Goal: Task Accomplishment & Management: Complete application form

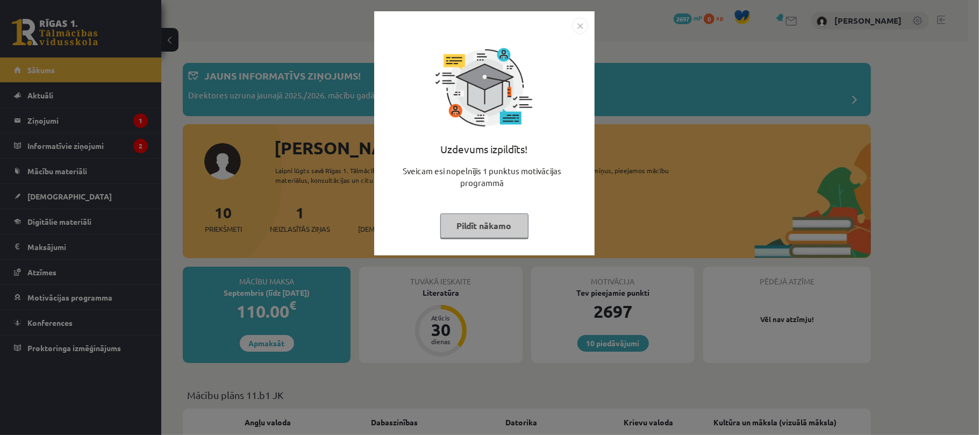
click at [490, 226] on button "Pildīt nākamo" at bounding box center [484, 225] width 88 height 25
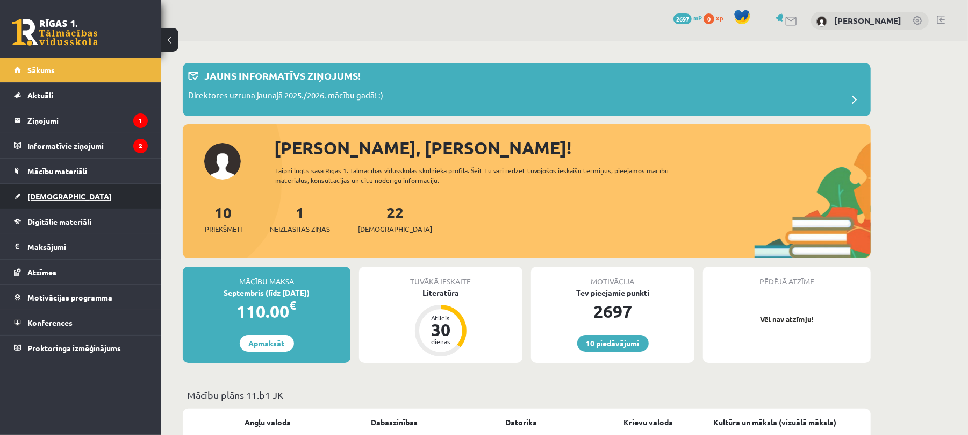
click at [46, 196] on span "[DEMOGRAPHIC_DATA]" at bounding box center [69, 196] width 84 height 10
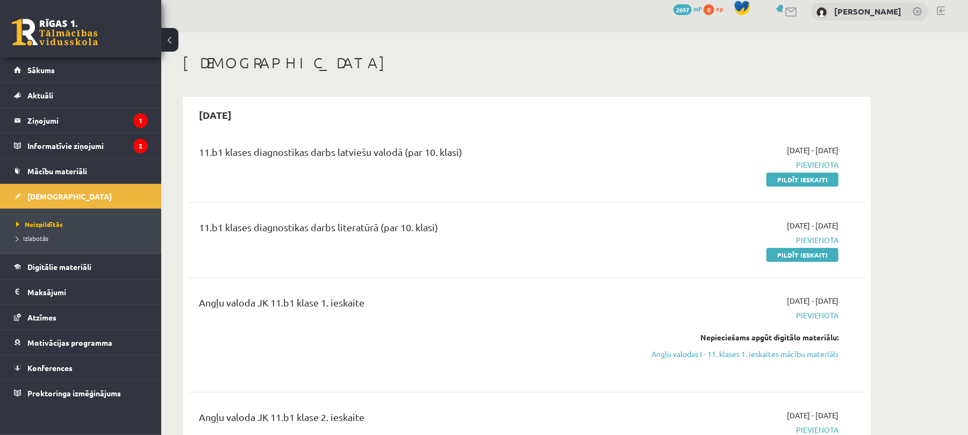
scroll to position [10, 0]
click at [42, 226] on span "Neizpildītās" at bounding box center [39, 224] width 47 height 9
click at [38, 238] on span "Izlabotās" at bounding box center [32, 238] width 32 height 9
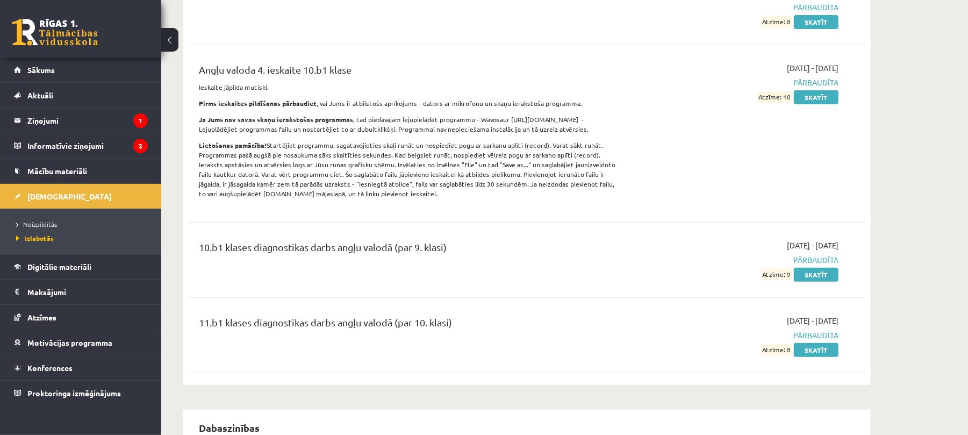
scroll to position [347, 0]
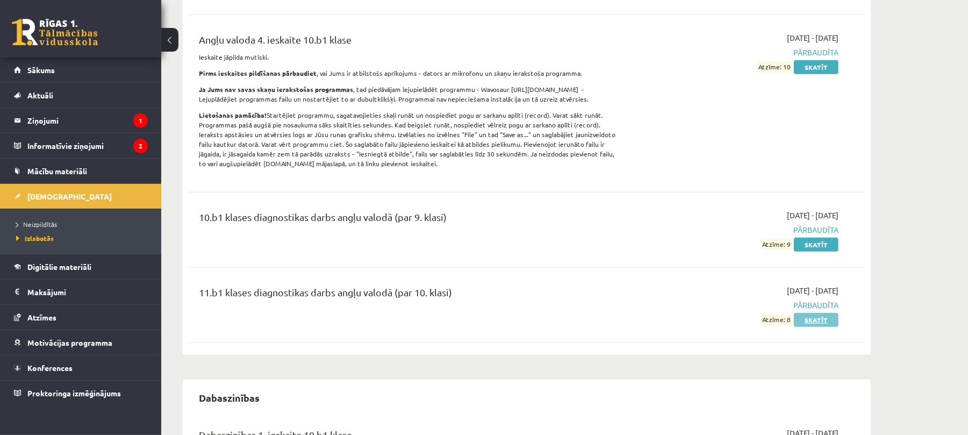
click at [818, 323] on link "Skatīt" at bounding box center [816, 320] width 45 height 14
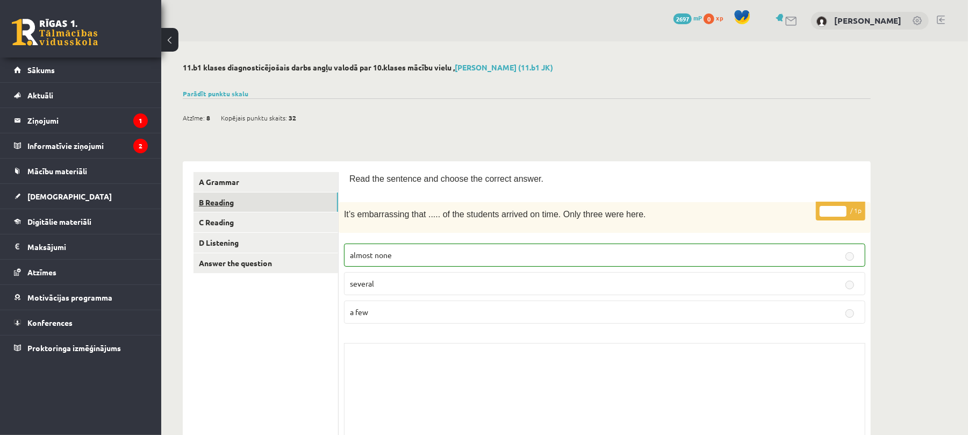
click at [243, 207] on link "B Reading" at bounding box center [266, 202] width 145 height 20
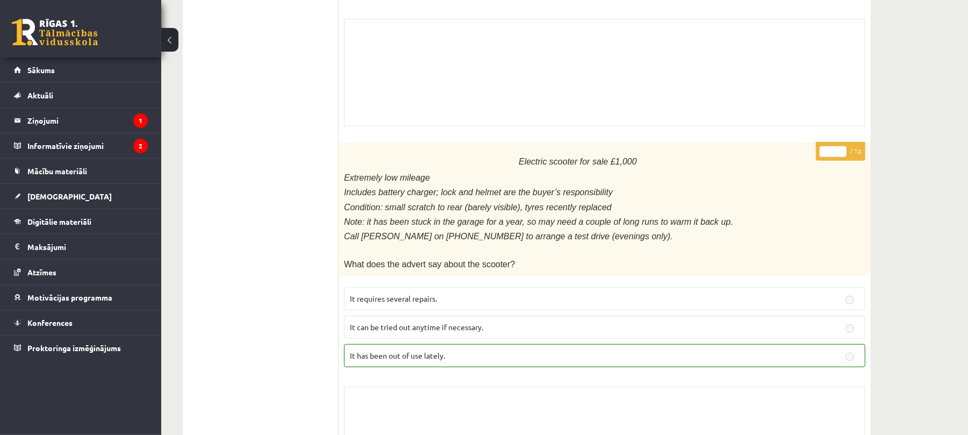
scroll to position [190, 0]
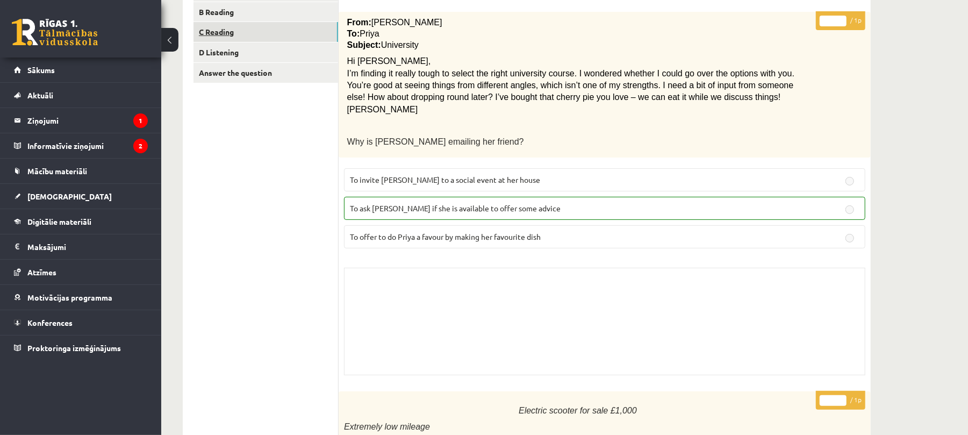
click at [237, 35] on link "C Reading" at bounding box center [266, 32] width 145 height 20
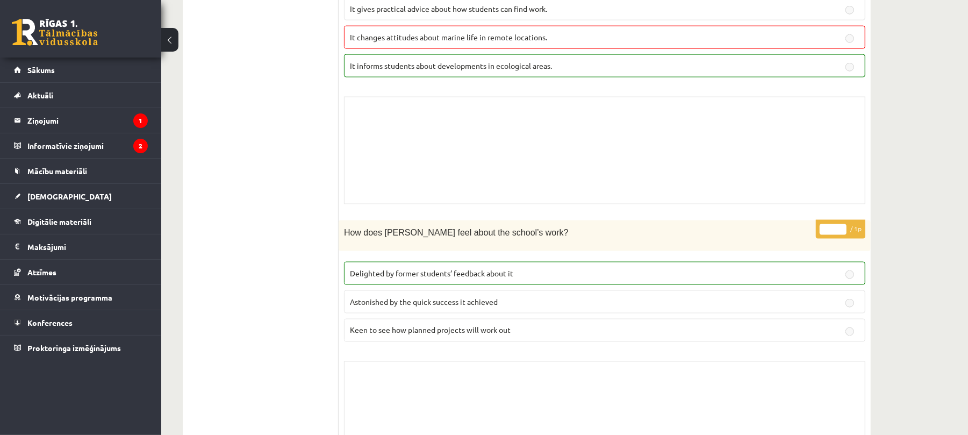
scroll to position [981, 0]
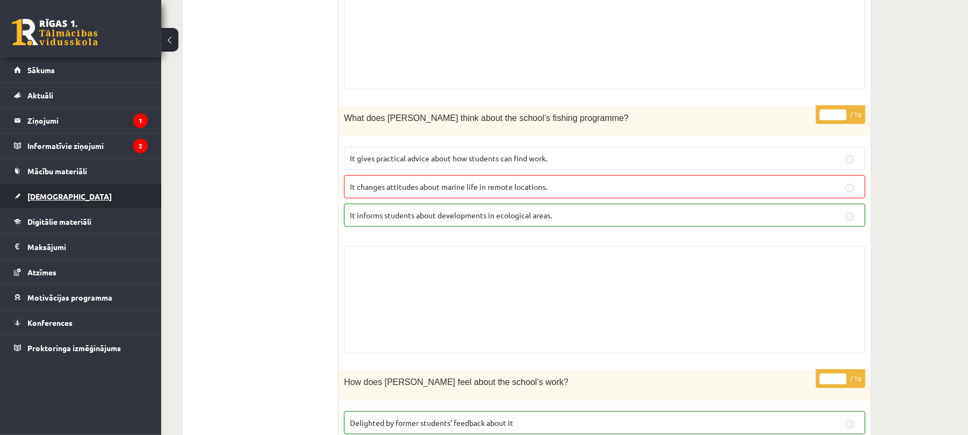
click at [50, 200] on span "[DEMOGRAPHIC_DATA]" at bounding box center [69, 196] width 84 height 10
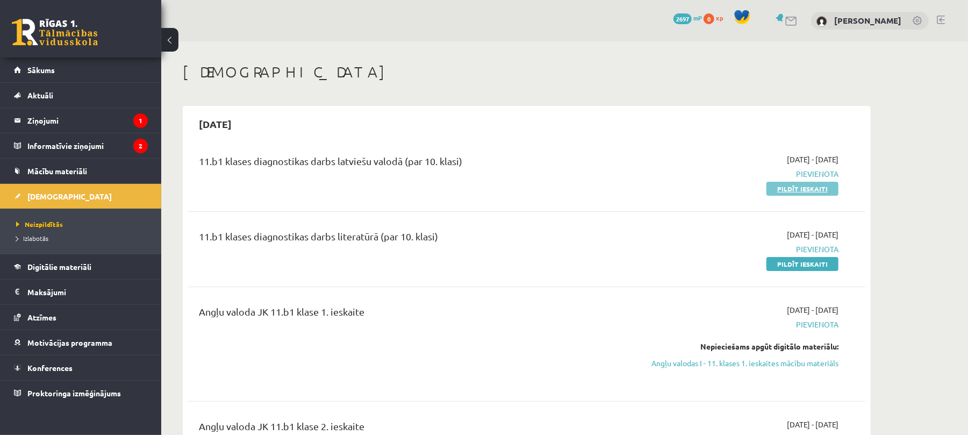
click at [792, 189] on link "Pildīt ieskaiti" at bounding box center [802, 189] width 72 height 14
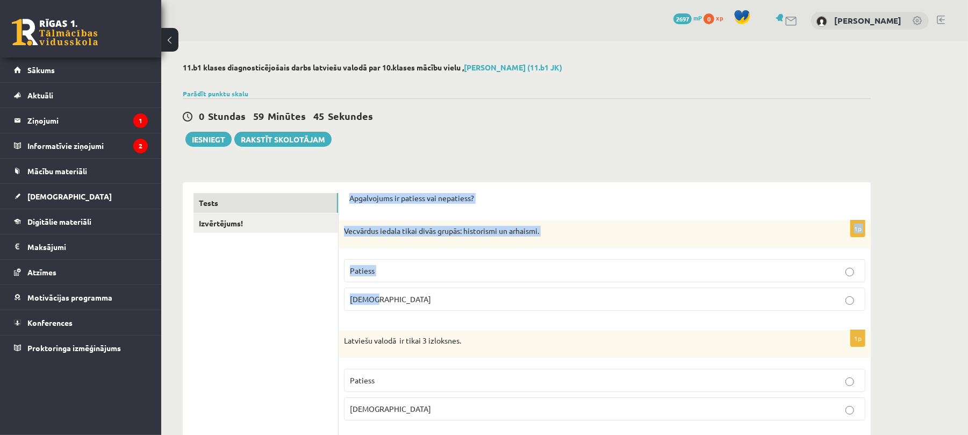
drag, startPoint x: 347, startPoint y: 198, endPoint x: 435, endPoint y: 288, distance: 126.2
copy form "Apgalvojums ir patiess vai nepatiess? 1p Vecvārdus iedala tikai divās grupās: h…"
click at [391, 295] on p "[DEMOGRAPHIC_DATA]" at bounding box center [605, 298] width 510 height 11
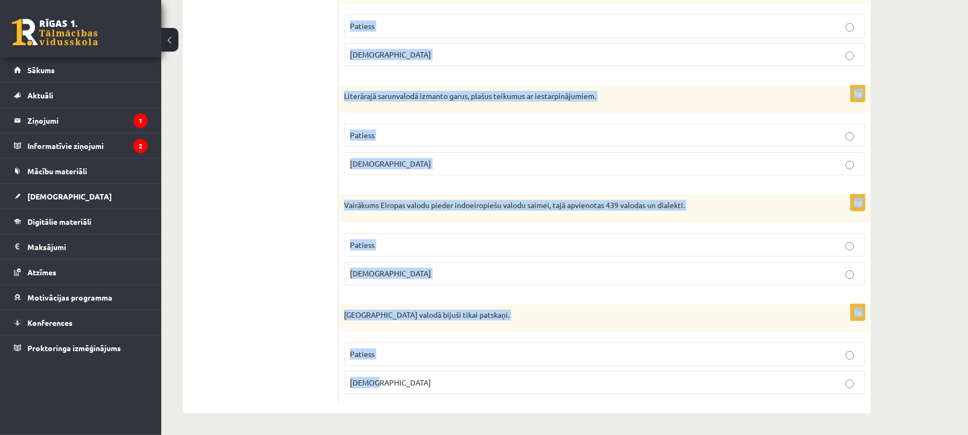
scroll to position [3146, 0]
drag, startPoint x: 342, startPoint y: 153, endPoint x: 489, endPoint y: 431, distance: 314.3
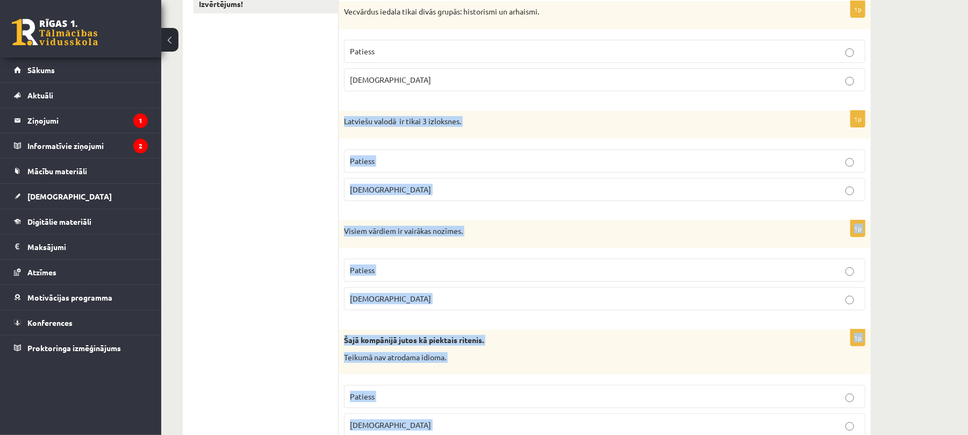
scroll to position [232, 0]
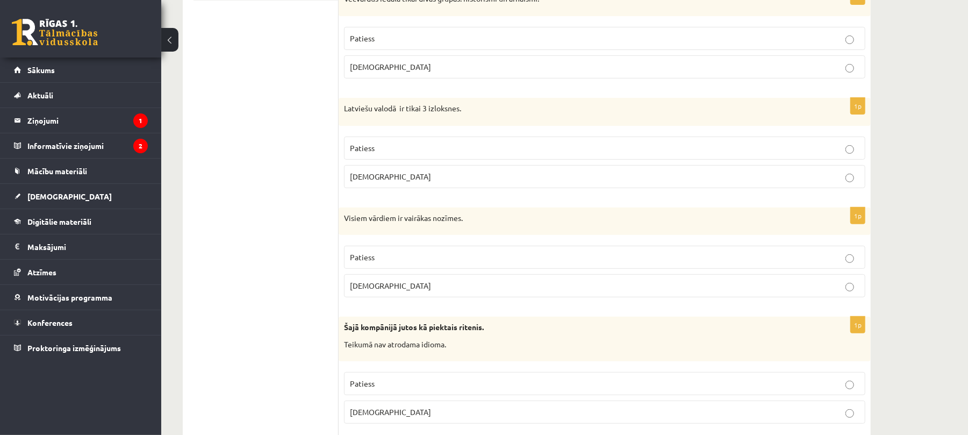
drag, startPoint x: 344, startPoint y: 106, endPoint x: 391, endPoint y: 163, distance: 74.5
click at [391, 163] on div "1p Latviešu valodā ir tikai 3 izloksnes. Patiess Aplams" at bounding box center [605, 147] width 532 height 99
copy div "Latviešu valodā ir tikai 3 izloksnes. Patiess Aplams"
click at [371, 174] on span "Aplams" at bounding box center [390, 176] width 81 height 10
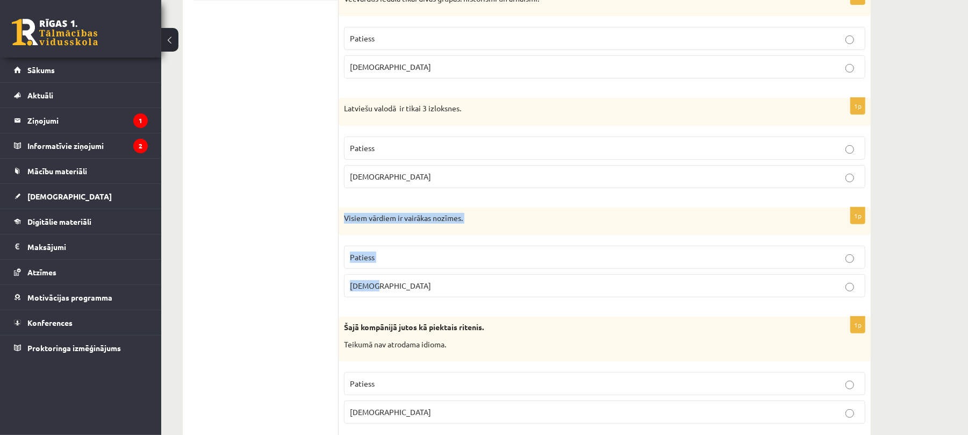
drag, startPoint x: 342, startPoint y: 219, endPoint x: 398, endPoint y: 283, distance: 84.2
click at [398, 283] on div "1p Visiem vārdiem ir vairākas nozīmes. Patiess Aplams" at bounding box center [605, 256] width 532 height 99
copy div "Visiem vārdiem ir vairākas nozīmes. Patiess Aplams"
click at [383, 289] on p "Aplams" at bounding box center [605, 285] width 510 height 11
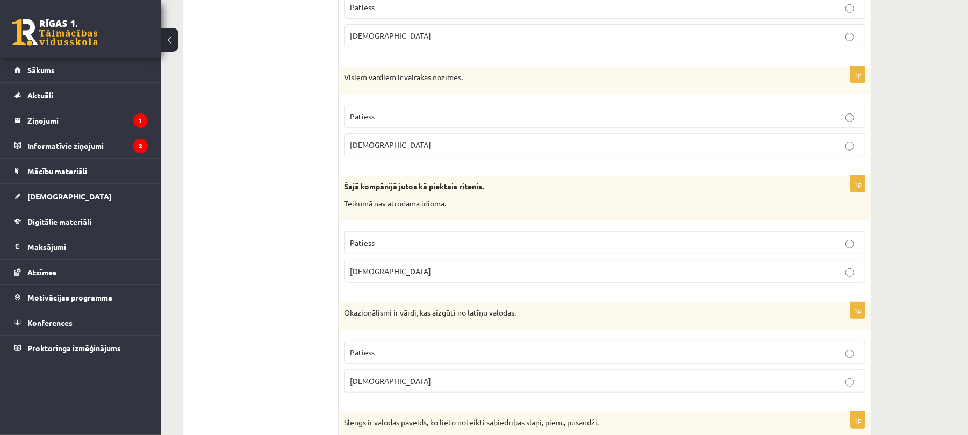
scroll to position [388, 0]
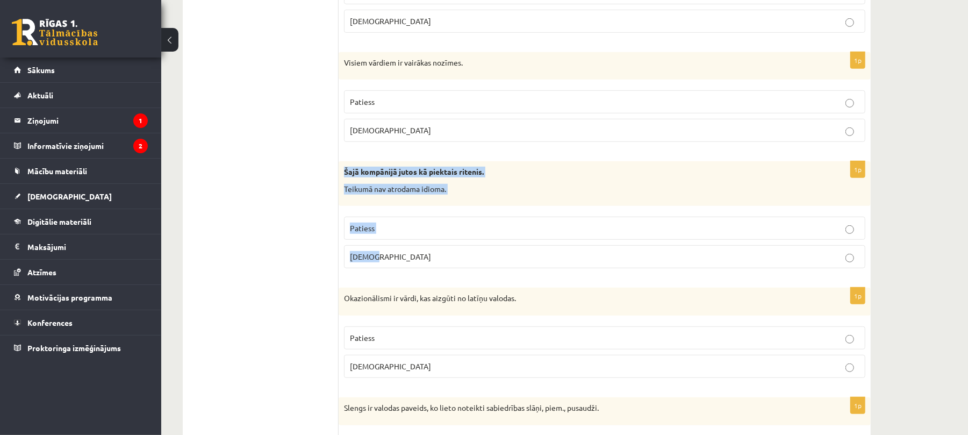
drag, startPoint x: 341, startPoint y: 175, endPoint x: 388, endPoint y: 257, distance: 94.9
click at [388, 257] on div "1p Šajā kompānijā jutos kā piektais ritenis. Teikumā nav atrodama idioma. Patie…" at bounding box center [605, 219] width 532 height 116
copy div "Šajā kompānijā jutos kā piektais ritenis. Teikumā nav atrodama idioma. Patiess …"
click at [377, 254] on p "Aplams" at bounding box center [605, 256] width 510 height 11
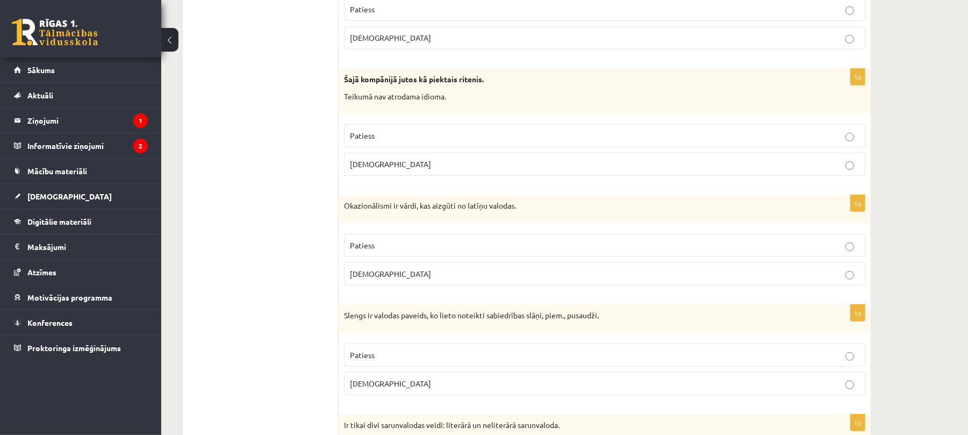
scroll to position [481, 0]
drag, startPoint x: 344, startPoint y: 207, endPoint x: 435, endPoint y: 265, distance: 107.5
click at [435, 265] on div "1p Okazionālismi ir vārdi, kas aizgūti no latīņu valodas. Patiess Aplams" at bounding box center [605, 244] width 532 height 99
copy div "Okazionālismi ir vārdi, kas aizgūti no latīņu valodas. Patiess Aplams"
click at [371, 277] on span "Aplams" at bounding box center [390, 273] width 81 height 10
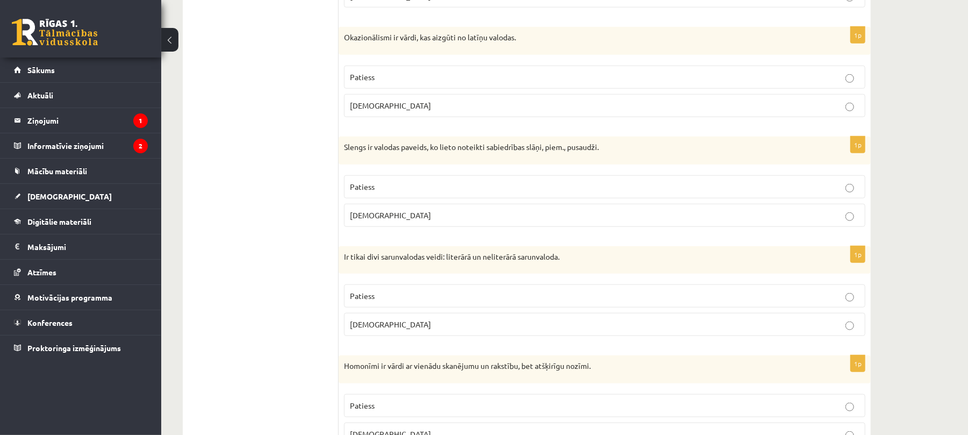
scroll to position [649, 0]
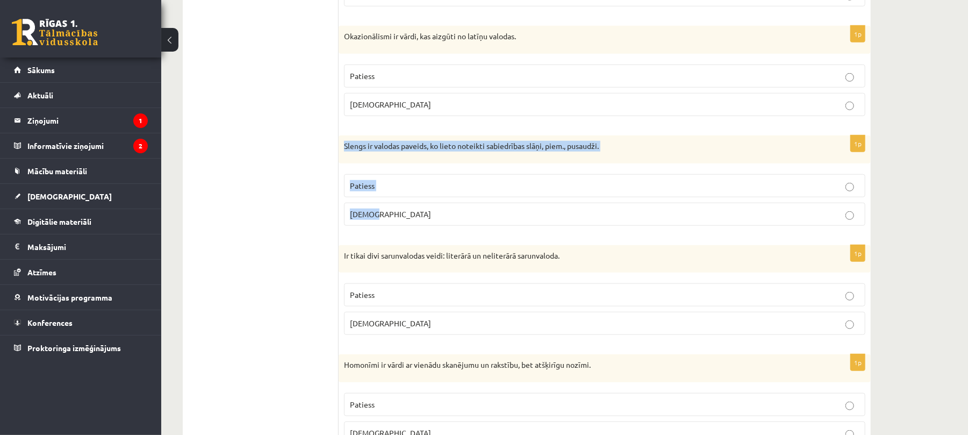
drag, startPoint x: 342, startPoint y: 151, endPoint x: 424, endPoint y: 216, distance: 105.2
click at [424, 216] on div "1p Slengs ir valodas paveids, ko lieto noteikti sabiedrības slāņi, piem., pusau…" at bounding box center [605, 184] width 532 height 99
copy div "Slengs ir valodas paveids, ko lieto noteikti sabiedrības slāņi, piem., pusaudži…"
click at [354, 189] on span "Patiess" at bounding box center [362, 186] width 25 height 10
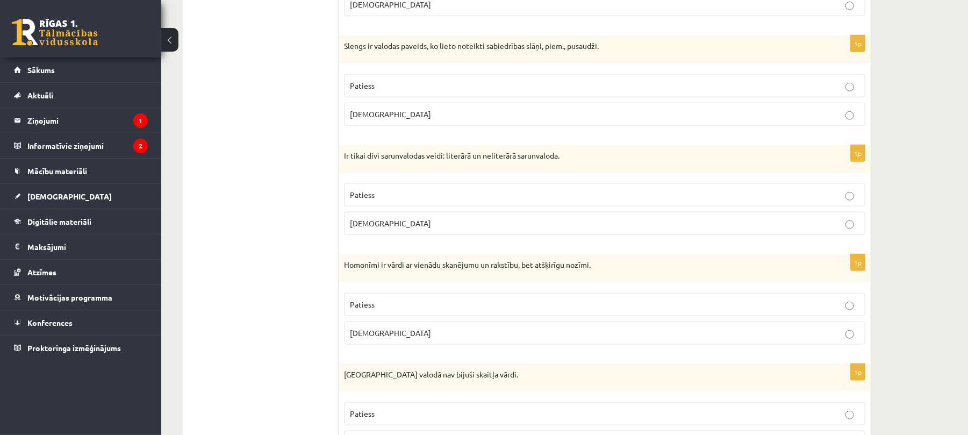
scroll to position [750, 0]
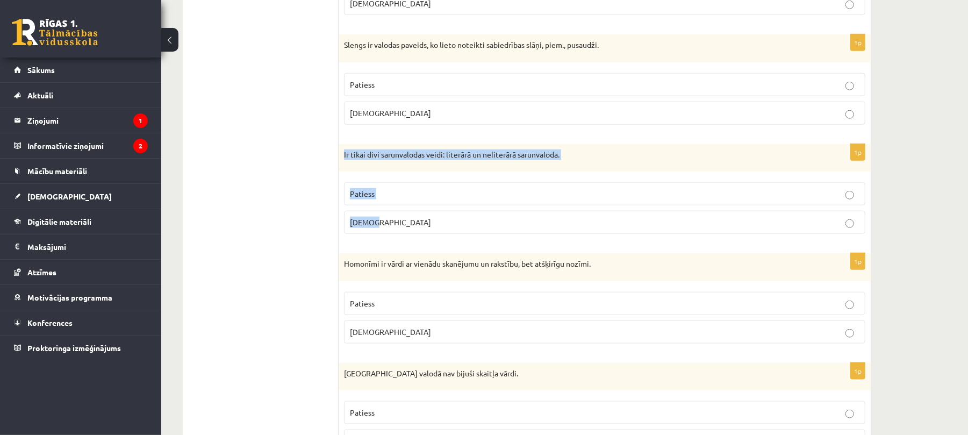
drag, startPoint x: 342, startPoint y: 157, endPoint x: 407, endPoint y: 226, distance: 94.7
click at [407, 226] on div "1p Ir tikai divi sarunvalodas veidi: literārā un neliterārā sarunvaloda. Paties…" at bounding box center [605, 193] width 532 height 99
copy div "Ir tikai divi sarunvalodas veidi: literārā un neliterārā sarunvaloda. Patiess A…"
click at [366, 224] on span "Aplams" at bounding box center [390, 222] width 81 height 10
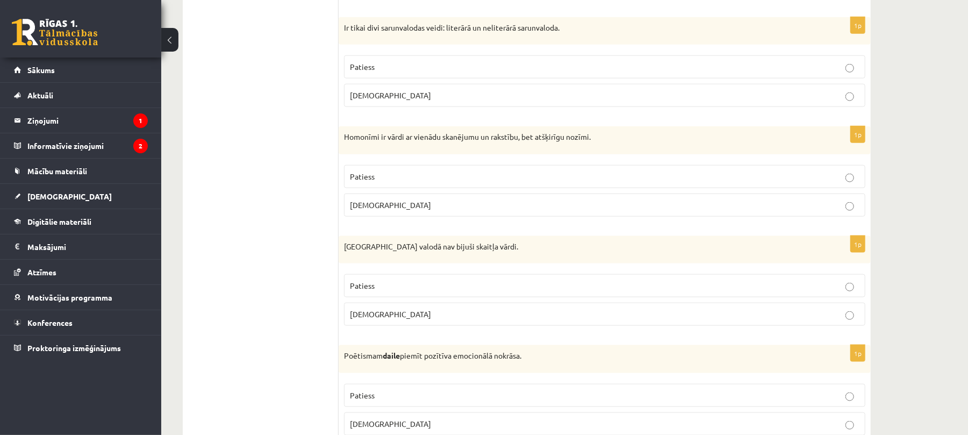
scroll to position [878, 0]
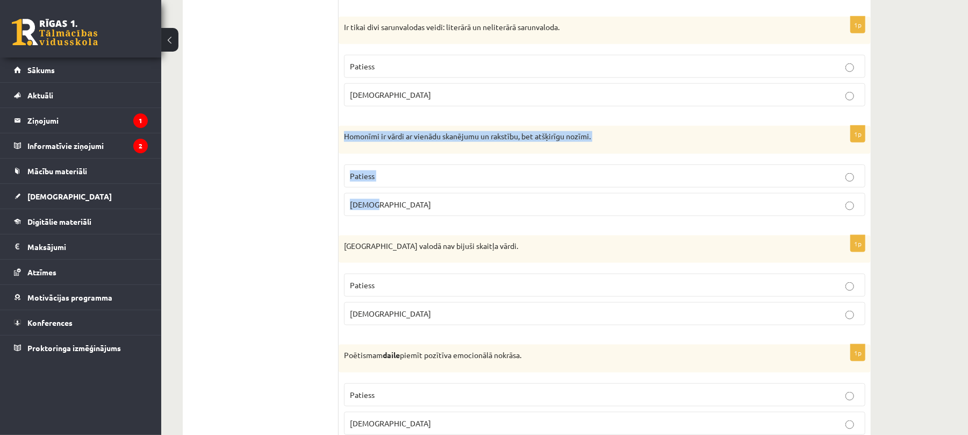
drag, startPoint x: 341, startPoint y: 134, endPoint x: 400, endPoint y: 215, distance: 100.0
click at [400, 215] on div "1p Homonīmi ir vārdi ar vienādu skanējumu un rakstību, bet atšķirīgu nozīmi. Pa…" at bounding box center [605, 175] width 532 height 99
copy div "Homonīmi ir vārdi ar vienādu skanējumu un rakstību, bet atšķirīgu nozīmi. Patie…"
click at [395, 182] on p "Patiess" at bounding box center [605, 175] width 510 height 11
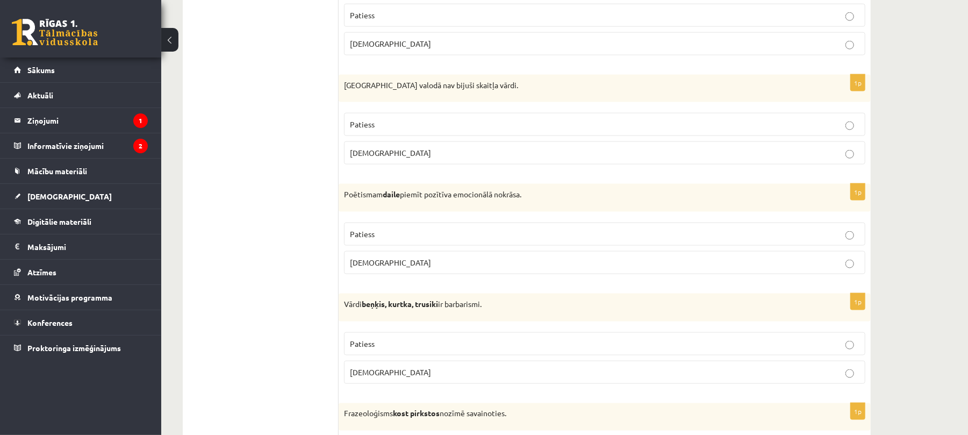
scroll to position [1043, 0]
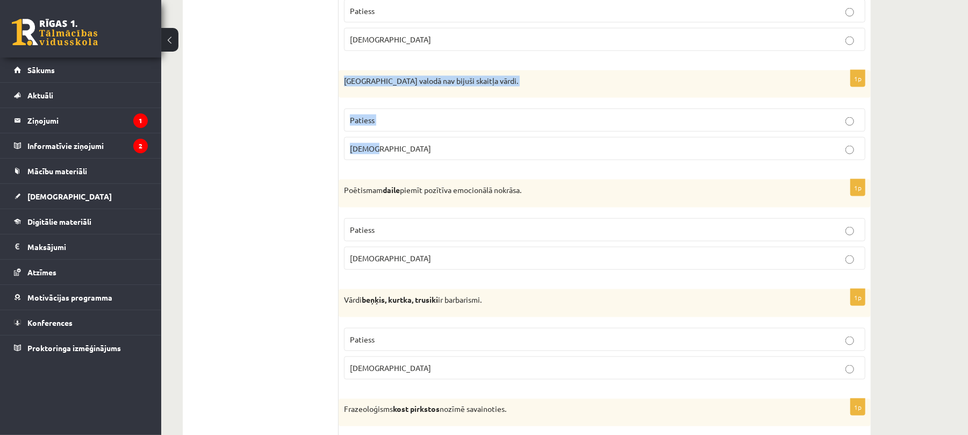
drag, startPoint x: 342, startPoint y: 84, endPoint x: 377, endPoint y: 154, distance: 78.4
click at [377, 154] on div "1p Pirmatnējā valodā nav bijuši skaitļa vārdi. Patiess Aplams" at bounding box center [605, 119] width 532 height 99
copy div "Pirmatnējā valodā nav bijuši skaitļa vārdi. Patiess Aplams"
click at [368, 126] on p "Patiess" at bounding box center [605, 119] width 510 height 11
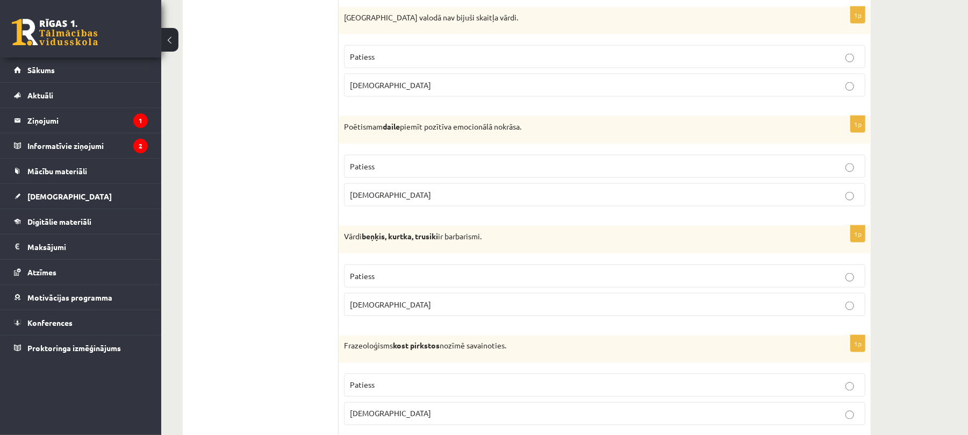
scroll to position [1107, 0]
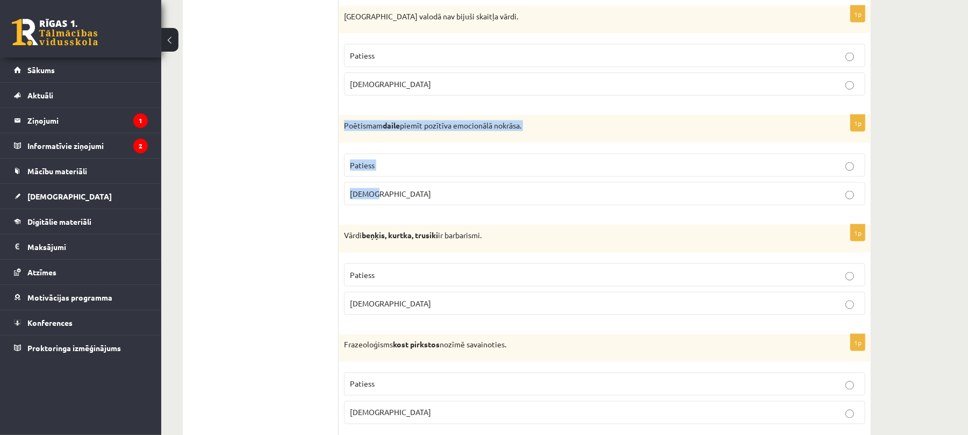
drag, startPoint x: 343, startPoint y: 137, endPoint x: 425, endPoint y: 173, distance: 89.3
click at [425, 173] on div "1p Poētismam daile piemīt pozītīva emocionālā nokrāsa. Patiess Aplams" at bounding box center [605, 164] width 532 height 99
drag, startPoint x: 342, startPoint y: 134, endPoint x: 391, endPoint y: 195, distance: 78.3
click at [391, 195] on div "1p Poētismam daile piemīt pozītīva emocionālā nokrāsa. Patiess Aplams" at bounding box center [605, 164] width 532 height 99
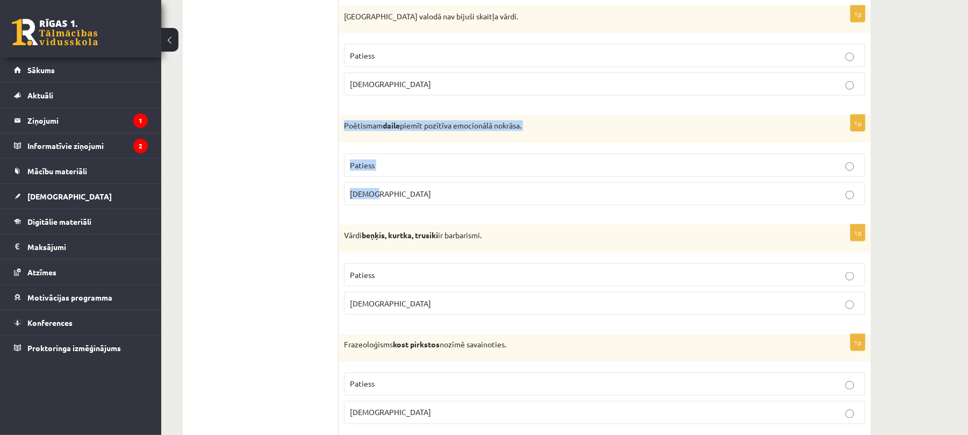
copy div "Poētismam daile piemīt pozītīva emocionālā nokrāsa. Patiess Aplams"
click at [360, 170] on span "Patiess" at bounding box center [362, 165] width 25 height 10
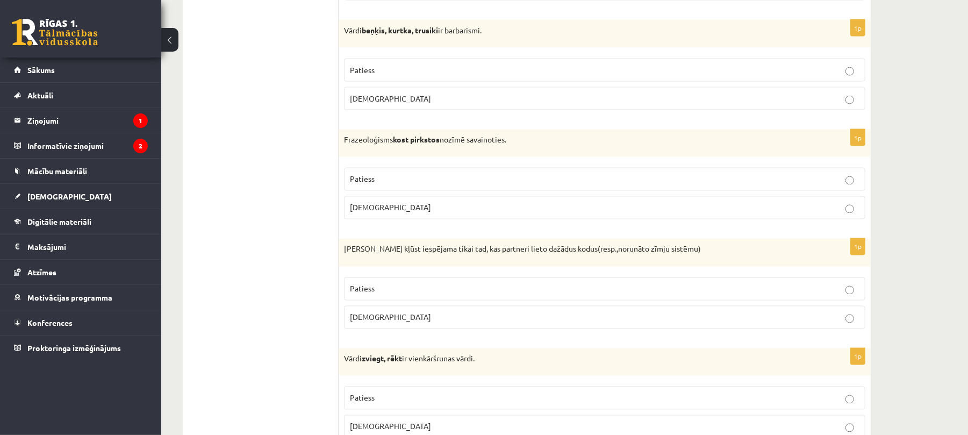
scroll to position [1313, 0]
drag, startPoint x: 338, startPoint y: 35, endPoint x: 392, endPoint y: 110, distance: 92.8
click at [392, 110] on div "1p Vārdi beņķis, kurtka, trusiki ir barbarismi. Patiess Aplams" at bounding box center [605, 68] width 532 height 99
click at [376, 75] on p "Patiess" at bounding box center [605, 69] width 510 height 11
drag, startPoint x: 340, startPoint y: 142, endPoint x: 407, endPoint y: 219, distance: 102.1
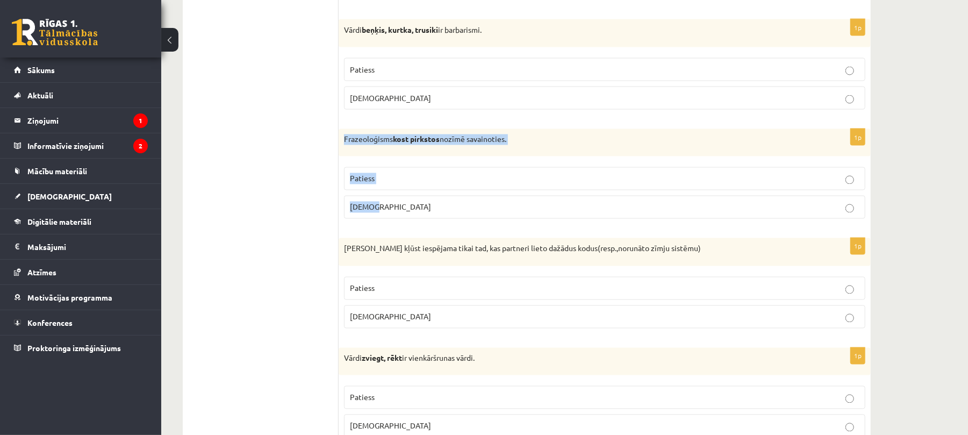
click at [407, 219] on div "1p Frazeoloģisms kost pirkstos nozīmē savainoties. Patiess Aplams" at bounding box center [605, 178] width 532 height 99
click at [382, 213] on p "Aplams" at bounding box center [605, 207] width 510 height 11
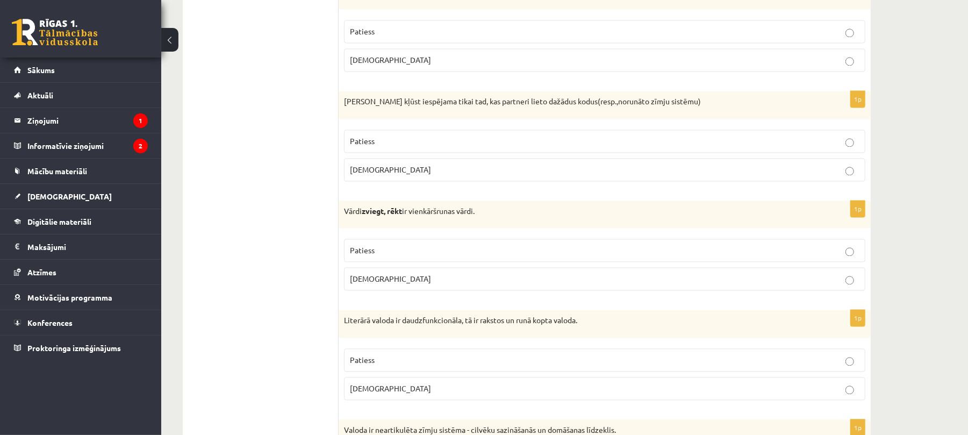
scroll to position [1461, 0]
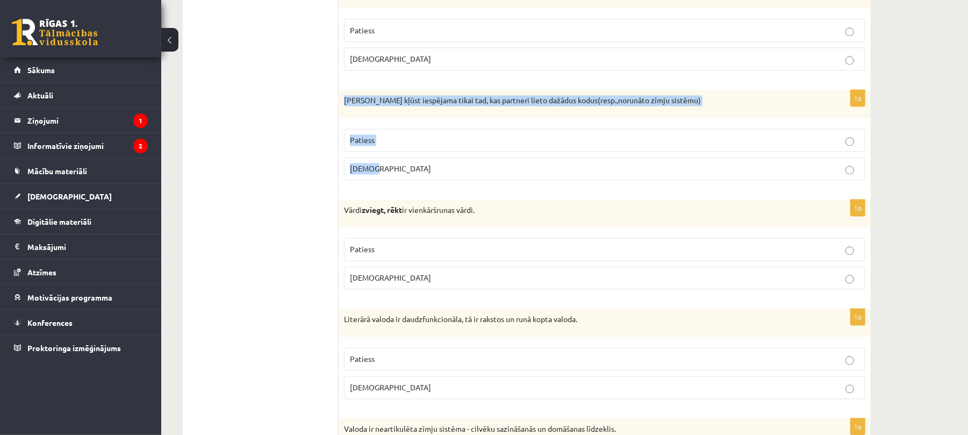
drag, startPoint x: 357, startPoint y: 130, endPoint x: 384, endPoint y: 186, distance: 62.5
click at [384, 186] on div "1p Saziņa kļūst iespējama tikai tad, kas partneri lieto dažādus kodus(resp.,nor…" at bounding box center [605, 139] width 532 height 99
click at [368, 173] on span "Aplams" at bounding box center [390, 168] width 81 height 10
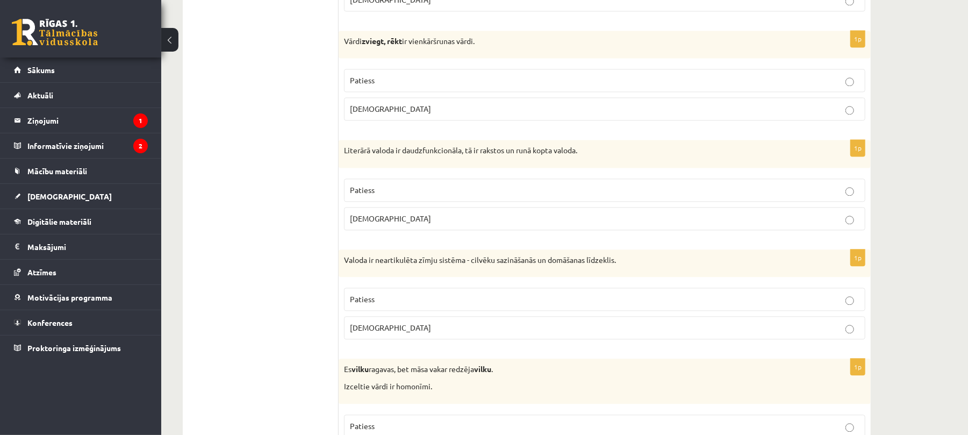
scroll to position [1630, 0]
drag, startPoint x: 343, startPoint y: 46, endPoint x: 395, endPoint y: 112, distance: 84.3
click at [395, 112] on div "1p Vārdi zviegt, rēkt ir vienkāršrunas vārdi. Patiess Aplams" at bounding box center [605, 79] width 532 height 99
click at [368, 83] on label "Patiess" at bounding box center [604, 79] width 521 height 23
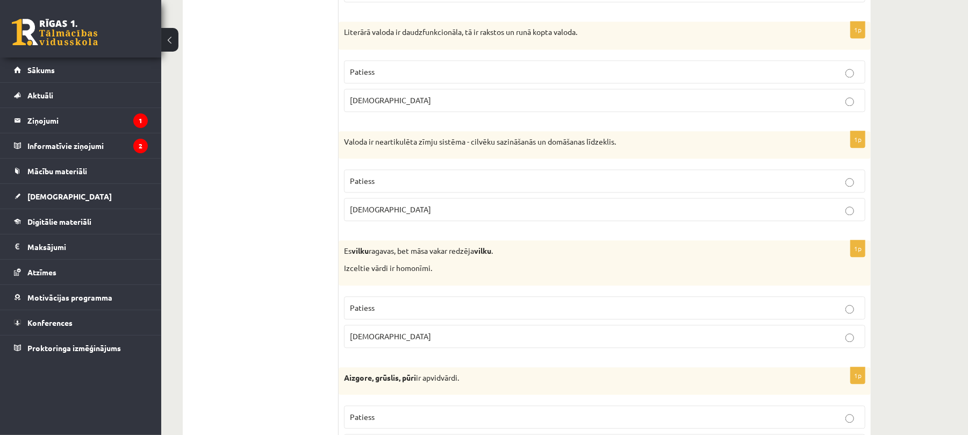
scroll to position [1749, 0]
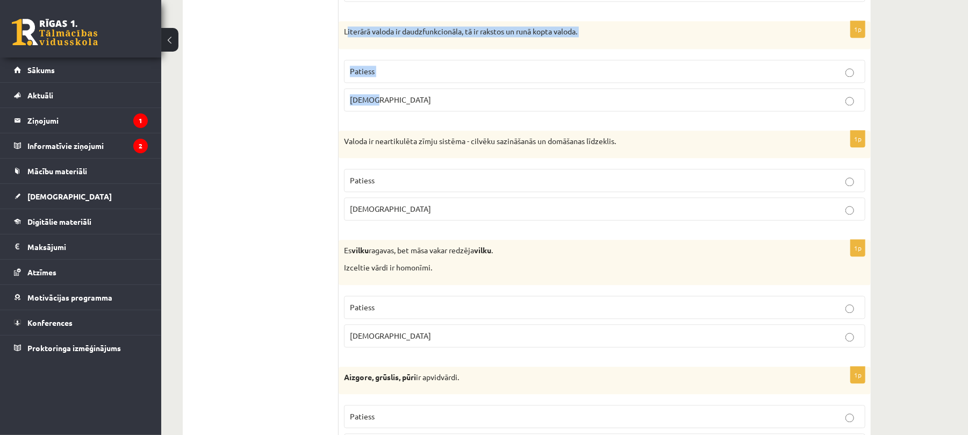
drag, startPoint x: 347, startPoint y: 35, endPoint x: 395, endPoint y: 103, distance: 83.4
click at [395, 103] on div "1p Literārā valoda ir daudzfunkcionāla, tā ir rakstos un runā kopta valoda. Pat…" at bounding box center [605, 70] width 532 height 99
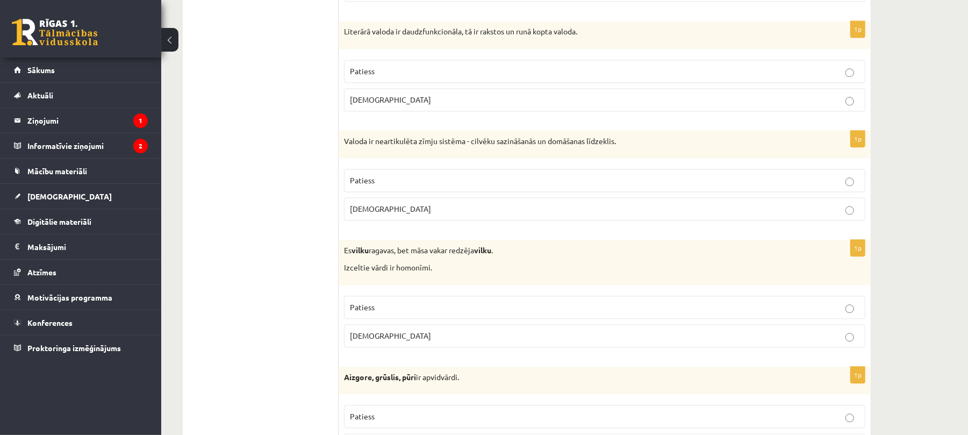
click at [302, 74] on ul "Tests Izvērtējums!" at bounding box center [266, 111] width 145 height 3334
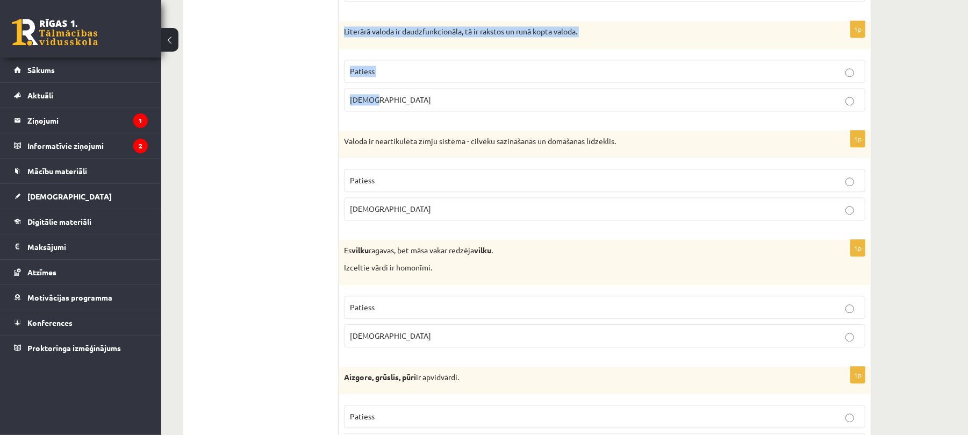
drag, startPoint x: 342, startPoint y: 39, endPoint x: 409, endPoint y: 75, distance: 75.8
click at [384, 106] on div "1p Literārā valoda ir daudzfunkcionāla, tā ir rakstos un runā kopta valoda. Pat…" at bounding box center [605, 70] width 532 height 99
click at [360, 76] on span "Patiess" at bounding box center [362, 71] width 25 height 10
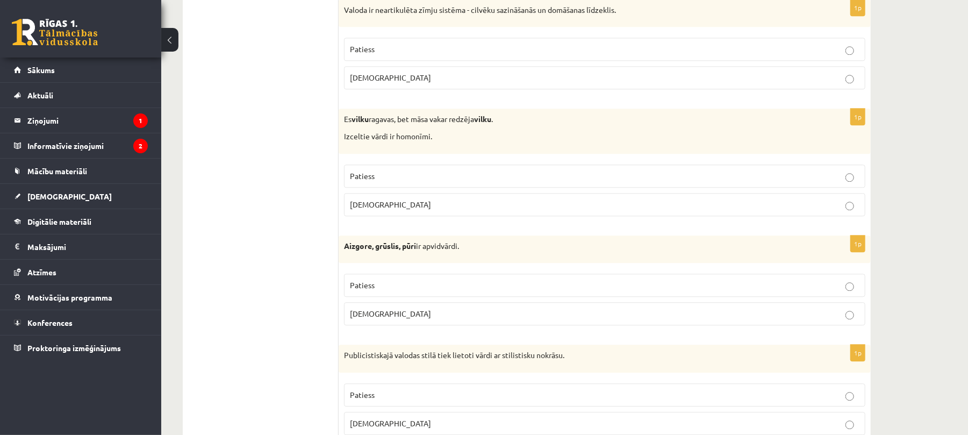
scroll to position [1880, 0]
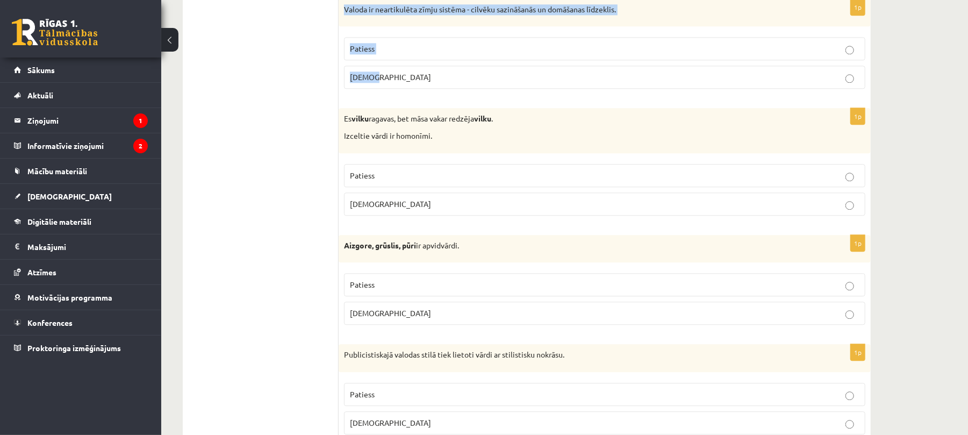
drag, startPoint x: 341, startPoint y: 18, endPoint x: 409, endPoint y: 84, distance: 95.4
click at [409, 84] on div "1p Valoda ir neartikulēta zīmju sistēma - cilvēku sazināšanās un domāšanas līdz…" at bounding box center [605, 48] width 532 height 99
click at [355, 82] on span "Aplams" at bounding box center [390, 77] width 81 height 10
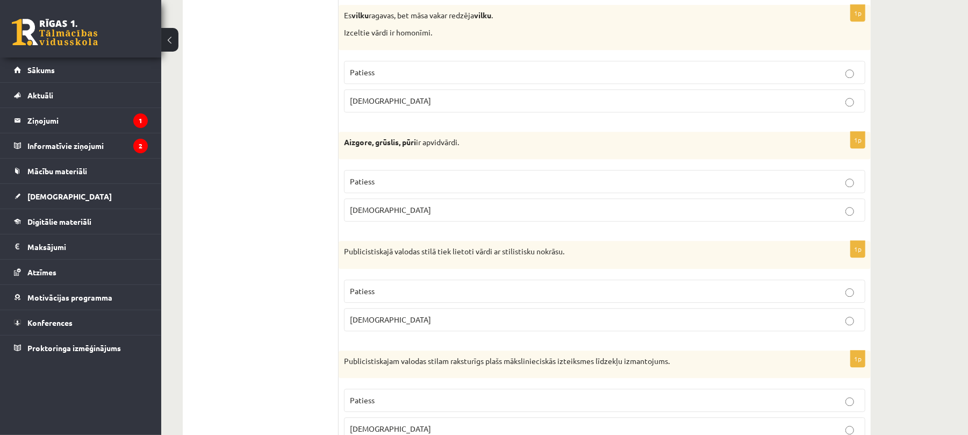
scroll to position [1984, 0]
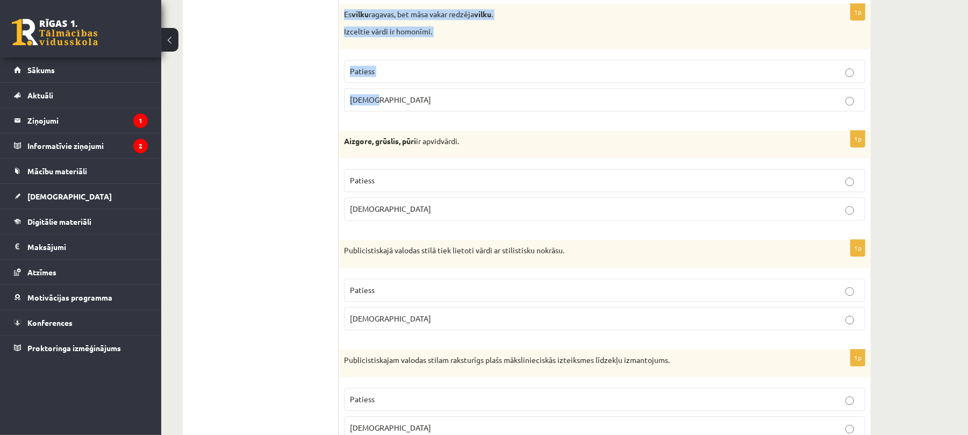
drag, startPoint x: 338, startPoint y: 25, endPoint x: 383, endPoint y: 105, distance: 92.1
click at [383, 105] on div "1p Es vilku ragavas, bet māsa vakar redzēja vilku . Izceltie vārdi ir homonīmi.…" at bounding box center [605, 62] width 532 height 116
click at [370, 83] on label "Patiess" at bounding box center [604, 71] width 521 height 23
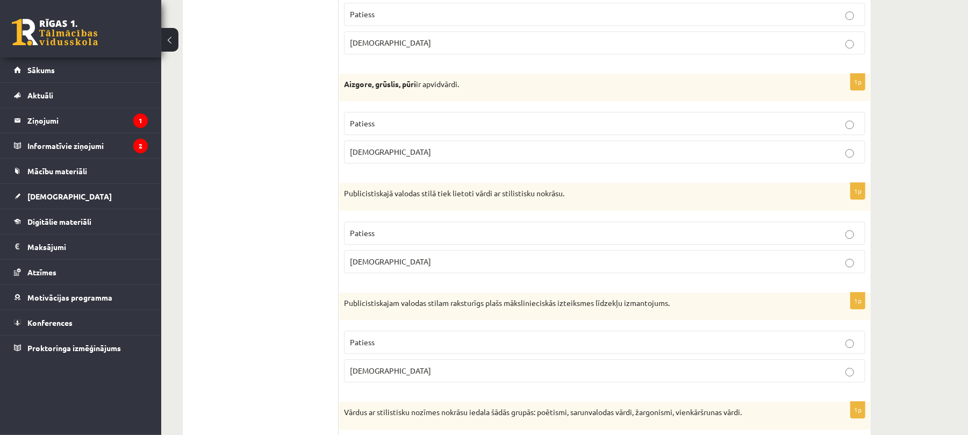
scroll to position [2060, 0]
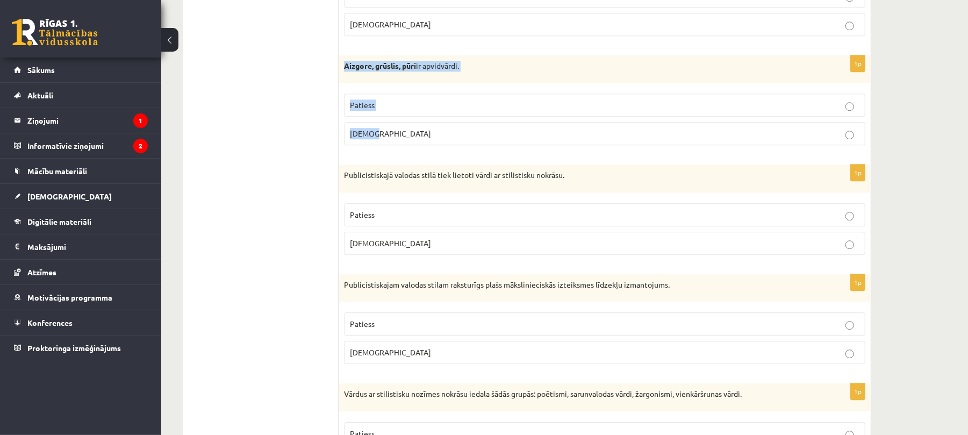
drag, startPoint x: 342, startPoint y: 75, endPoint x: 377, endPoint y: 140, distance: 73.6
click at [377, 140] on div "1p Aizgore, grūslis, pūri ir apvidvārdi. Patiess Aplams" at bounding box center [605, 104] width 532 height 99
click at [381, 117] on label "Patiess" at bounding box center [604, 105] width 521 height 23
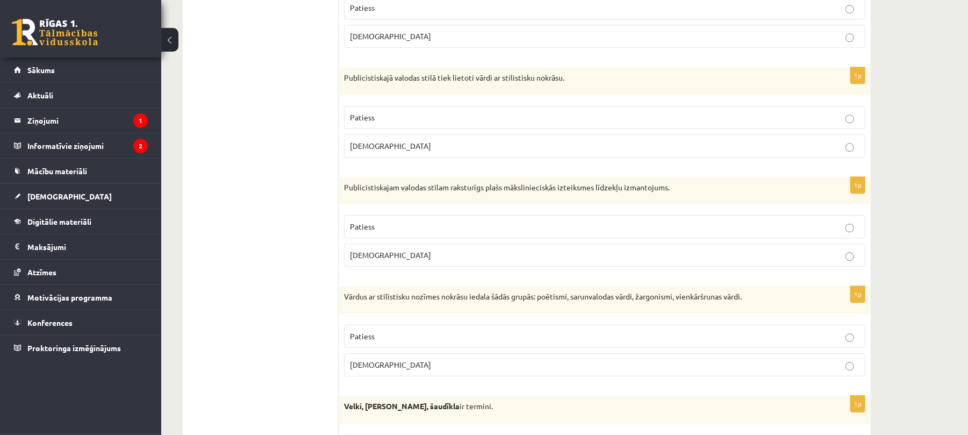
scroll to position [2158, 0]
drag, startPoint x: 344, startPoint y: 91, endPoint x: 396, endPoint y: 151, distance: 78.9
click at [396, 151] on div "1p Publicistiskajā valodas stilā tiek lietoti vārdi ar stilistisku nokrāsu. Pat…" at bounding box center [605, 116] width 532 height 99
click at [362, 150] on span "Aplams" at bounding box center [390, 145] width 81 height 10
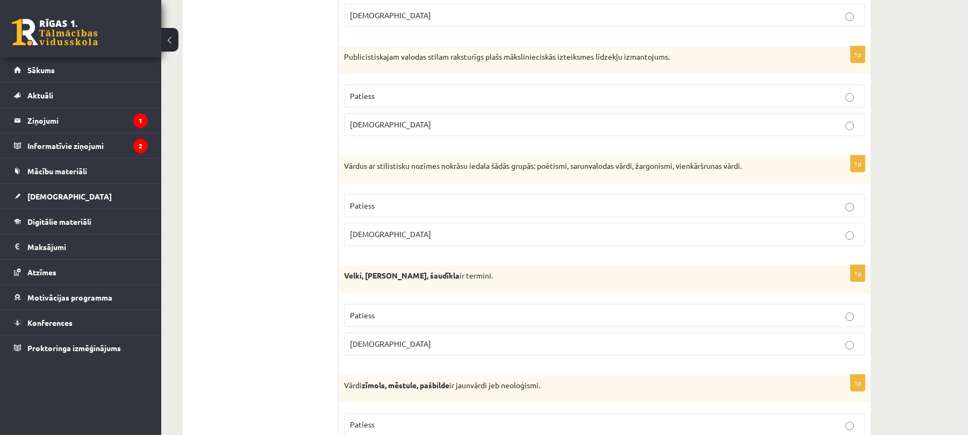
scroll to position [2288, 0]
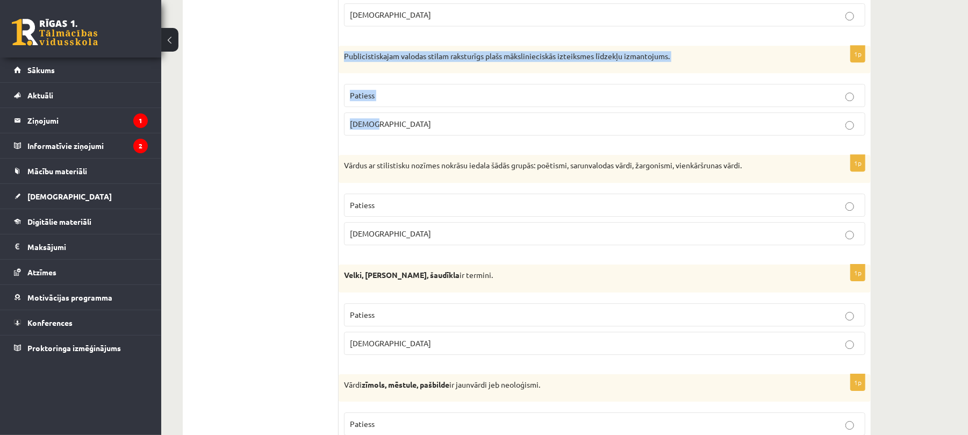
drag, startPoint x: 342, startPoint y: 65, endPoint x: 392, endPoint y: 138, distance: 88.6
click at [392, 138] on div "1p Publicistiskajam valodas stilam raksturīgs plašs mākslinieciskās izteiksmes …" at bounding box center [605, 95] width 532 height 99
click at [377, 130] on p "Aplams" at bounding box center [605, 123] width 510 height 11
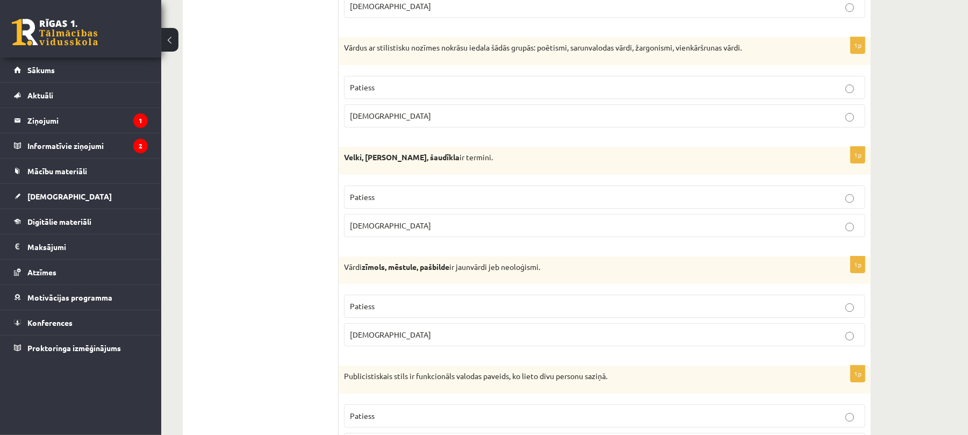
scroll to position [2404, 0]
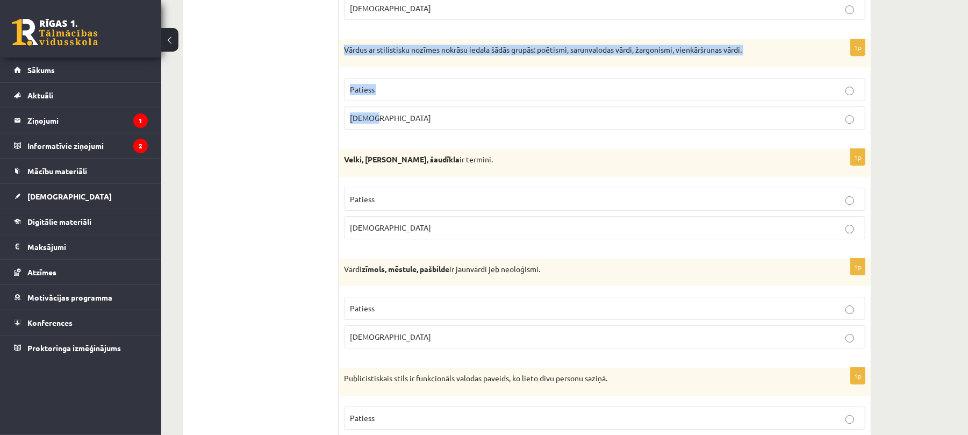
drag, startPoint x: 340, startPoint y: 61, endPoint x: 385, endPoint y: 132, distance: 83.6
click at [385, 132] on div "1p Vārdus ar stilistisku nozīmes nokrāsu iedala šādās grupās: poētismi, sarunva…" at bounding box center [605, 88] width 532 height 99
click at [377, 95] on p "Patiess" at bounding box center [605, 89] width 510 height 11
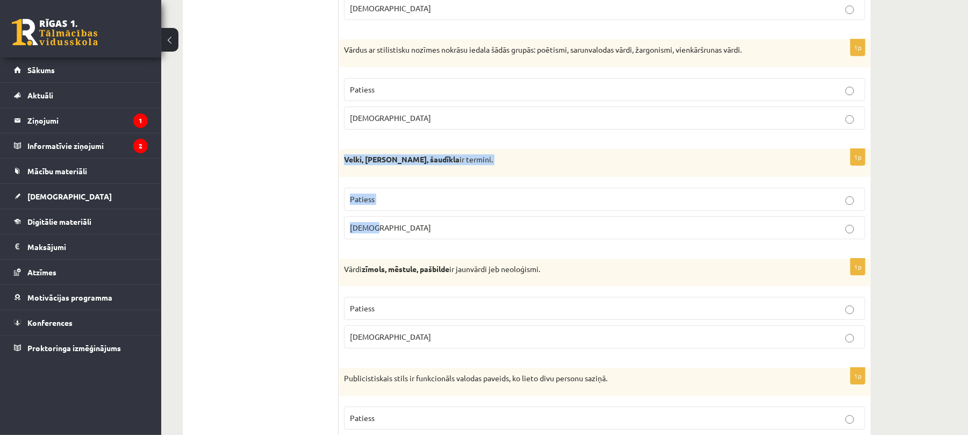
drag, startPoint x: 343, startPoint y: 170, endPoint x: 396, endPoint y: 241, distance: 88.8
click at [396, 241] on div "1p Velki, meti, šaudīkla ir termini. Patiess Aplams" at bounding box center [605, 198] width 532 height 99
click at [385, 233] on p "Aplams" at bounding box center [605, 227] width 510 height 11
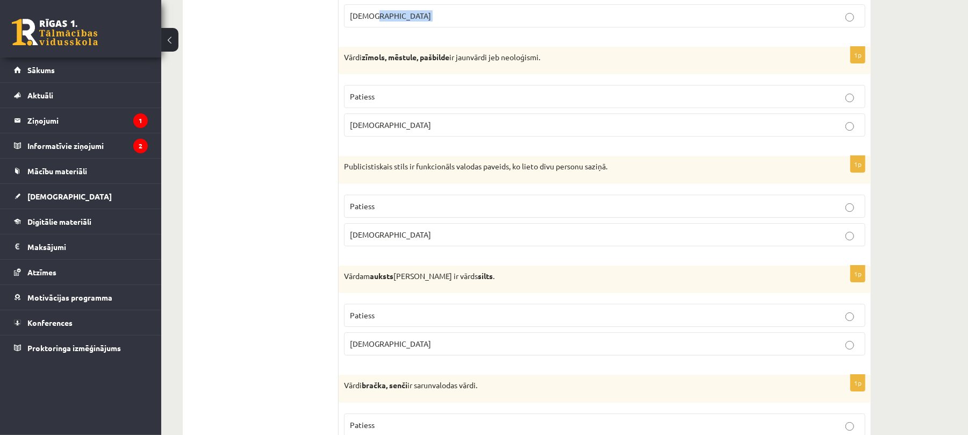
scroll to position [2621, 0]
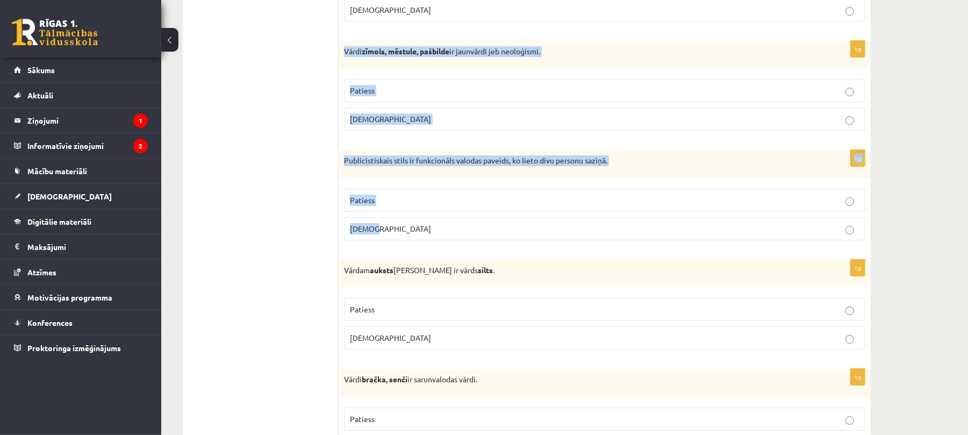
drag, startPoint x: 338, startPoint y: 63, endPoint x: 402, endPoint y: 250, distance: 198.2
click at [364, 95] on span "Patiess" at bounding box center [362, 90] width 25 height 10
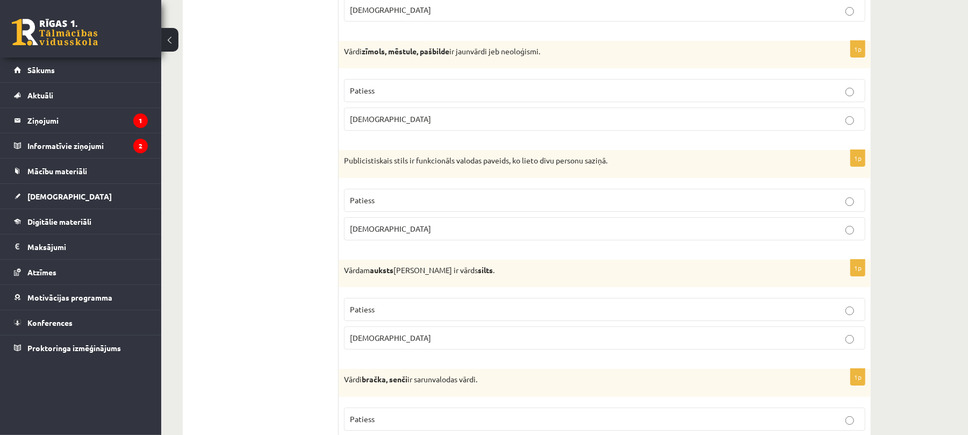
click at [378, 234] on p "Aplams" at bounding box center [605, 228] width 510 height 11
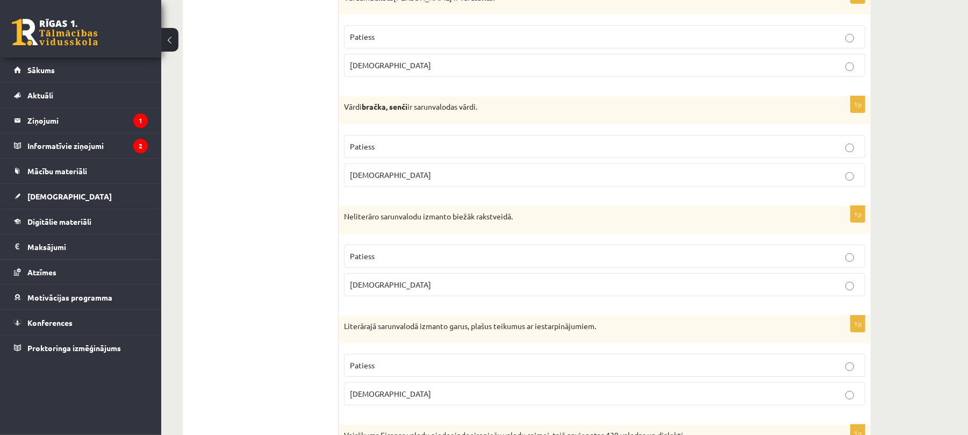
scroll to position [2895, 0]
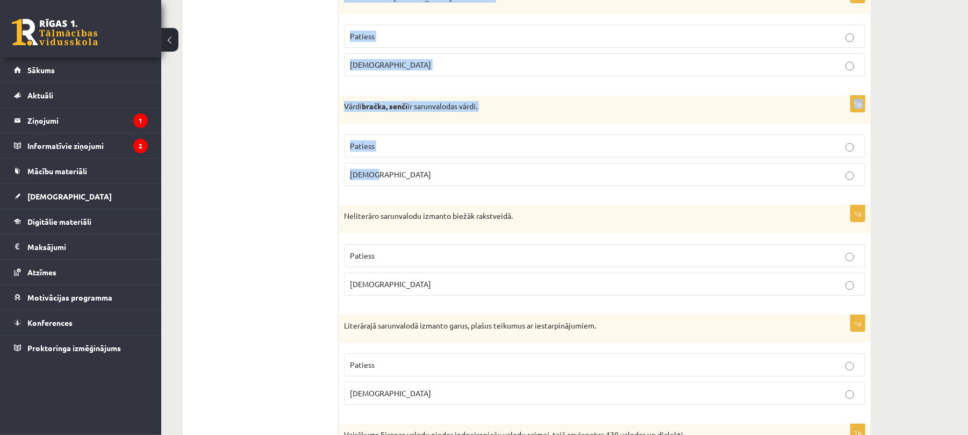
drag, startPoint x: 345, startPoint y: 12, endPoint x: 405, endPoint y: 197, distance: 194.3
click at [362, 41] on span "Patiess" at bounding box center [362, 36] width 25 height 10
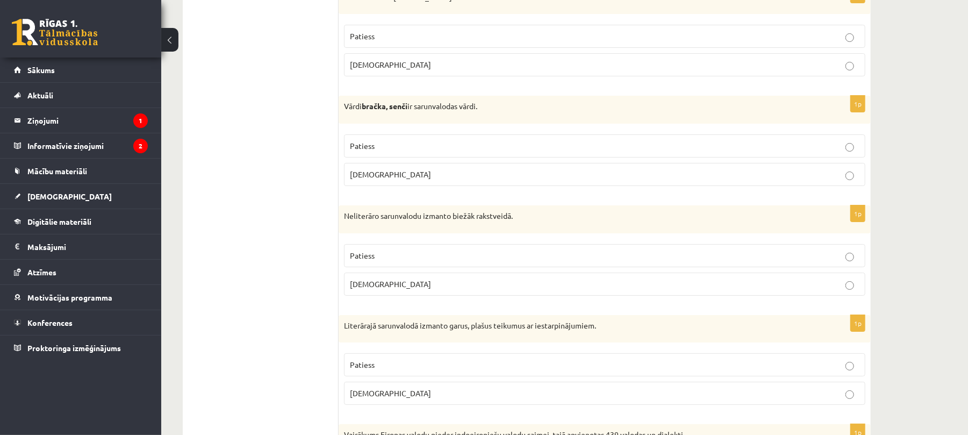
click at [361, 151] on span "Patiess" at bounding box center [362, 146] width 25 height 10
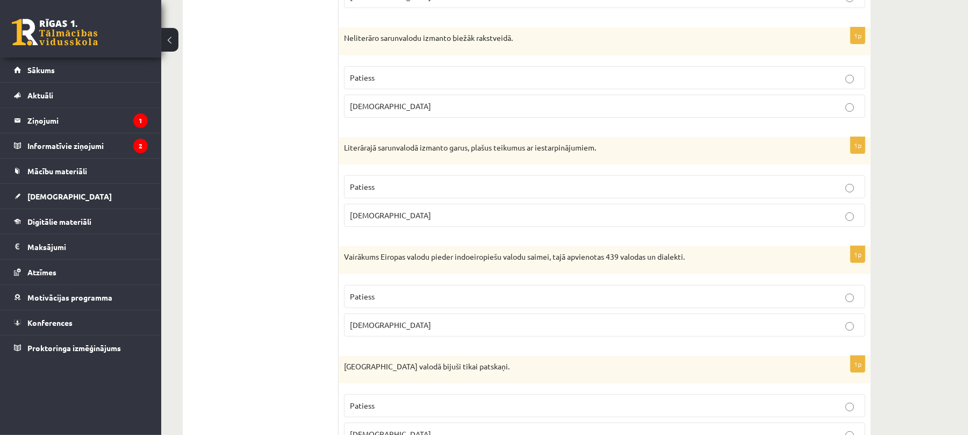
scroll to position [3075, 0]
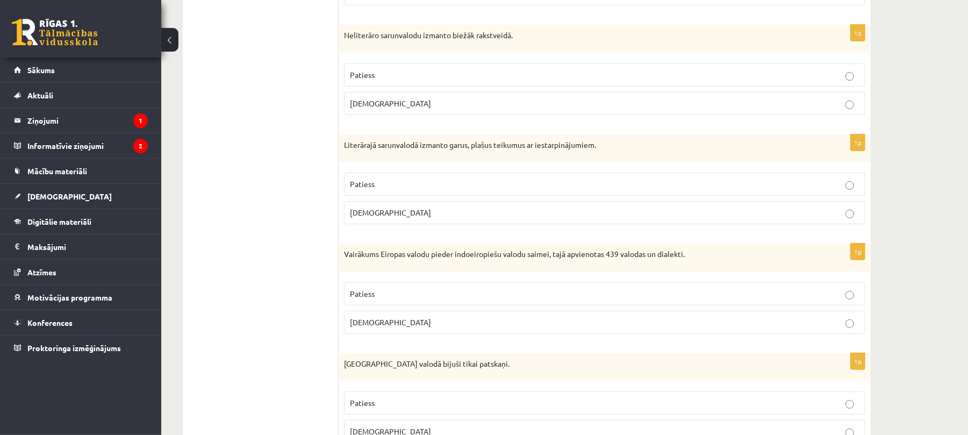
drag, startPoint x: 338, startPoint y: 47, endPoint x: 403, endPoint y: 160, distance: 130.1
drag, startPoint x: 338, startPoint y: 54, endPoint x: 375, endPoint y: 125, distance: 80.3
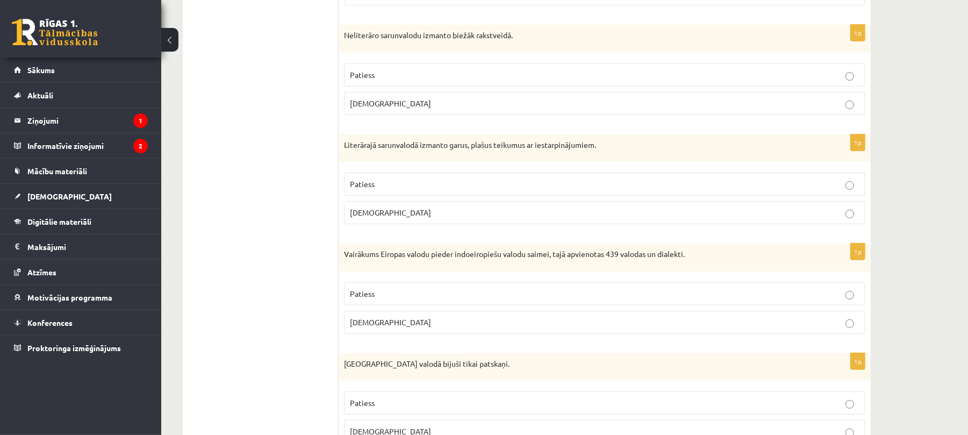
click at [357, 53] on div "Neliterāro sarunvalodu izmanto biežāk rakstveidā." at bounding box center [605, 39] width 532 height 28
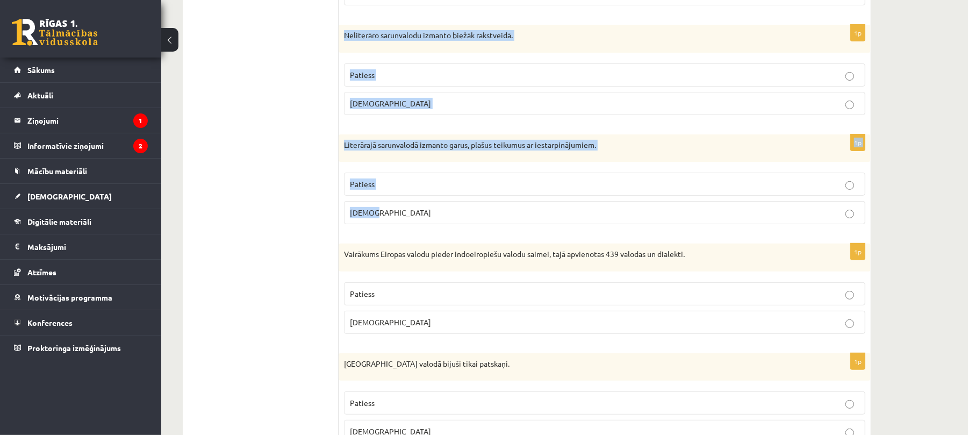
drag, startPoint x: 346, startPoint y: 52, endPoint x: 428, endPoint y: 229, distance: 195.3
click at [407, 109] on p "Aplams" at bounding box center [605, 103] width 510 height 11
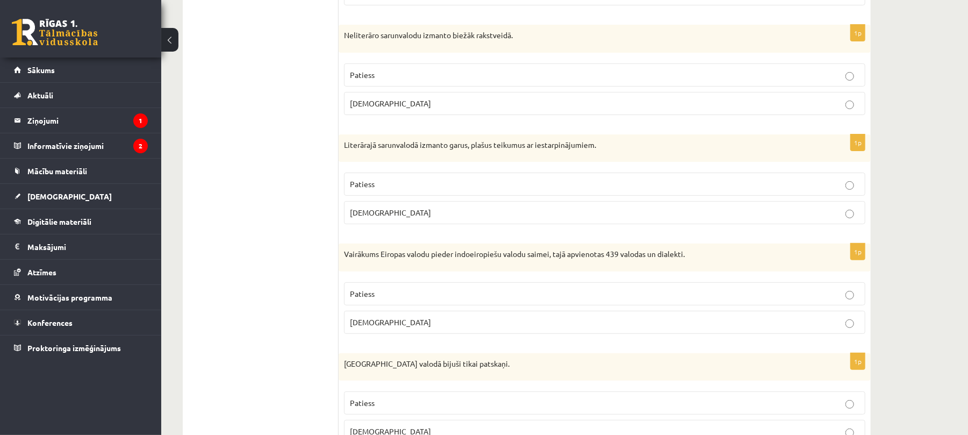
click at [388, 224] on label "Aplams" at bounding box center [604, 212] width 521 height 23
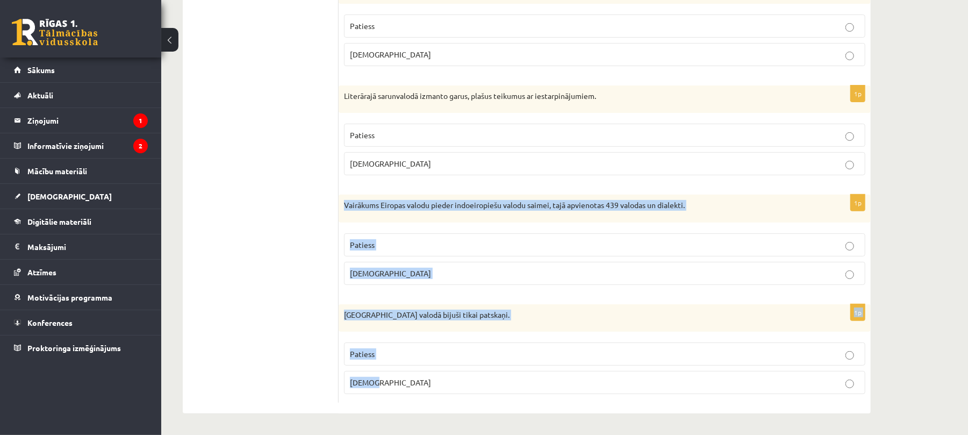
drag, startPoint x: 341, startPoint y: 203, endPoint x: 396, endPoint y: 379, distance: 185.3
click at [381, 242] on p "Patiess" at bounding box center [605, 244] width 510 height 11
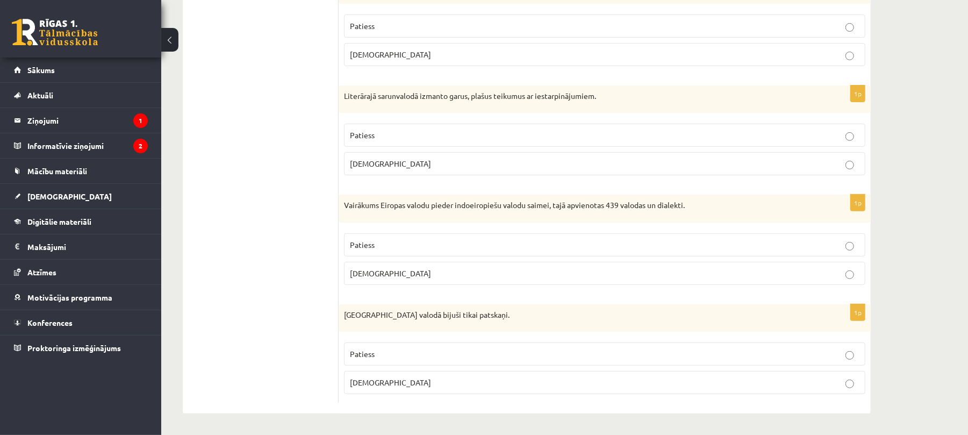
click at [372, 385] on span "Aplams" at bounding box center [390, 382] width 81 height 10
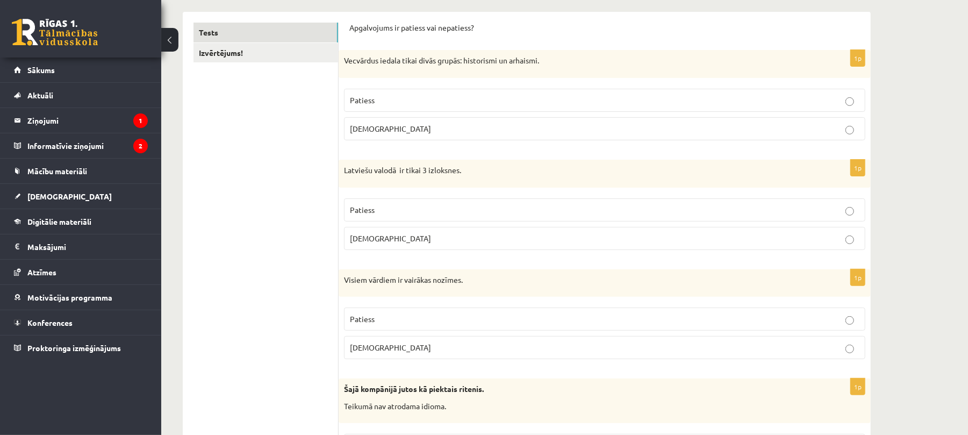
scroll to position [0, 0]
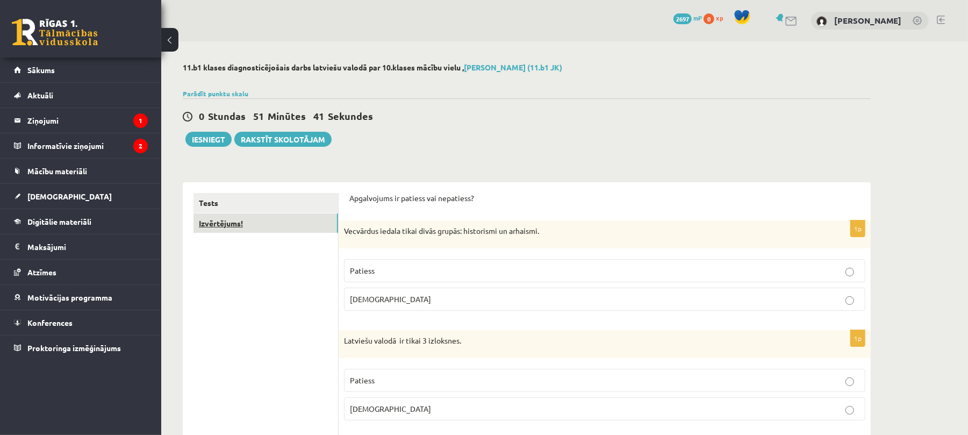
click at [241, 222] on link "Izvērtējums!" at bounding box center [266, 223] width 145 height 20
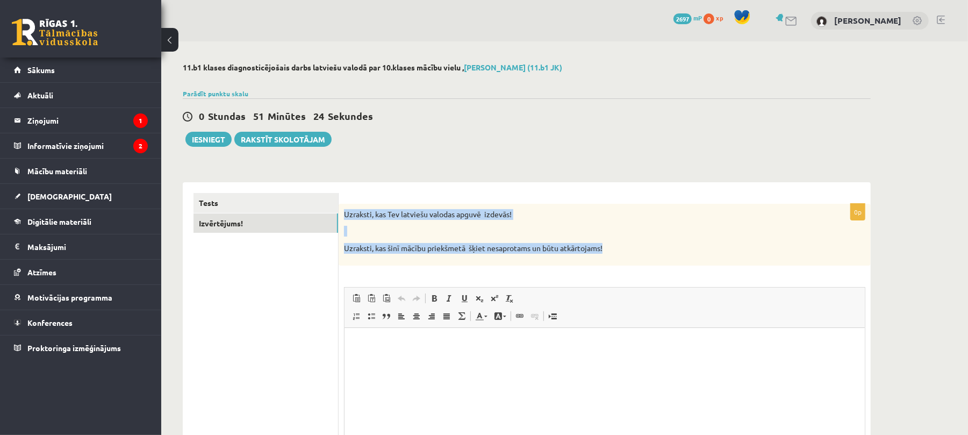
drag, startPoint x: 620, startPoint y: 252, endPoint x: 342, endPoint y: 213, distance: 280.7
click at [342, 213] on div "Uzraksti, kas Tev latviešu valodas apguvē izdevās! Uzraksti, kas šinī mācību pr…" at bounding box center [605, 235] width 532 height 62
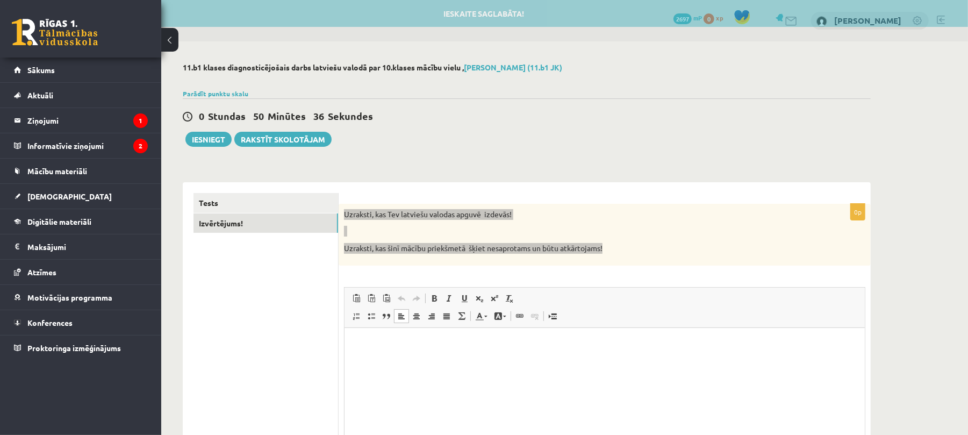
click at [383, 342] on p "Editor, wiswyg-editor-user-answer-47363870779760" at bounding box center [604, 343] width 499 height 11
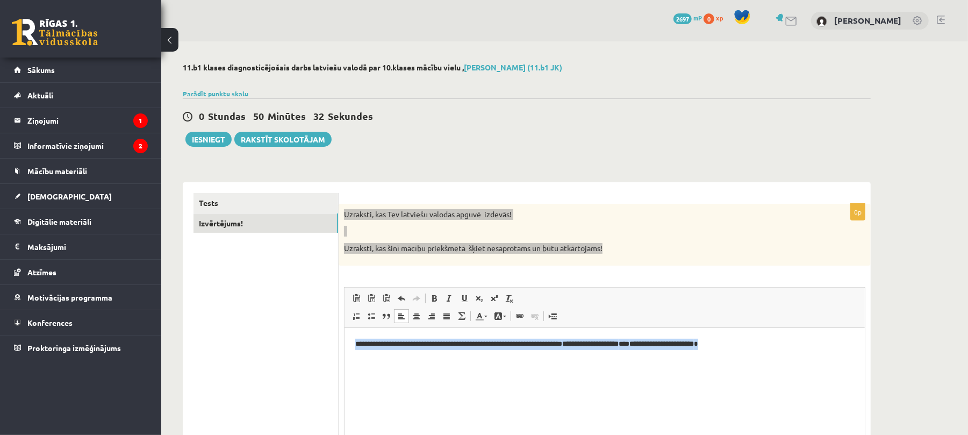
drag, startPoint x: 505, startPoint y: 345, endPoint x: 674, endPoint y: 676, distance: 371.4
click at [344, 347] on html "**********" at bounding box center [604, 343] width 520 height 33
click at [433, 297] on span at bounding box center [434, 298] width 9 height 9
click at [802, 360] on html "**********" at bounding box center [604, 343] width 520 height 33
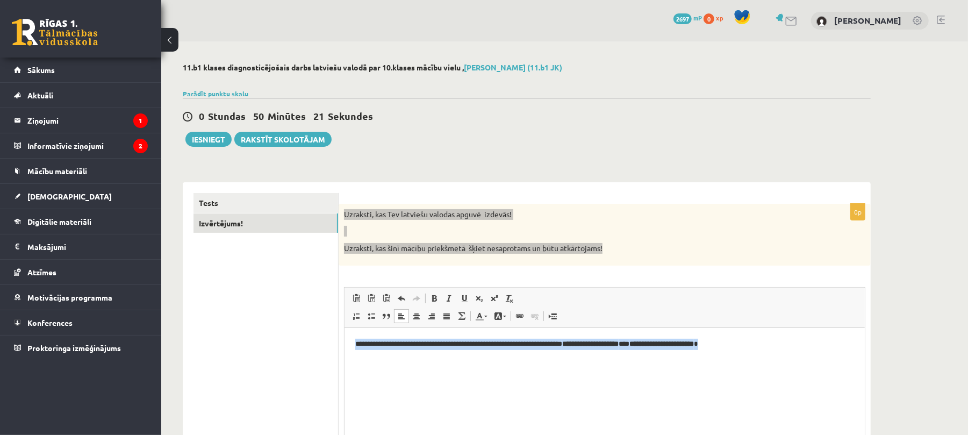
drag, startPoint x: 774, startPoint y: 336, endPoint x: 355, endPoint y: 339, distance: 418.7
click at [355, 339] on html "**********" at bounding box center [604, 343] width 520 height 33
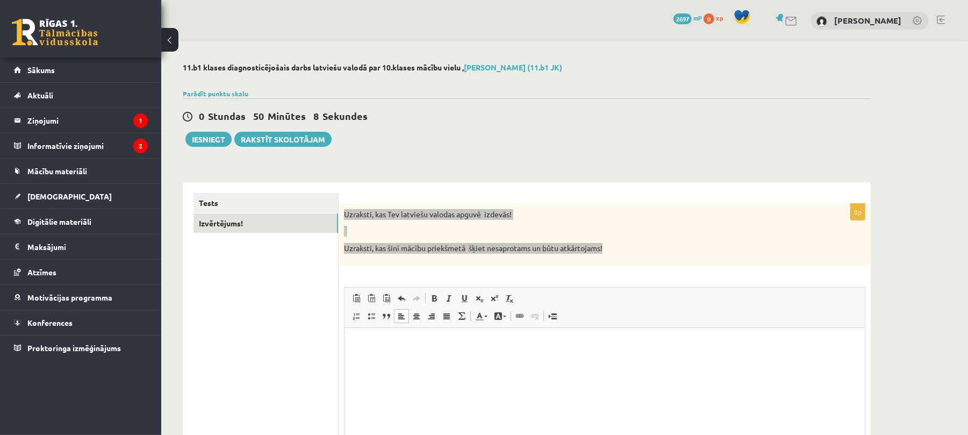
click at [362, 345] on p "Editor, wiswyg-editor-user-answer-47363870779760" at bounding box center [604, 343] width 499 height 11
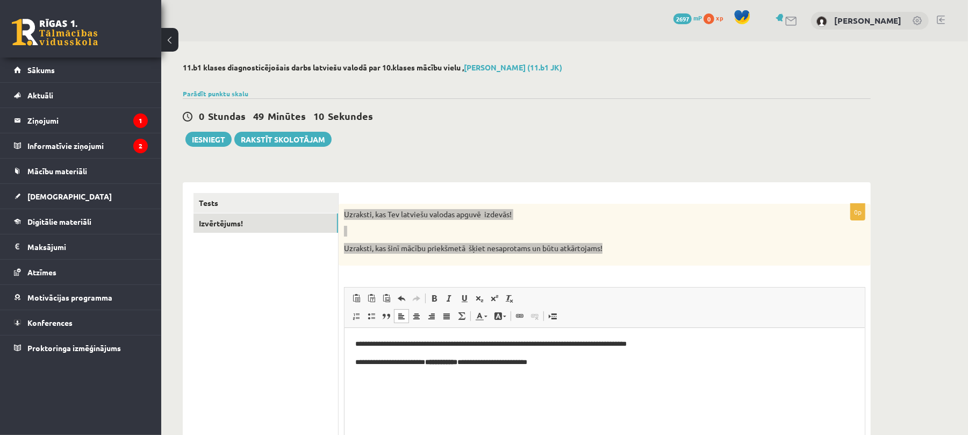
click at [480, 361] on p "**********" at bounding box center [604, 361] width 499 height 11
click at [562, 361] on p "**********" at bounding box center [604, 361] width 499 height 11
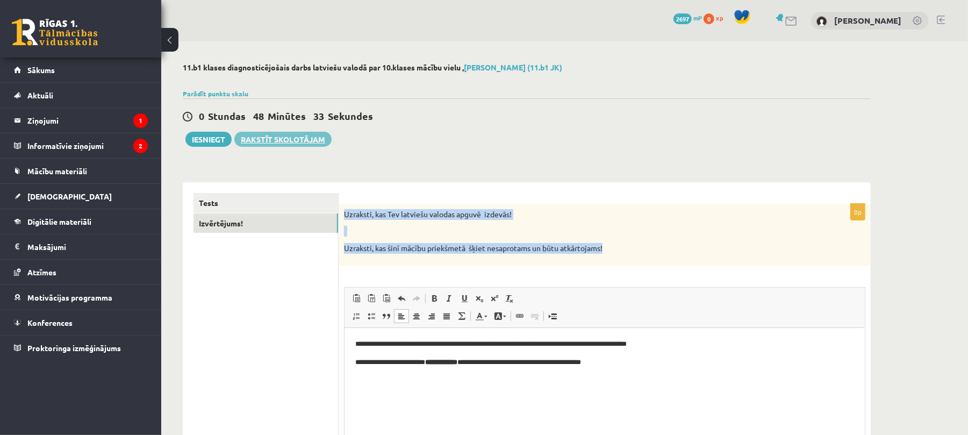
click at [295, 135] on link "Rakstīt skolotājam" at bounding box center [282, 139] width 97 height 15
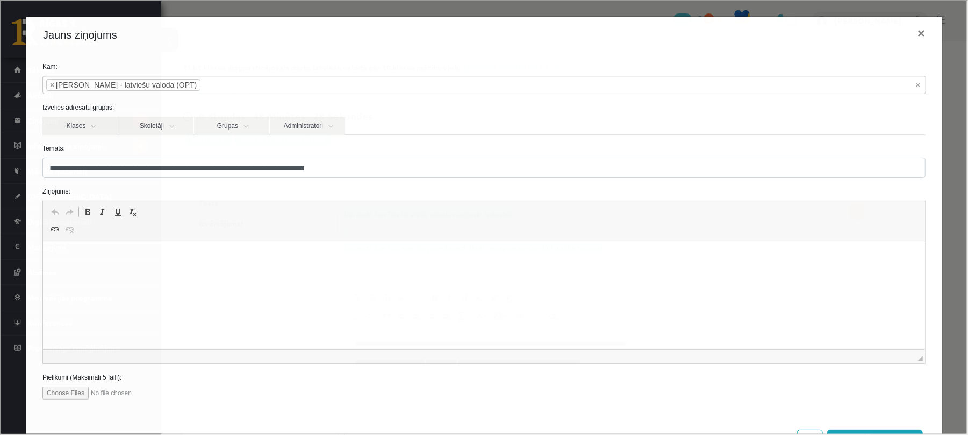
scroll to position [43, 0]
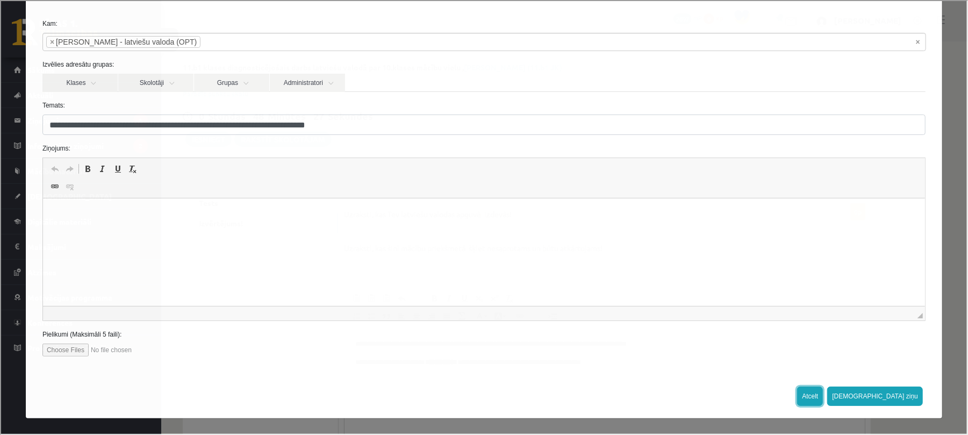
click at [822, 392] on button "Atcelt" at bounding box center [809, 394] width 26 height 19
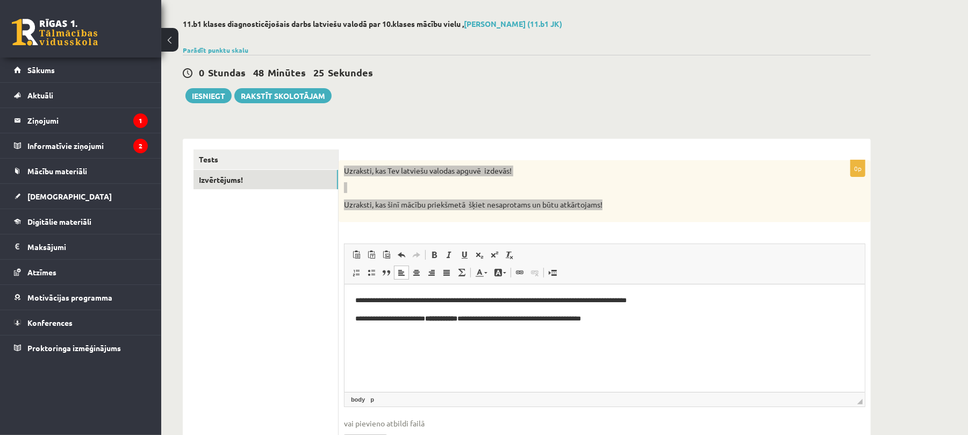
scroll to position [49, 0]
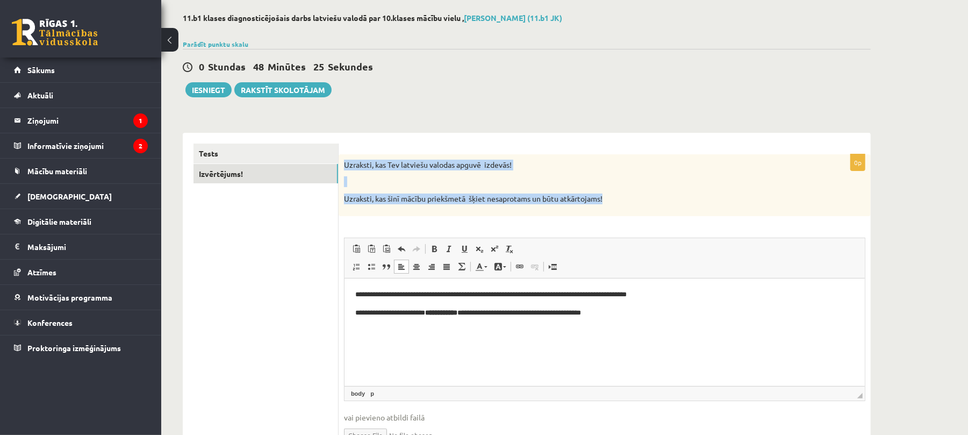
click at [753, 192] on div "Uzraksti, kas Tev latviešu valodas apguvē izdevās! Uzraksti, kas šinī mācību pr…" at bounding box center [605, 185] width 532 height 62
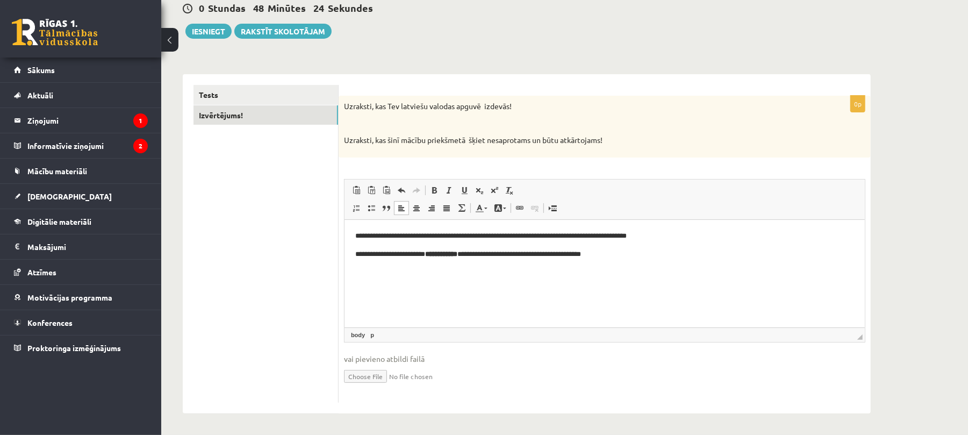
scroll to position [109, 0]
click at [457, 255] on b "**********" at bounding box center [441, 252] width 32 height 7
drag, startPoint x: 635, startPoint y: 250, endPoint x: 353, endPoint y: 265, distance: 283.1
click at [353, 265] on html "**********" at bounding box center [604, 244] width 520 height 51
click at [213, 29] on button "Iesniegt" at bounding box center [208, 30] width 46 height 15
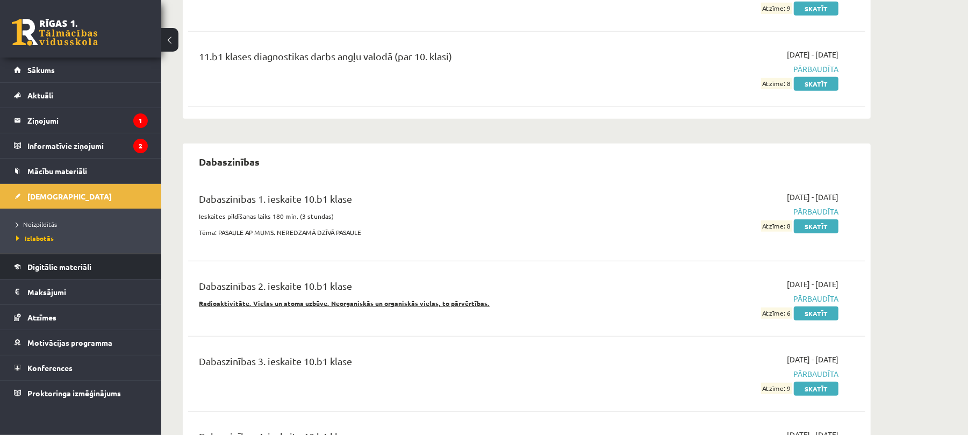
scroll to position [584, 0]
click at [41, 231] on li "Izlabotās" at bounding box center [83, 238] width 134 height 14
click at [44, 224] on span "Neizpildītās" at bounding box center [36, 224] width 41 height 9
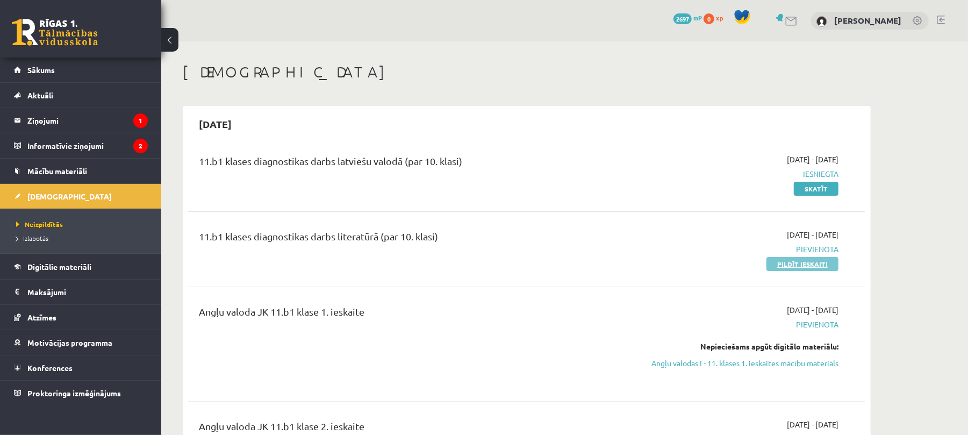
click at [792, 268] on link "Pildīt ieskaiti" at bounding box center [802, 264] width 72 height 14
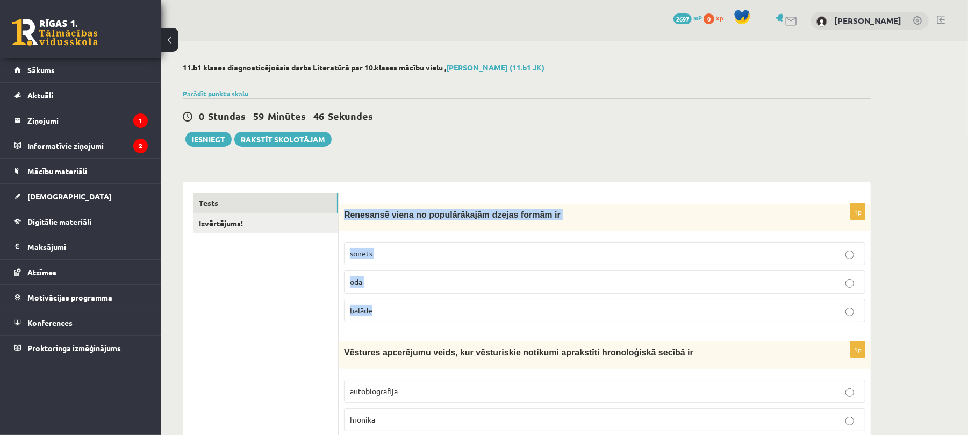
drag, startPoint x: 340, startPoint y: 213, endPoint x: 398, endPoint y: 304, distance: 107.1
click at [398, 304] on div "1p Renesansē viena no populārākajām dzejas formām ir sonets oda balāde" at bounding box center [605, 267] width 532 height 127
copy div "Renesansē viena no populārākajām dzejas formām ir sonets oda balāde"
click at [375, 262] on label "sonets" at bounding box center [604, 253] width 521 height 23
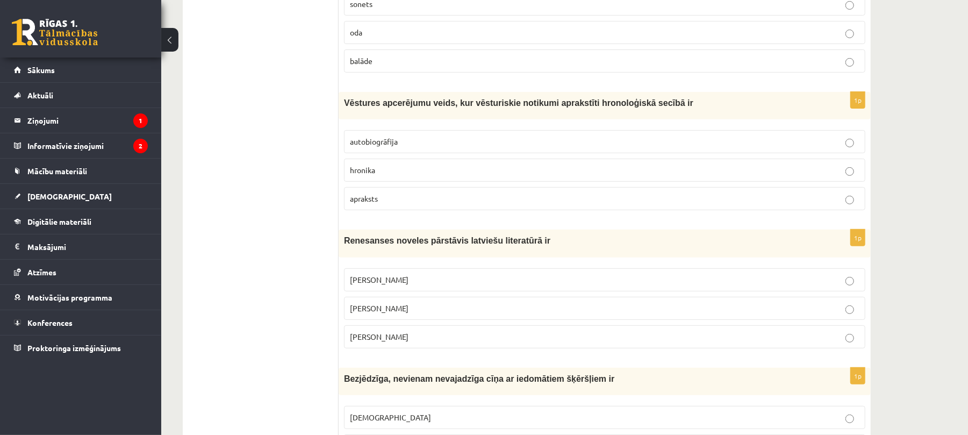
scroll to position [250, 0]
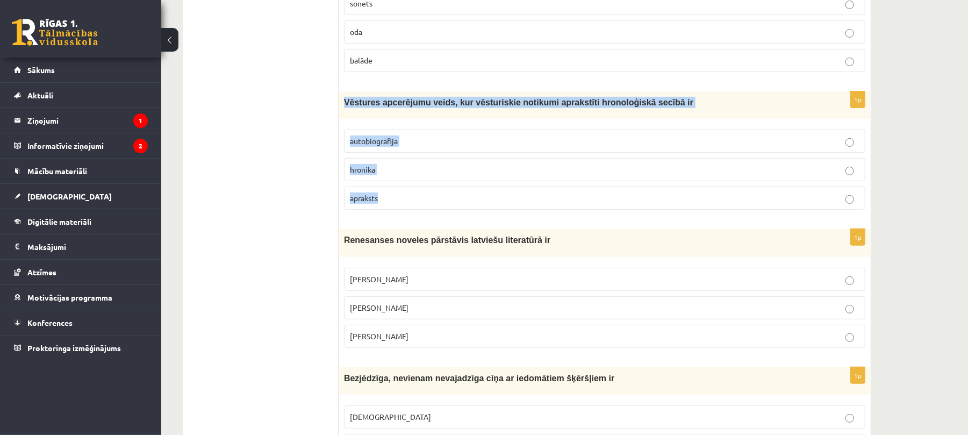
drag, startPoint x: 346, startPoint y: 102, endPoint x: 406, endPoint y: 190, distance: 106.7
click at [406, 190] on div "1p Vēstures apcerējumu veids, kur vēsturiskie notikumi aprakstīti hronoloģiskā …" at bounding box center [605, 154] width 532 height 127
copy div "Vēstures apcerējumu veids, kur vēsturiskie notikumi aprakstīti hronoloģiskā sec…"
click at [360, 173] on span "hronika" at bounding box center [362, 169] width 25 height 10
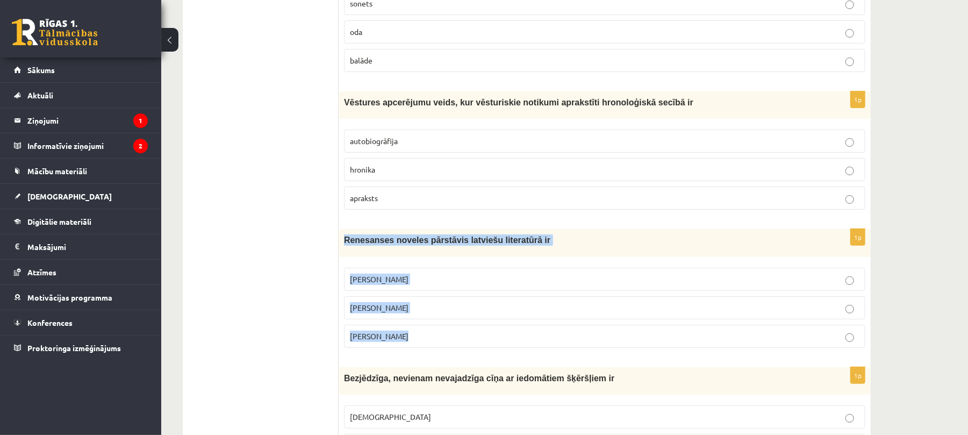
drag, startPoint x: 342, startPoint y: 239, endPoint x: 403, endPoint y: 333, distance: 111.7
click at [403, 333] on div "1p Renesanses noveles pārstāvis latviešu literatūrā ir Rūdolfs Blaumanis Kārlis…" at bounding box center [605, 292] width 532 height 127
copy div "Renesanses noveles pārstāvis latviešu literatūrā ir Rūdolfs Blaumanis Kārlis Sk…"
click at [409, 278] on span "Rūdolfs Blaumanis" at bounding box center [379, 279] width 59 height 10
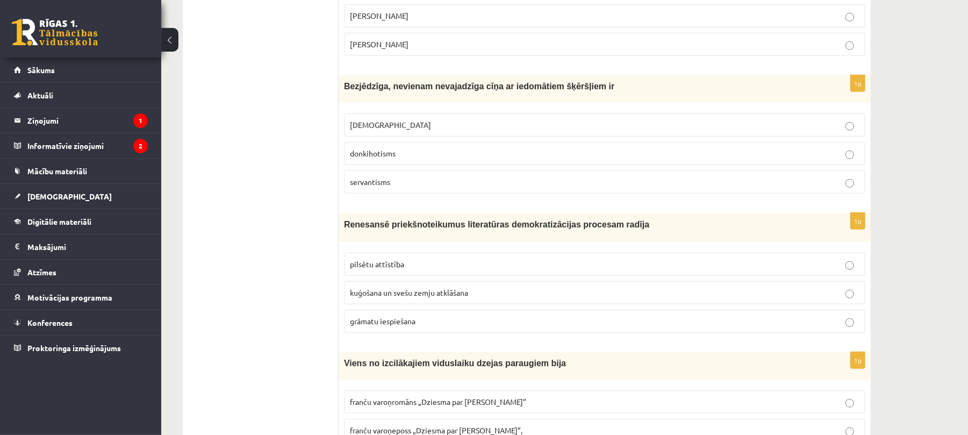
scroll to position [543, 0]
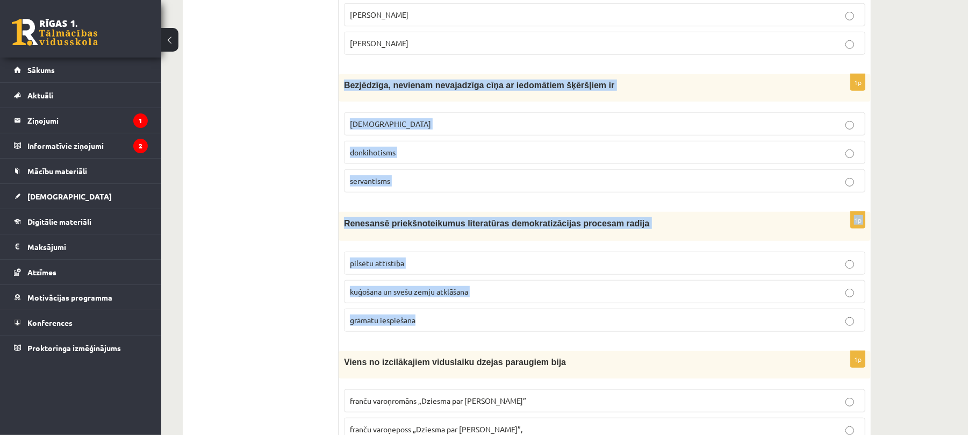
drag, startPoint x: 342, startPoint y: 81, endPoint x: 450, endPoint y: 338, distance: 279.2
copy form "Bezjēdzīga, nevienam nevajadzīga cīņa ar iedomātiem šķēršļiem ir minhauzenisms …"
click at [375, 157] on span "donkihotisms" at bounding box center [373, 152] width 46 height 10
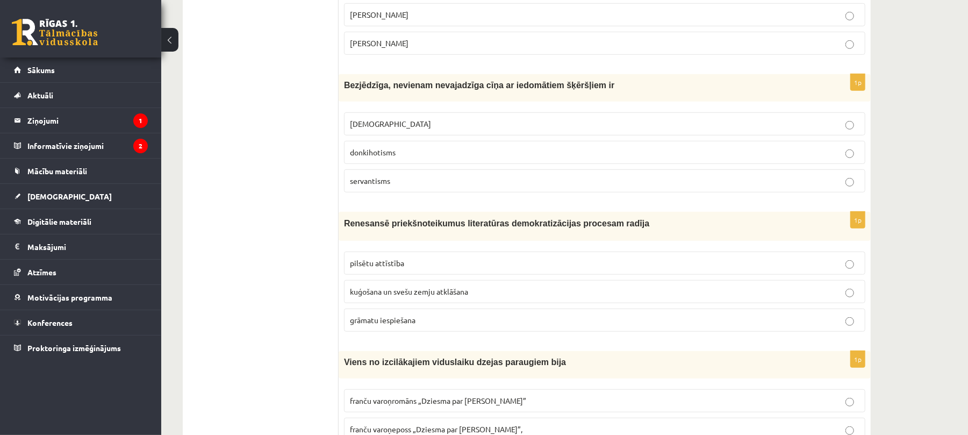
click at [371, 332] on label "grāmatu iespiešana" at bounding box center [604, 320] width 521 height 23
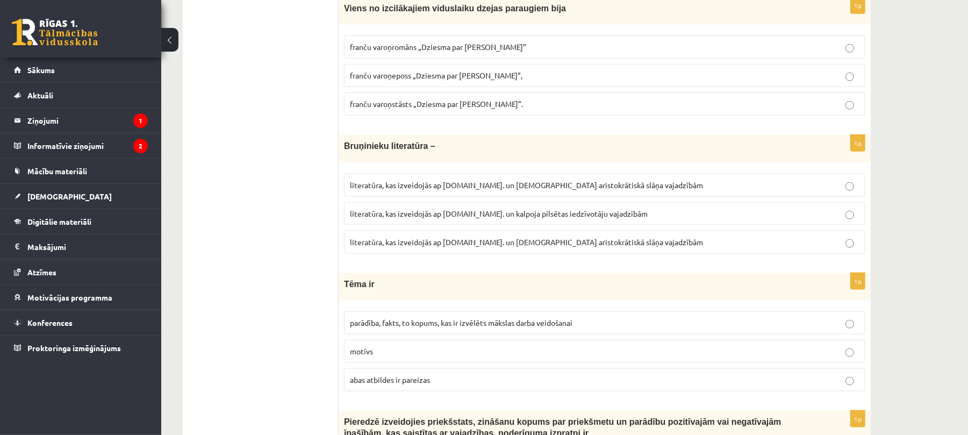
scroll to position [893, 0]
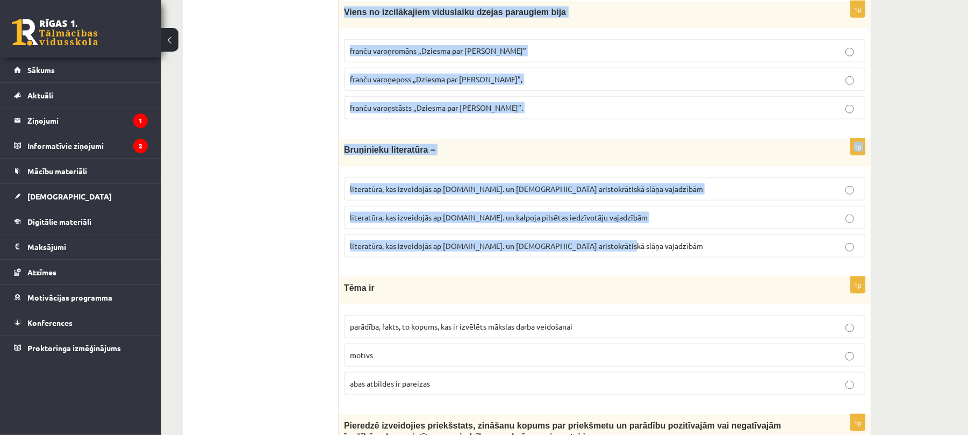
drag, startPoint x: 342, startPoint y: 10, endPoint x: 620, endPoint y: 264, distance: 377.0
copy form "Viens no izcilākajiem viduslaiku dzejas paraugiem bija franču varoņromāns „Dzie…"
click at [442, 55] on span "franču varoņromāns „Dziesma par Rolandu”" at bounding box center [438, 51] width 176 height 10
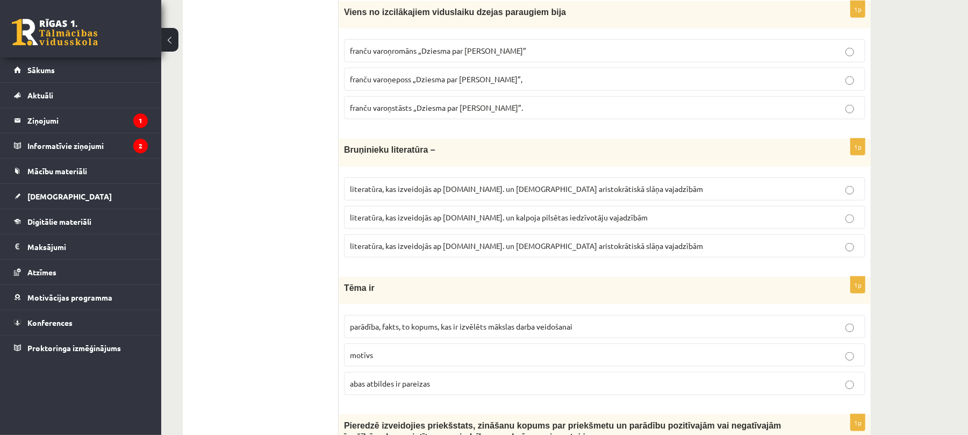
click at [390, 84] on span "franču varoņeposs „Dziesma par Rolandu”," at bounding box center [436, 79] width 173 height 10
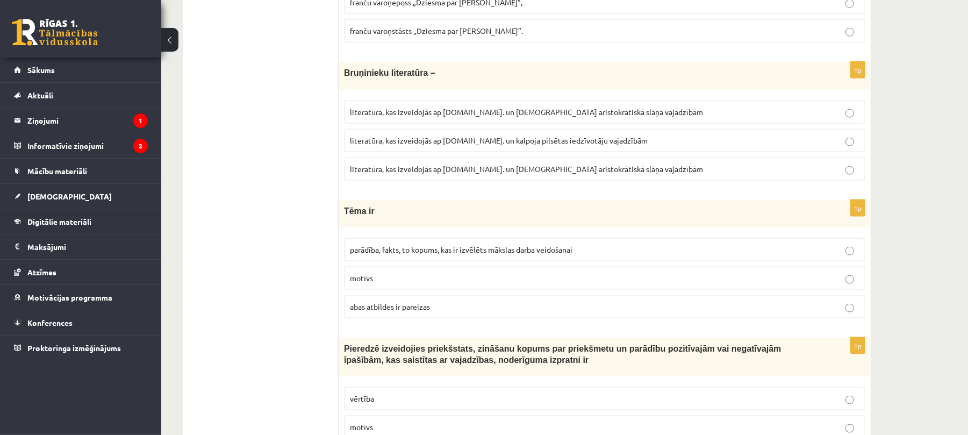
scroll to position [972, 0]
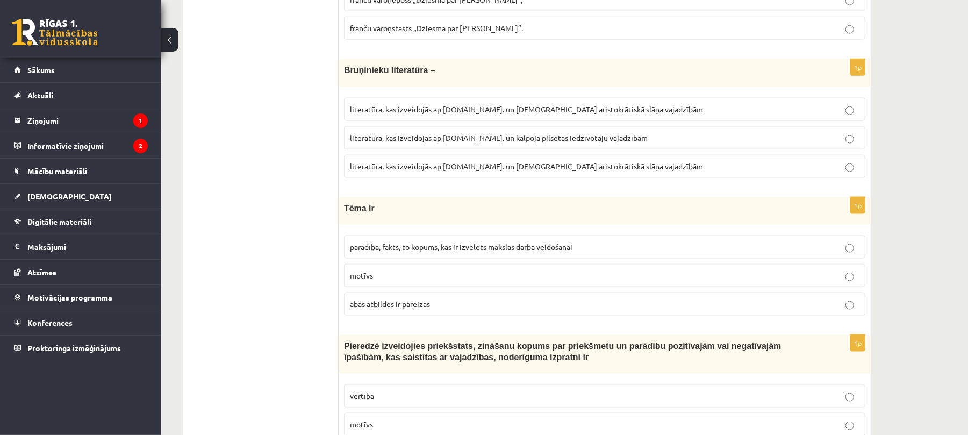
click at [454, 172] on p "literatūra, kas izveidojās ap 12.gs. un kalpoja aristokrātiskā slāņa vajadzībām" at bounding box center [605, 166] width 510 height 11
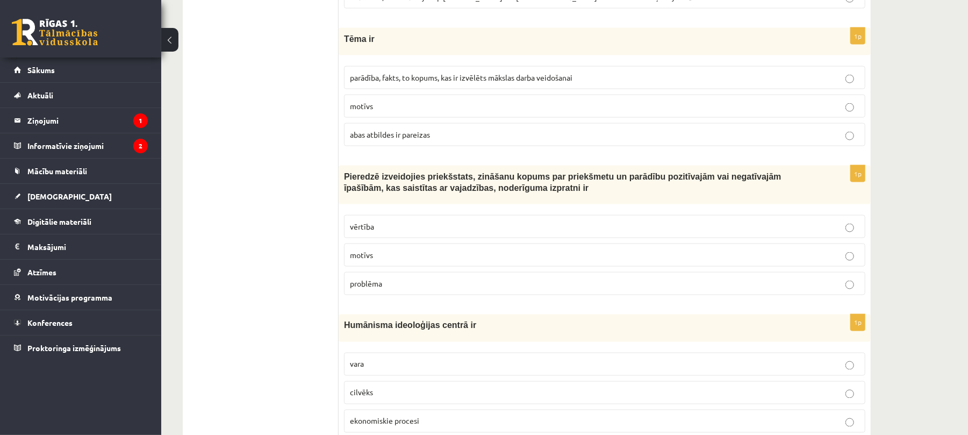
scroll to position [1142, 0]
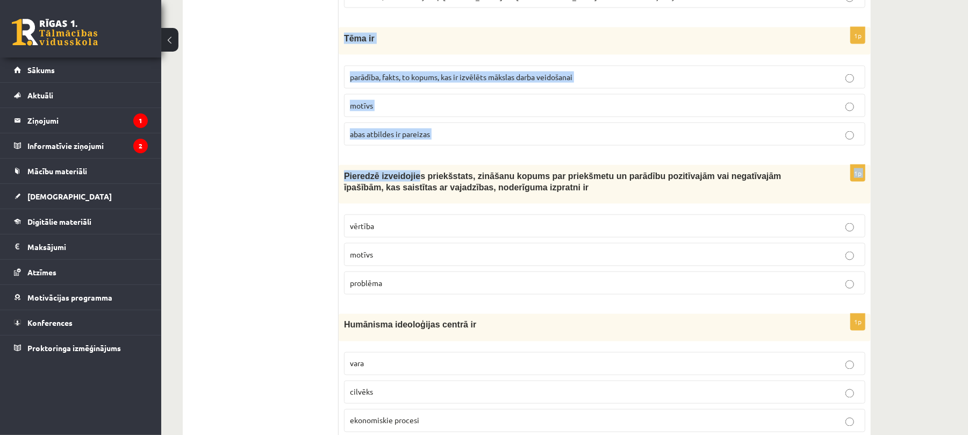
drag, startPoint x: 341, startPoint y: 44, endPoint x: 409, endPoint y: 170, distance: 143.3
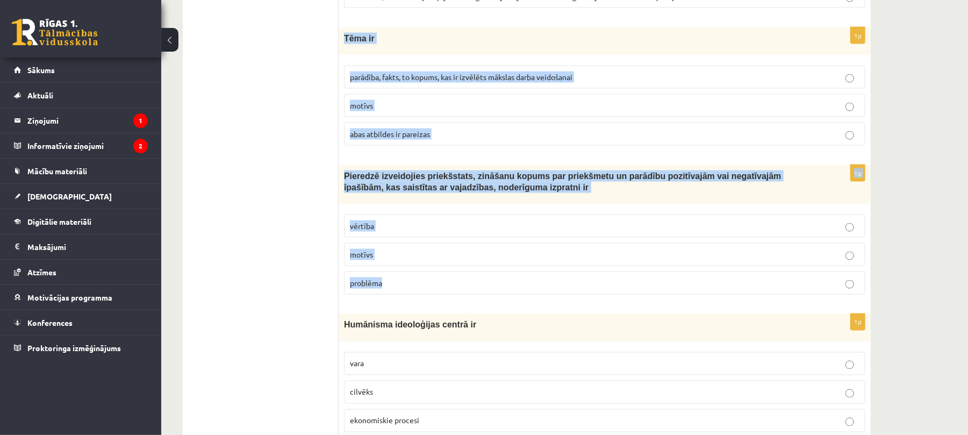
drag, startPoint x: 343, startPoint y: 41, endPoint x: 441, endPoint y: 287, distance: 264.4
copy form "Tēma ir parādība, fakts, to kopums, kas ir izvēlēts mākslas darba veidošanai mo…"
click at [415, 139] on span "abas atbildes ir pareizas" at bounding box center [390, 134] width 80 height 10
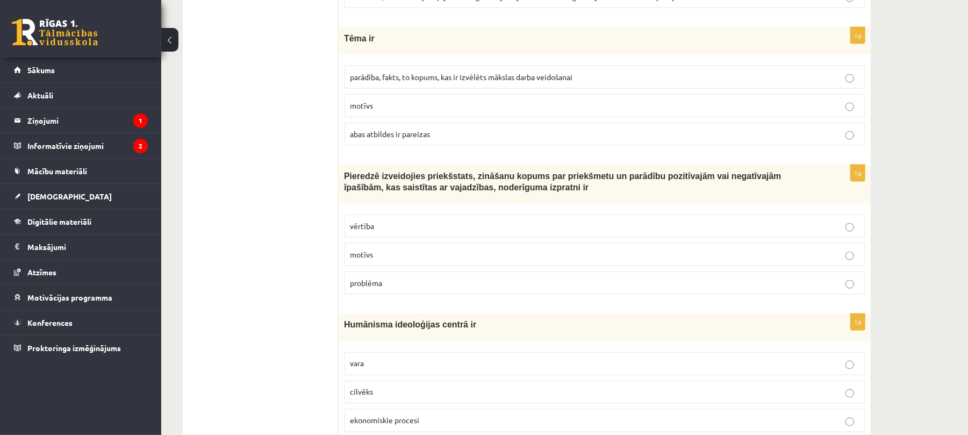
click at [377, 232] on p "vērtība" at bounding box center [605, 225] width 510 height 11
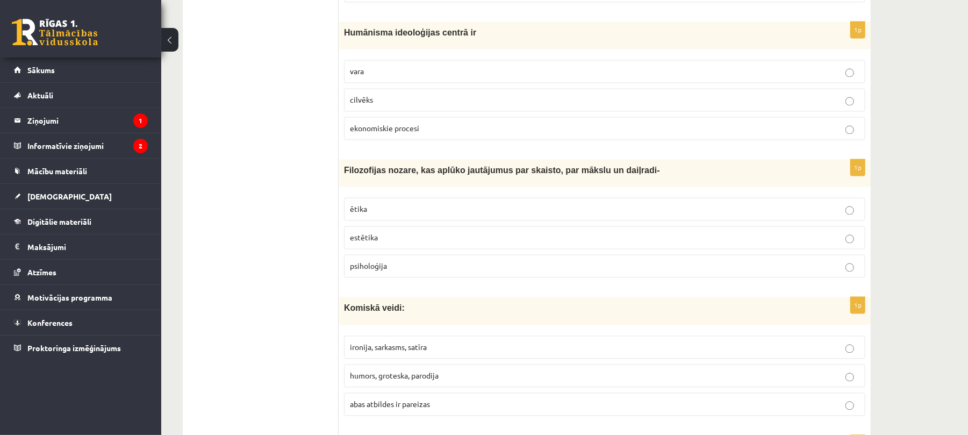
scroll to position [1409, 0]
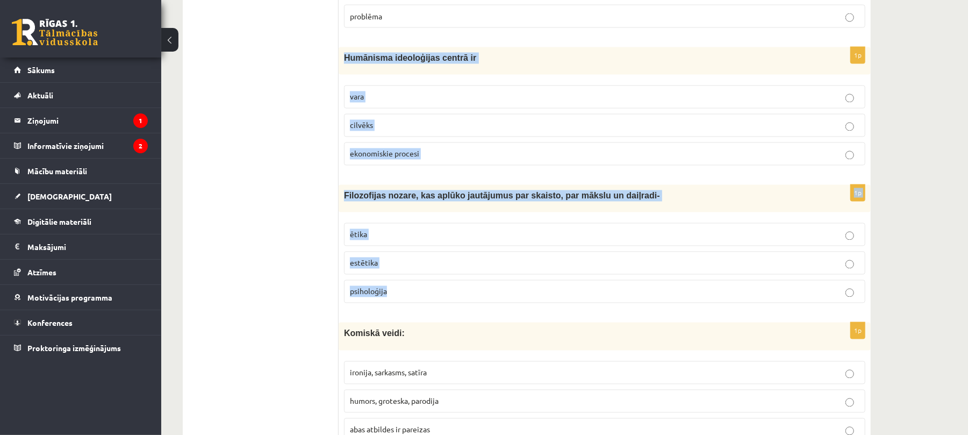
drag, startPoint x: 341, startPoint y: 65, endPoint x: 464, endPoint y: 293, distance: 259.7
copy form "Humānisma ideoloģijas centrā ir vara cilvēks ekonomiskie procesi 1p Filozofijas…"
click at [366, 130] on span "cilvēks" at bounding box center [361, 125] width 23 height 10
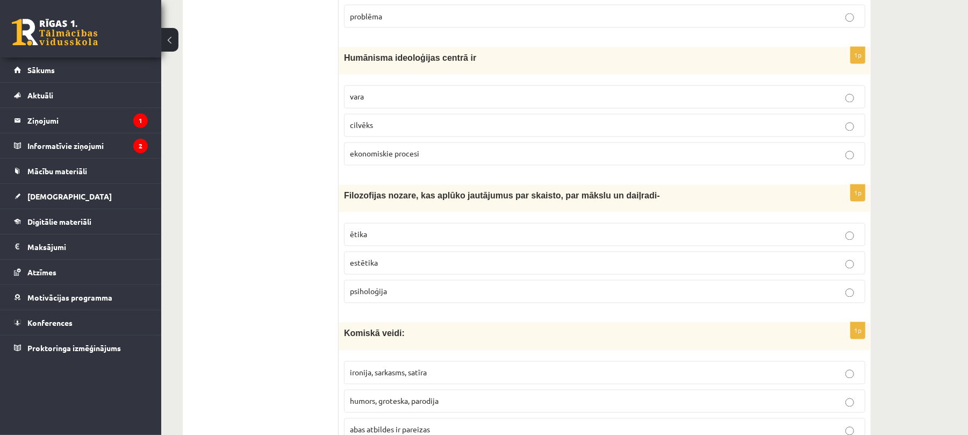
click at [378, 269] on p "estētika" at bounding box center [605, 262] width 510 height 11
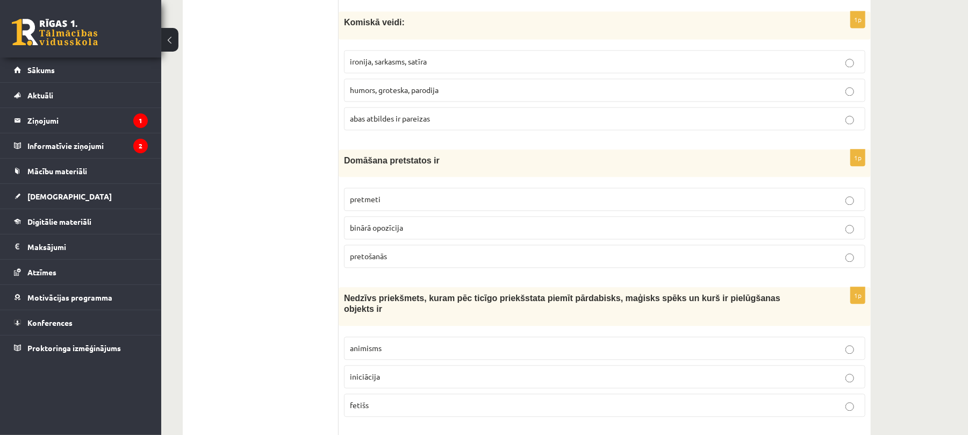
scroll to position [1721, 0]
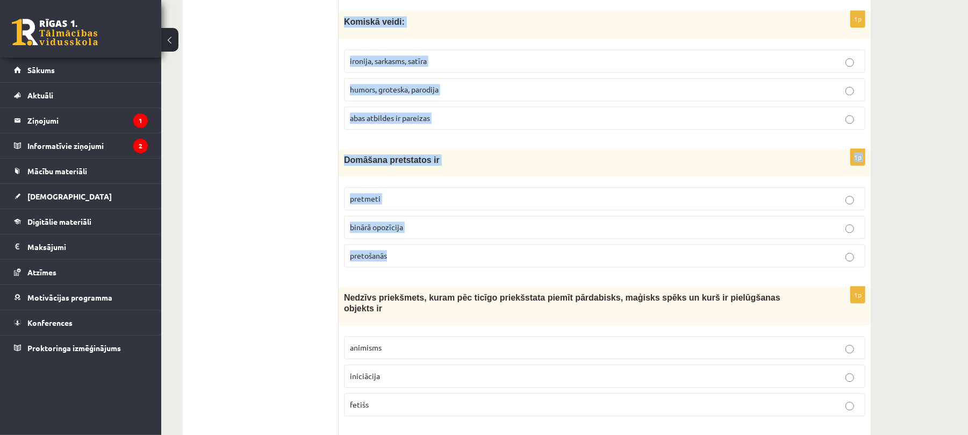
drag, startPoint x: 343, startPoint y: 32, endPoint x: 452, endPoint y: 274, distance: 265.4
copy form "Komiskā veidi: ironija, sarkasms, satīra humors, groteska, parodija abas atbild…"
click at [366, 123] on span "abas atbildes ir pareizas" at bounding box center [390, 118] width 80 height 10
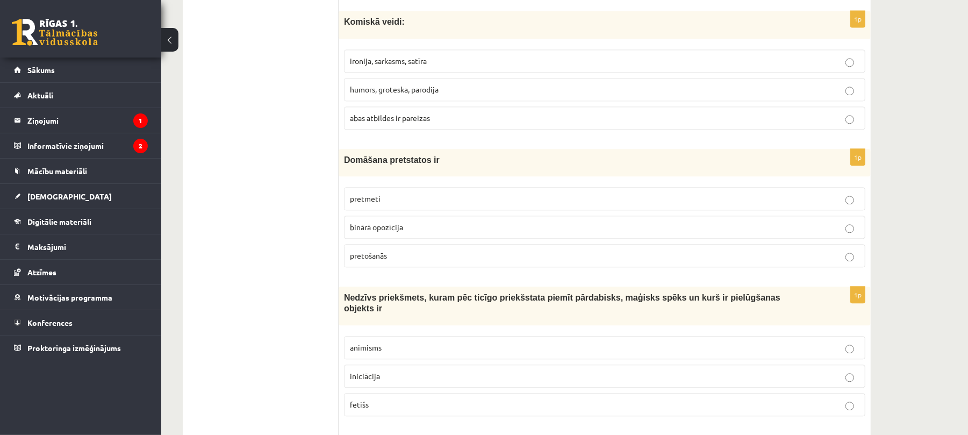
click at [364, 232] on span "binārā opozīcija" at bounding box center [376, 227] width 53 height 10
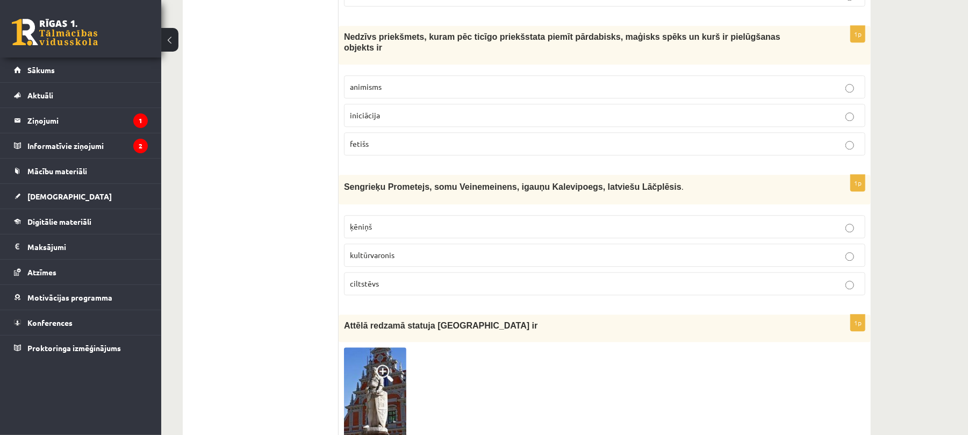
scroll to position [1983, 0]
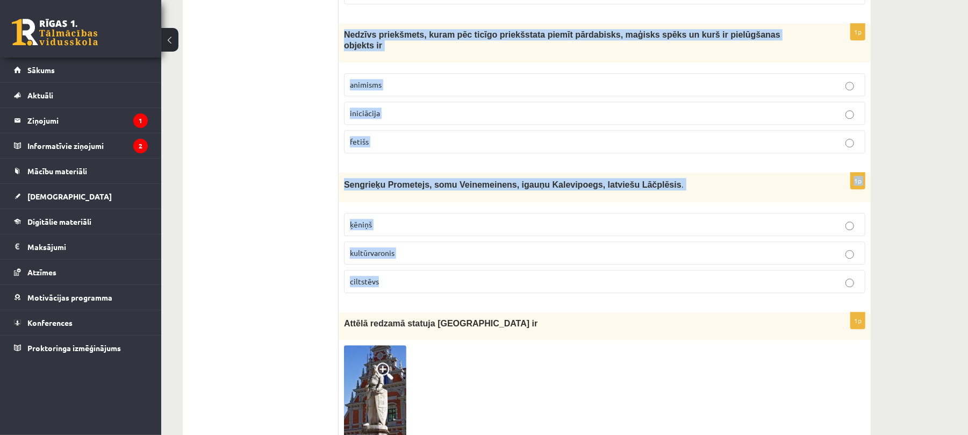
drag, startPoint x: 343, startPoint y: 47, endPoint x: 435, endPoint y: 278, distance: 248.4
click at [435, 278] on form "1p Renesansē viena no populārākajām dzejas formām ir sonets oda balāde 1p Vēstu…" at bounding box center [604, 342] width 511 height 4265
copy form "Nedzīvs priekšmets, kuram pēc ticīgo priekšstata piemīt pārdabisks, maģisks spē…"
click at [369, 254] on span "kultūrvaronis" at bounding box center [372, 253] width 45 height 10
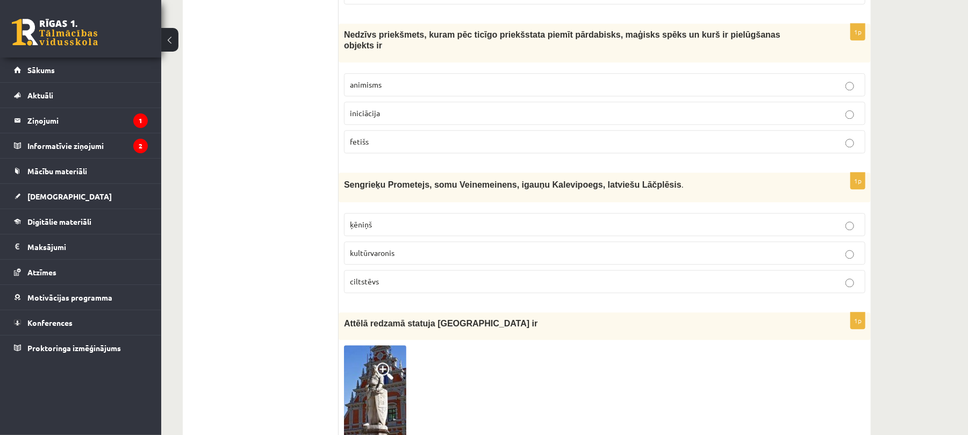
click at [370, 146] on p "fetišs" at bounding box center [605, 141] width 510 height 11
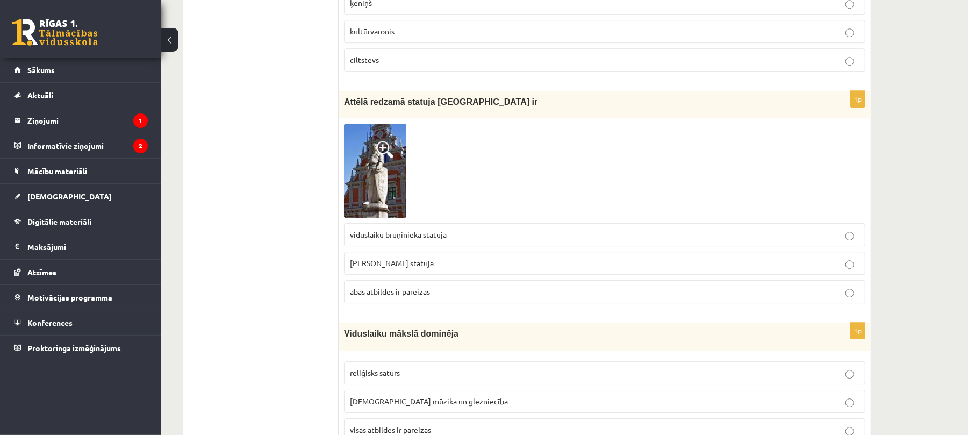
scroll to position [2206, 0]
click at [375, 178] on img at bounding box center [375, 169] width 62 height 94
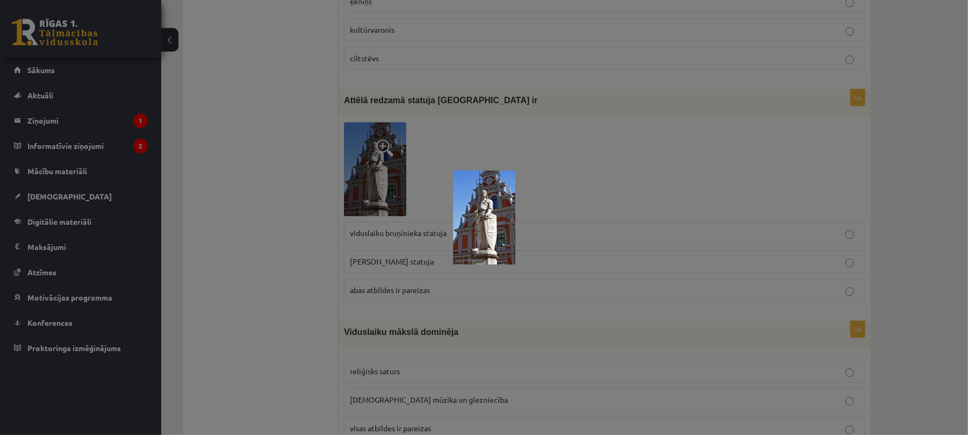
click at [827, 268] on div at bounding box center [484, 217] width 968 height 435
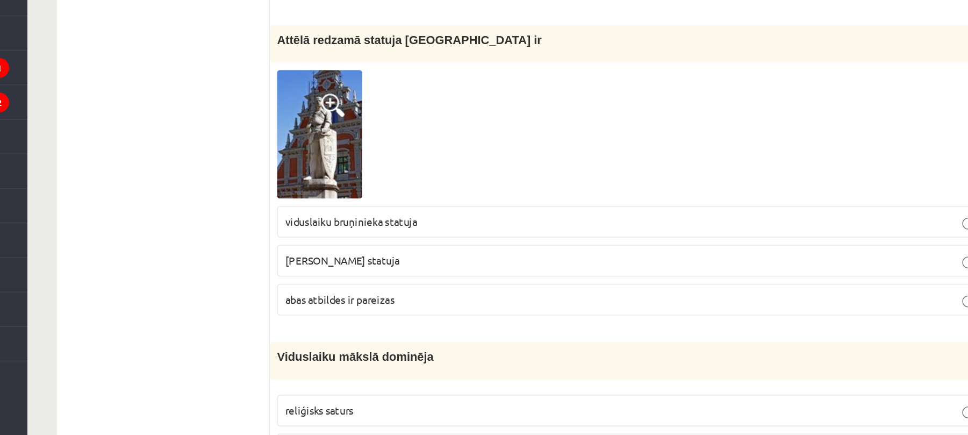
click at [493, 273] on label "Rolanda statuja" at bounding box center [604, 261] width 521 height 23
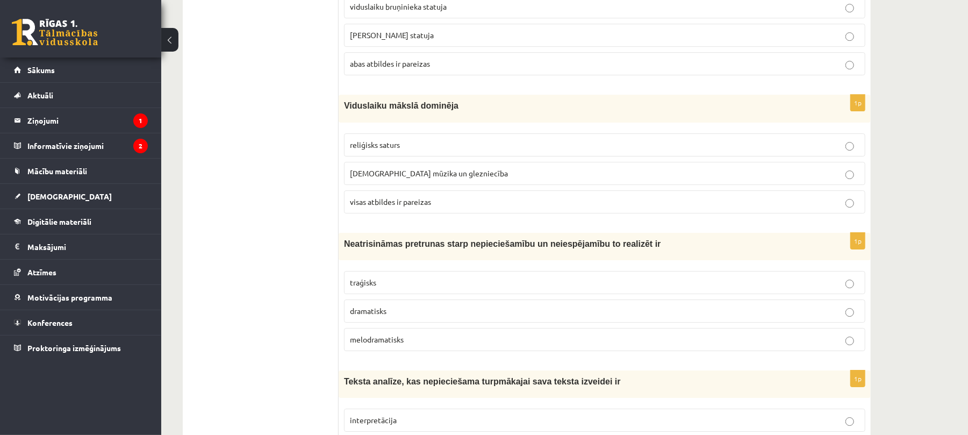
scroll to position [2434, 0]
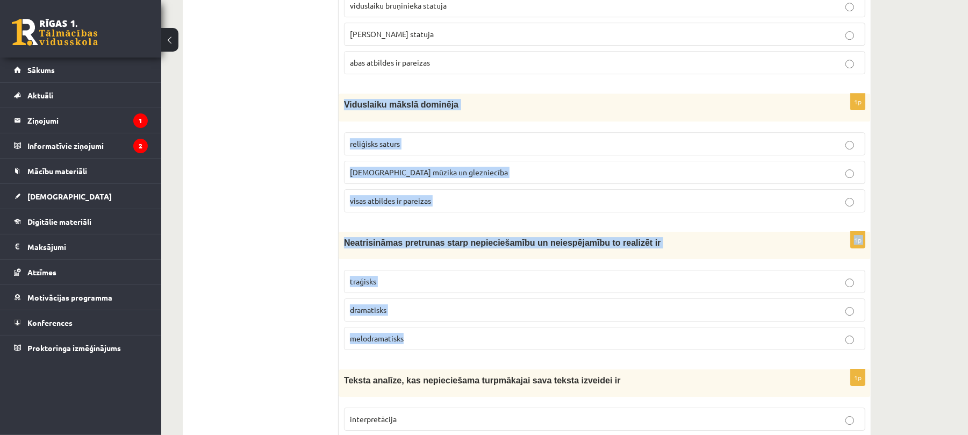
drag, startPoint x: 342, startPoint y: 106, endPoint x: 446, endPoint y: 342, distance: 257.8
copy form "Viduslaiku mākslā dominēja reliģisks saturs baznīcas mūzika un glezniecība visa…"
click at [356, 205] on span "visas atbildes ir pareizas" at bounding box center [390, 201] width 81 height 10
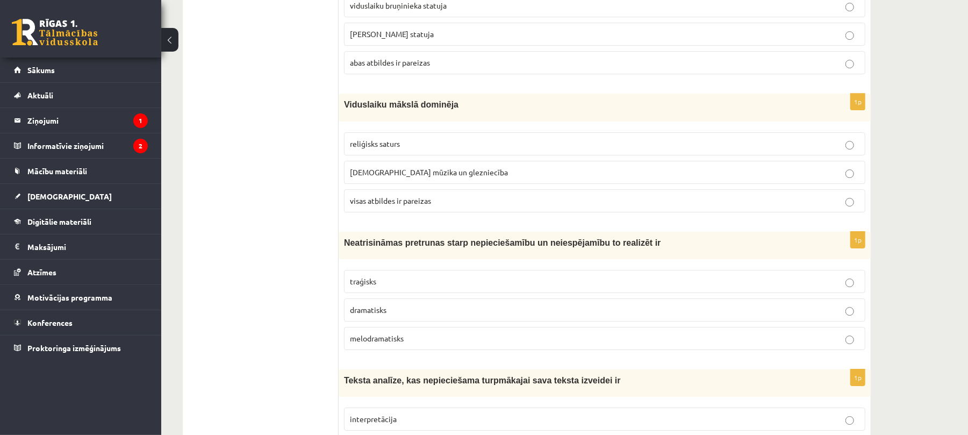
click at [361, 286] on span "traģisks" at bounding box center [363, 281] width 26 height 10
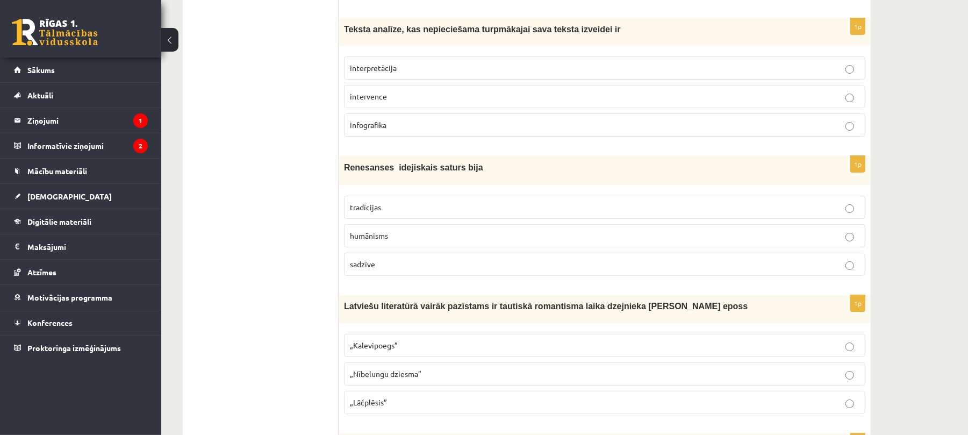
scroll to position [2785, 0]
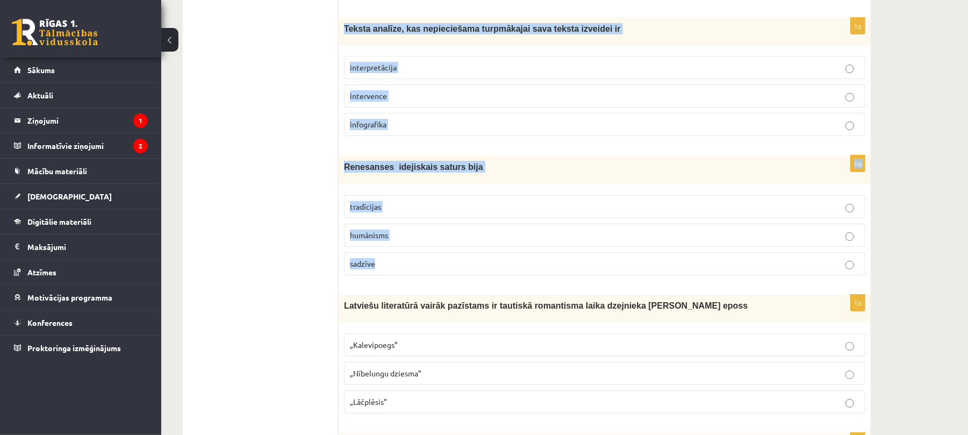
drag, startPoint x: 342, startPoint y: 33, endPoint x: 500, endPoint y: 277, distance: 290.9
click at [387, 72] on span "interpretācija" at bounding box center [373, 67] width 47 height 10
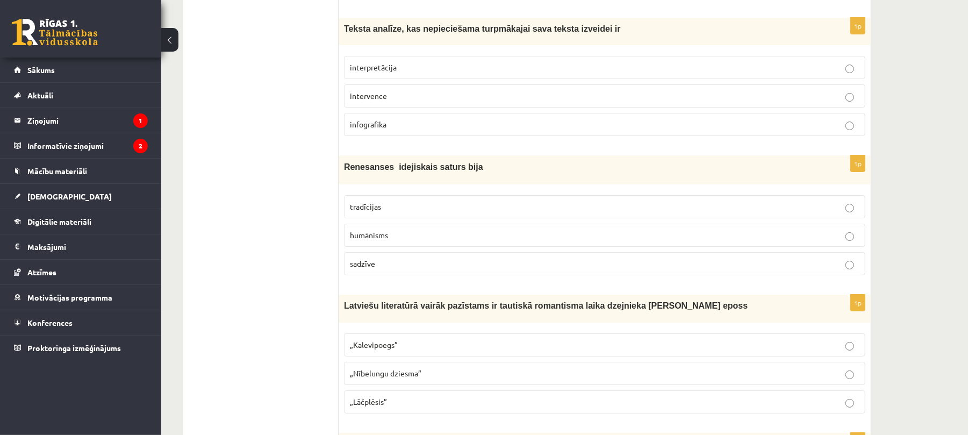
click at [392, 241] on p "humānisms" at bounding box center [605, 235] width 510 height 11
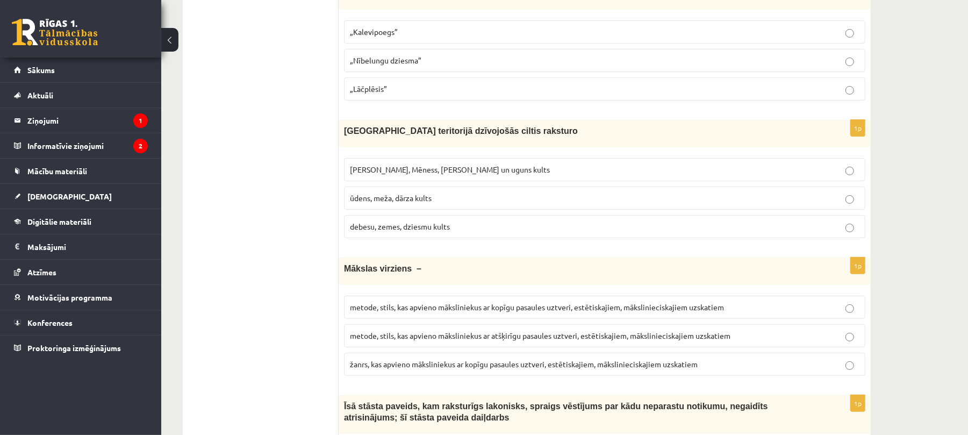
scroll to position [3068, 0]
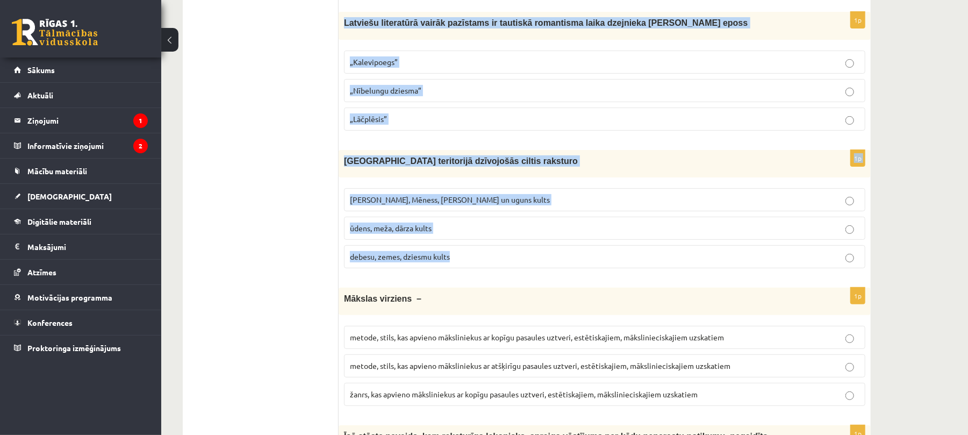
drag, startPoint x: 345, startPoint y: 31, endPoint x: 493, endPoint y: 268, distance: 278.9
click at [385, 124] on span "„Lāčplēsis”" at bounding box center [368, 119] width 37 height 10
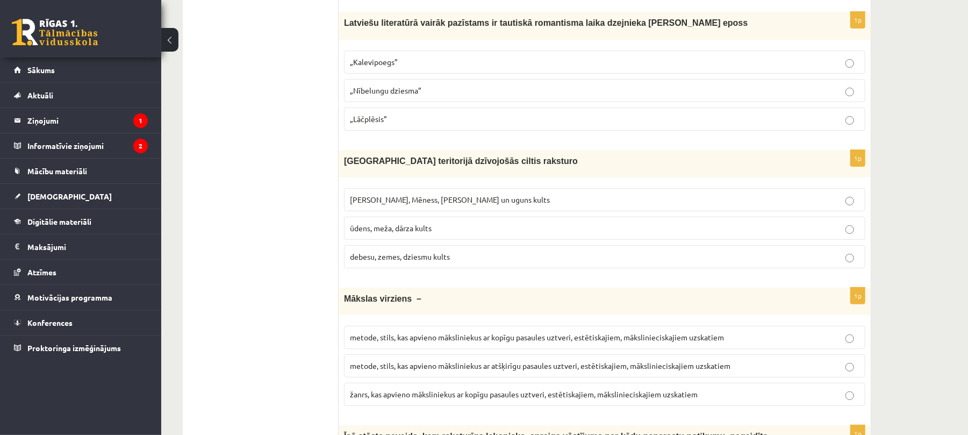
click at [390, 204] on span "Saules, Mēness, Pērkona un uguns kults" at bounding box center [450, 200] width 200 height 10
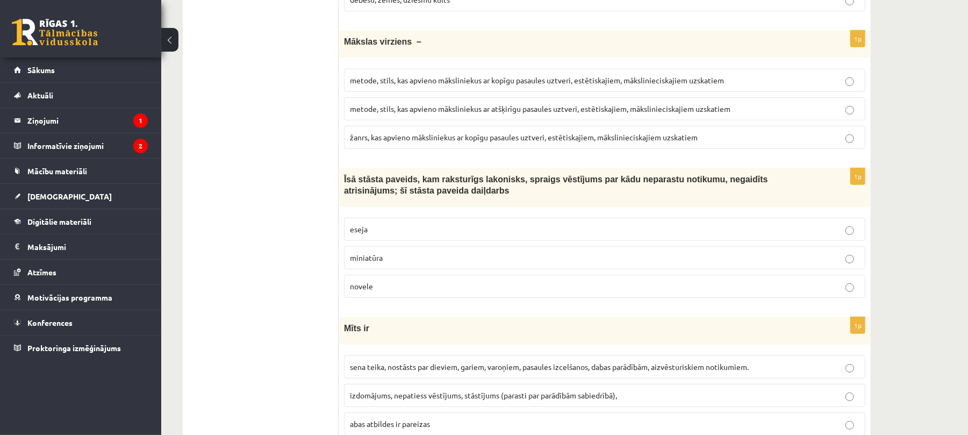
scroll to position [3329, 0]
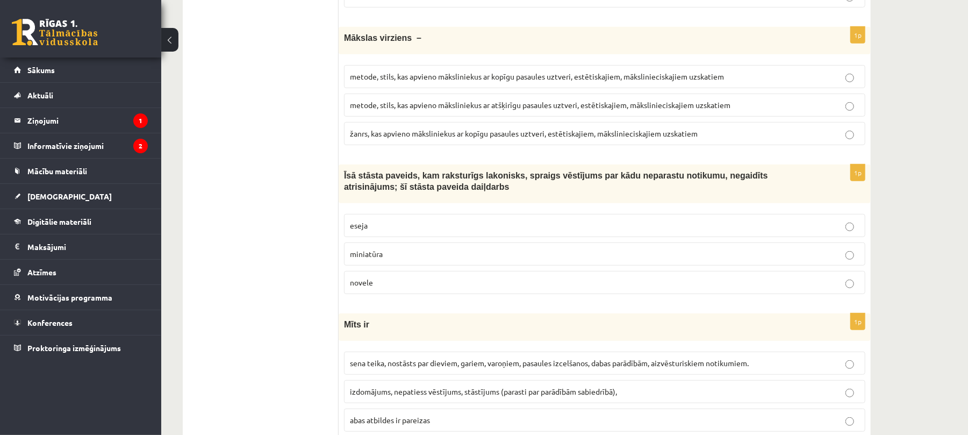
drag, startPoint x: 338, startPoint y: 49, endPoint x: 392, endPoint y: 217, distance: 176.4
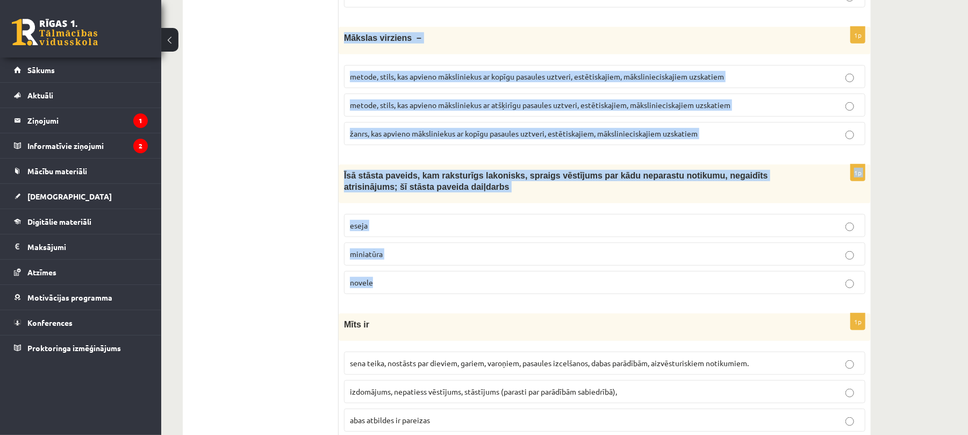
drag, startPoint x: 344, startPoint y: 48, endPoint x: 400, endPoint y: 302, distance: 259.4
click at [515, 81] on span "metode, stils, kas apvieno māksliniekus ar kopīgu pasaules uztveri, estētiskaji…" at bounding box center [537, 76] width 374 height 10
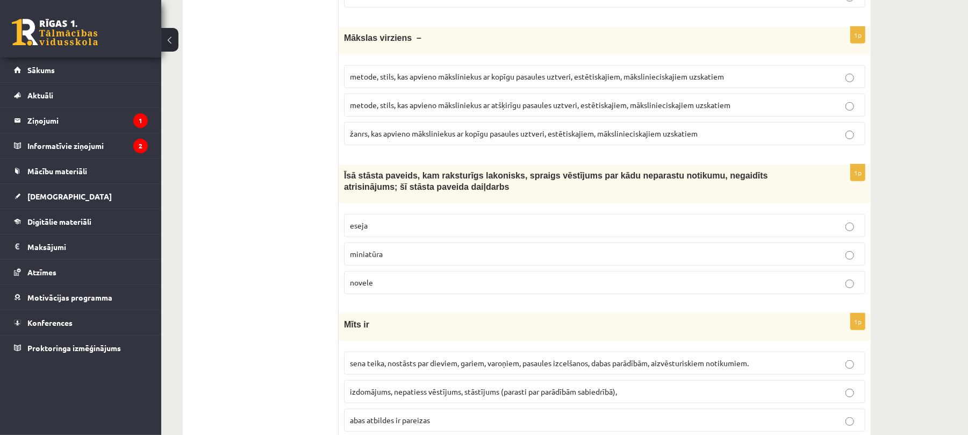
click at [379, 288] on p "novele" at bounding box center [605, 282] width 510 height 11
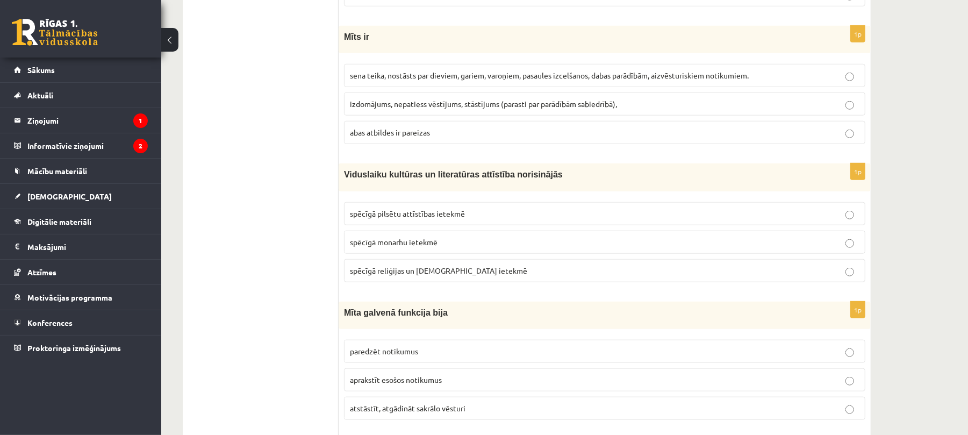
scroll to position [3619, 0]
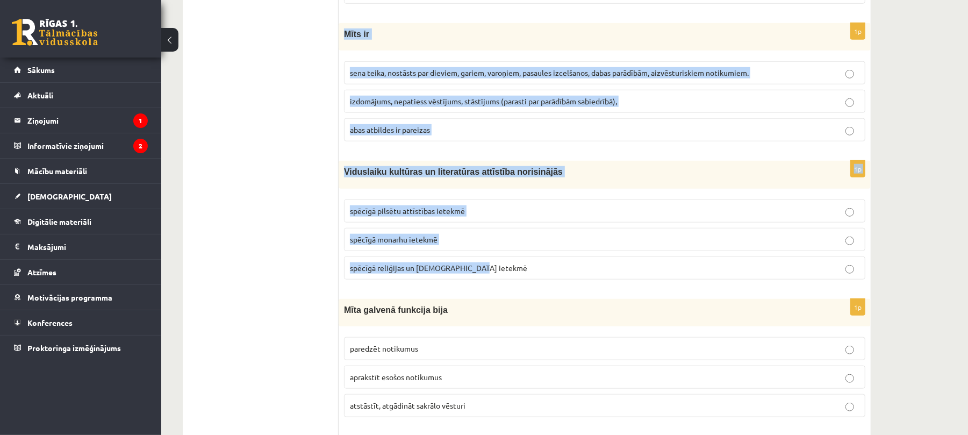
drag, startPoint x: 341, startPoint y: 41, endPoint x: 501, endPoint y: 274, distance: 283.0
click at [374, 77] on span "sena teika, nostāsts par dieviem, gariem, varoņiem, pasaules izcelšanos, dabas …" at bounding box center [549, 73] width 399 height 10
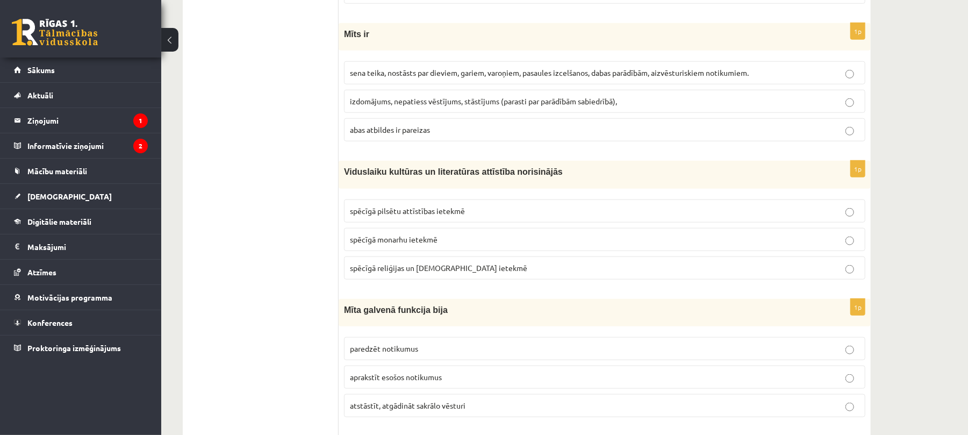
click at [429, 273] on span "spēcīgā reliģijas un baznīcas ietekmē" at bounding box center [438, 268] width 177 height 10
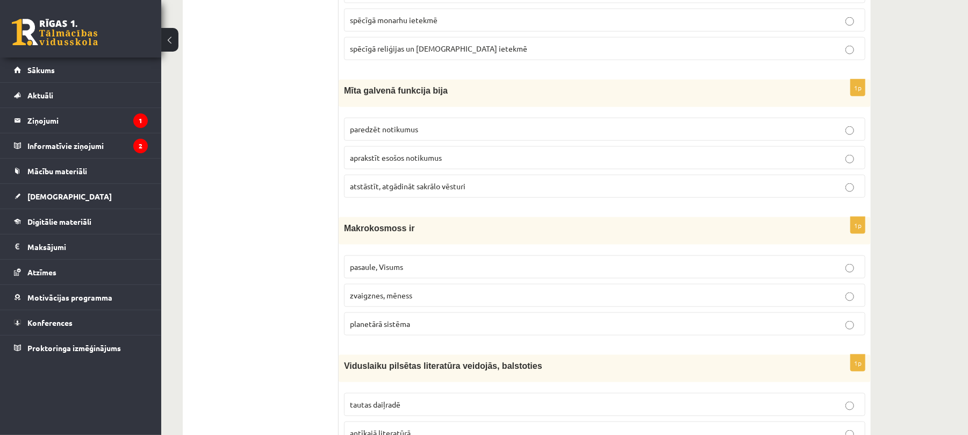
scroll to position [3864, 0]
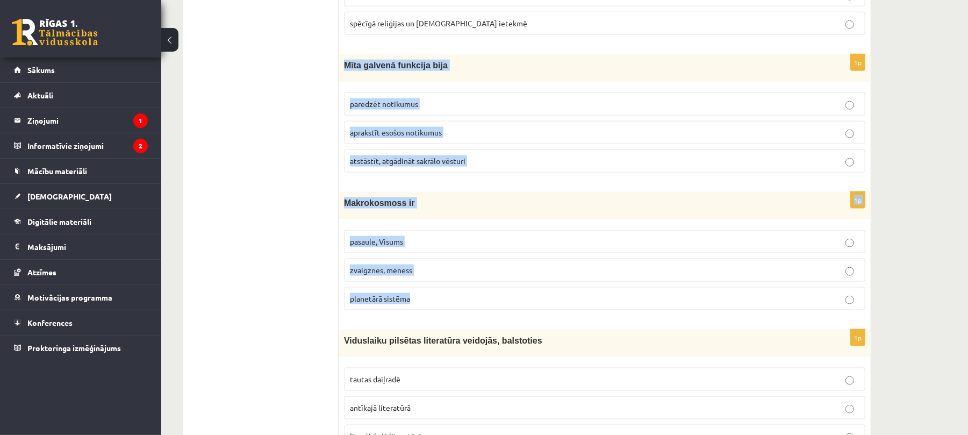
drag, startPoint x: 343, startPoint y: 76, endPoint x: 433, endPoint y: 314, distance: 254.0
click at [392, 166] on span "atstāstīt, atgādināt sakrālo vēsturi" at bounding box center [408, 161] width 116 height 10
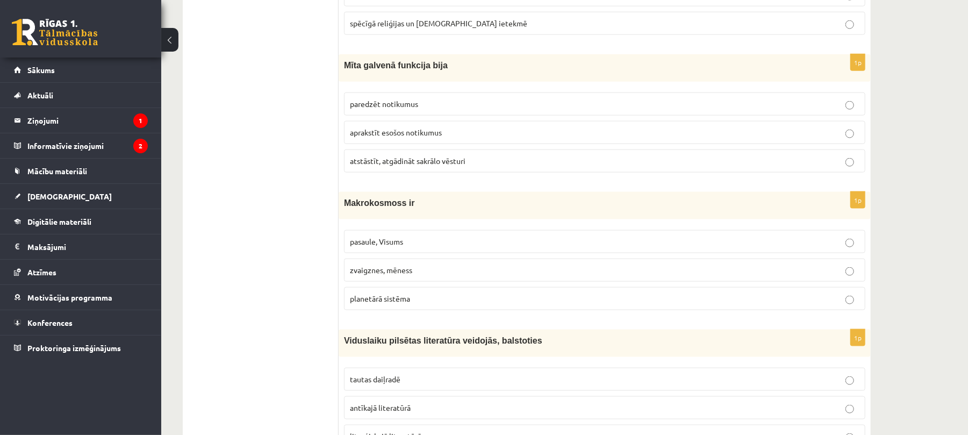
click at [405, 247] on p "pasaule, Visums" at bounding box center [605, 241] width 510 height 11
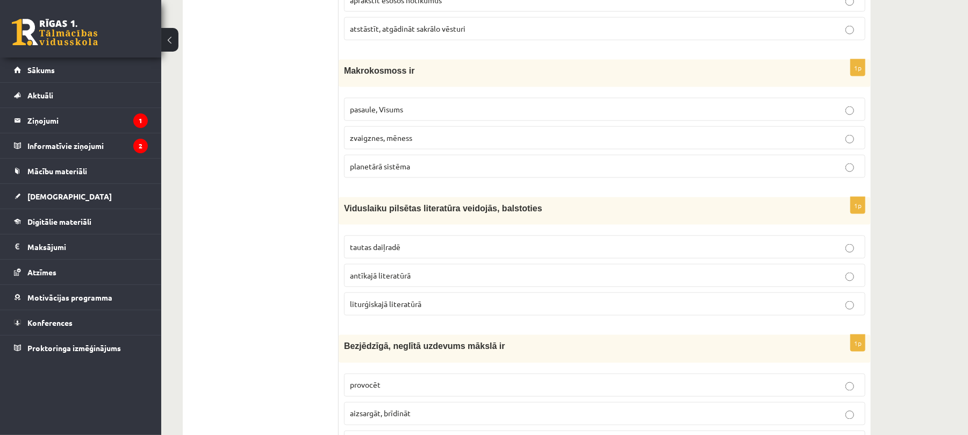
scroll to position [4075, 0]
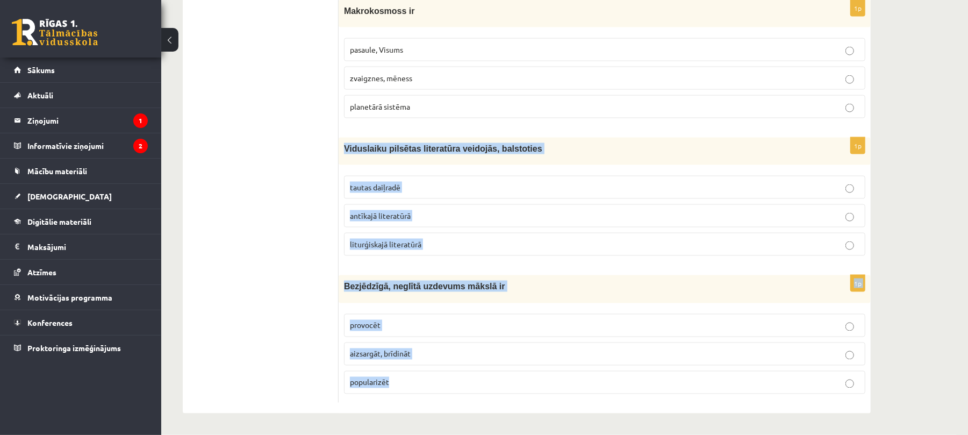
drag, startPoint x: 340, startPoint y: 146, endPoint x: 454, endPoint y: 383, distance: 262.5
click at [415, 248] on p "liturģiskajā literatūrā" at bounding box center [605, 244] width 510 height 11
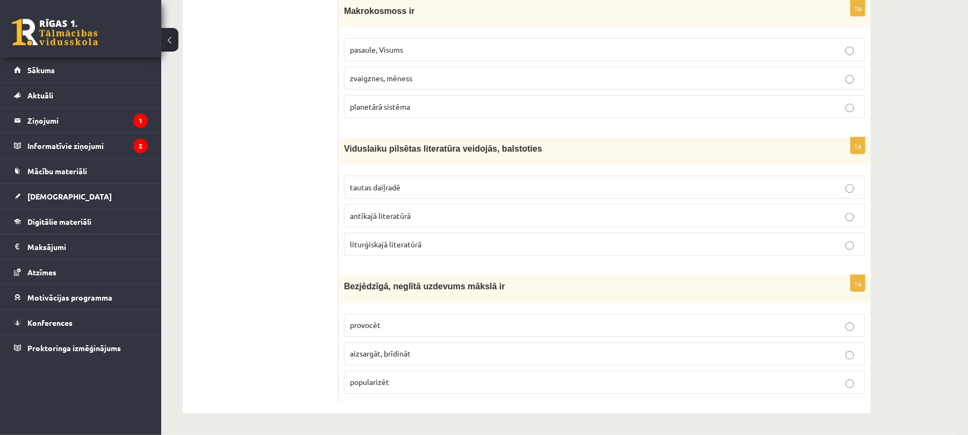
click at [388, 352] on span "aizsargāt, brīdināt" at bounding box center [380, 354] width 61 height 10
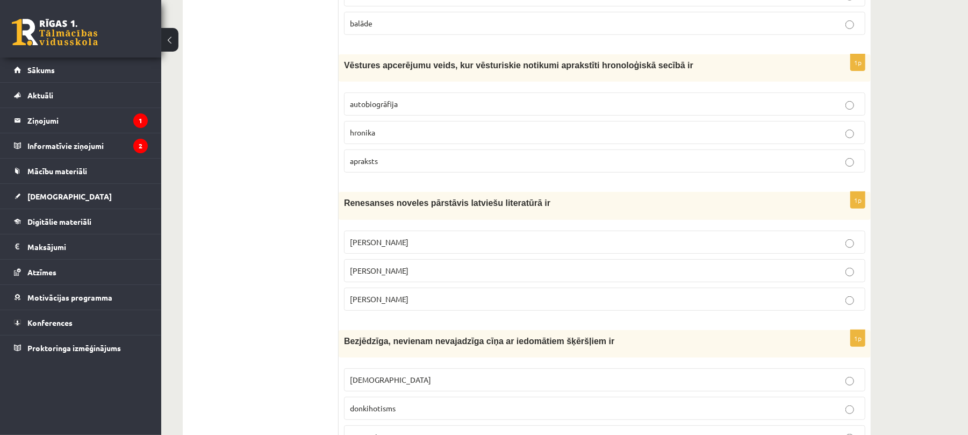
scroll to position [0, 0]
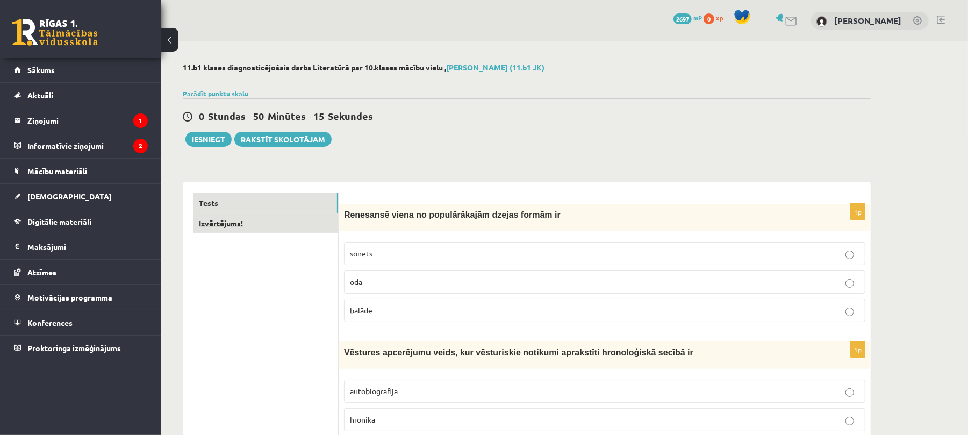
click at [253, 219] on link "Izvērtējums!" at bounding box center [266, 223] width 145 height 20
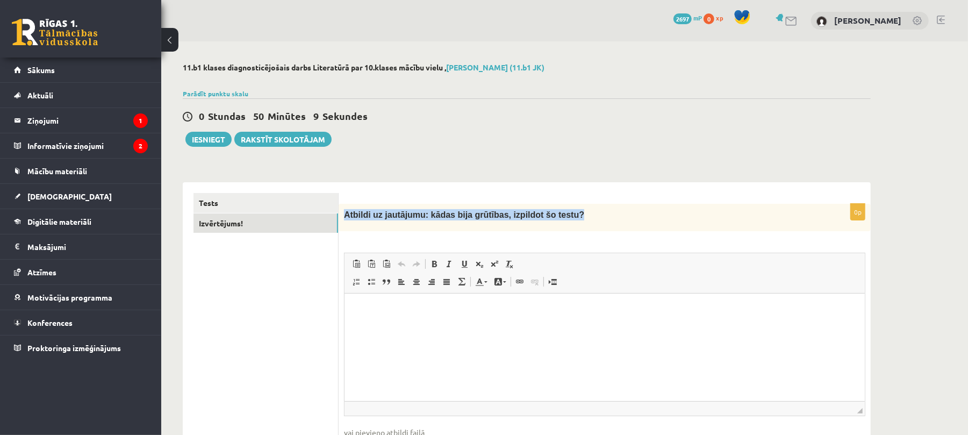
drag, startPoint x: 567, startPoint y: 219, endPoint x: 341, endPoint y: 213, distance: 225.8
click at [341, 213] on div "Atbildi uz jautājumu: kādas bija grūtības, izpildot šo testu?" at bounding box center [605, 217] width 532 height 27
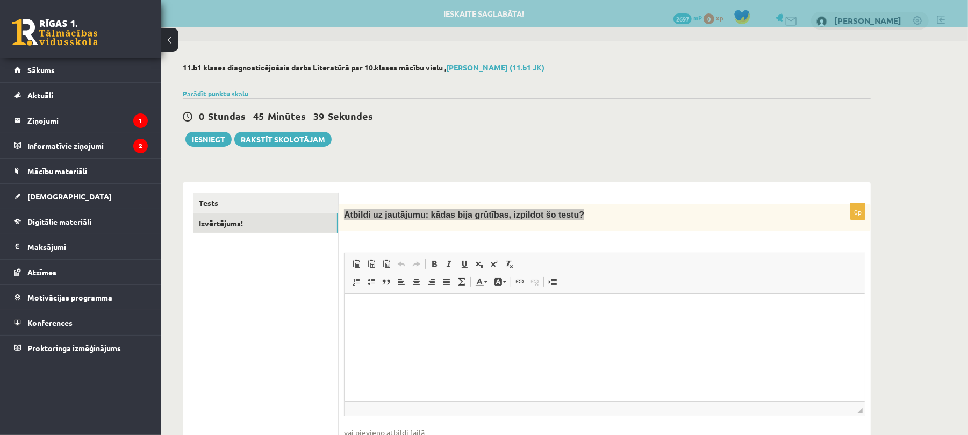
click at [370, 315] on html at bounding box center [604, 309] width 520 height 33
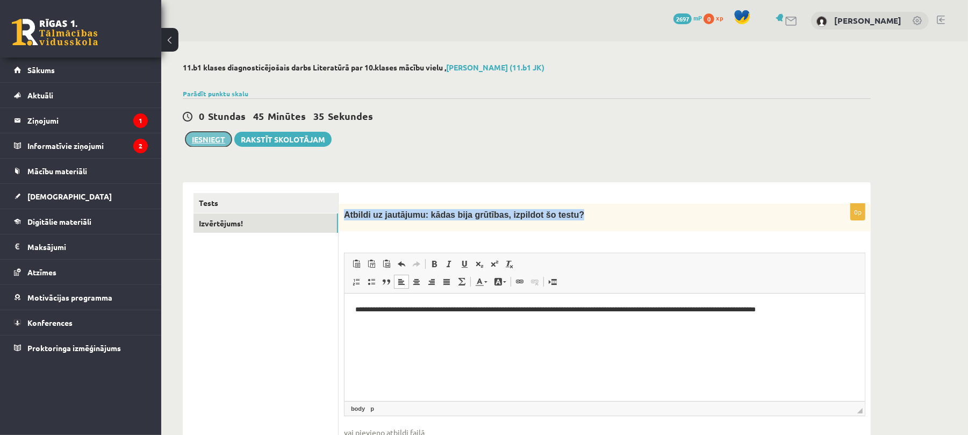
click at [191, 145] on button "Iesniegt" at bounding box center [208, 139] width 46 height 15
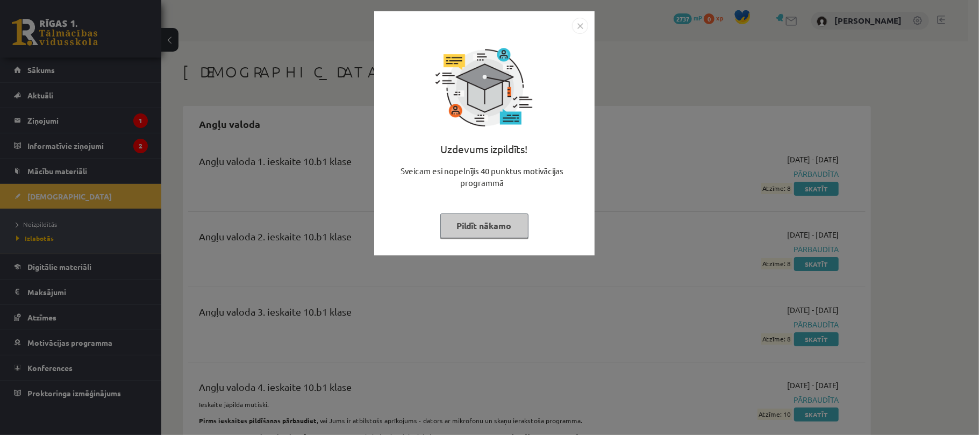
click at [500, 224] on button "Pildīt nākamo" at bounding box center [484, 225] width 88 height 25
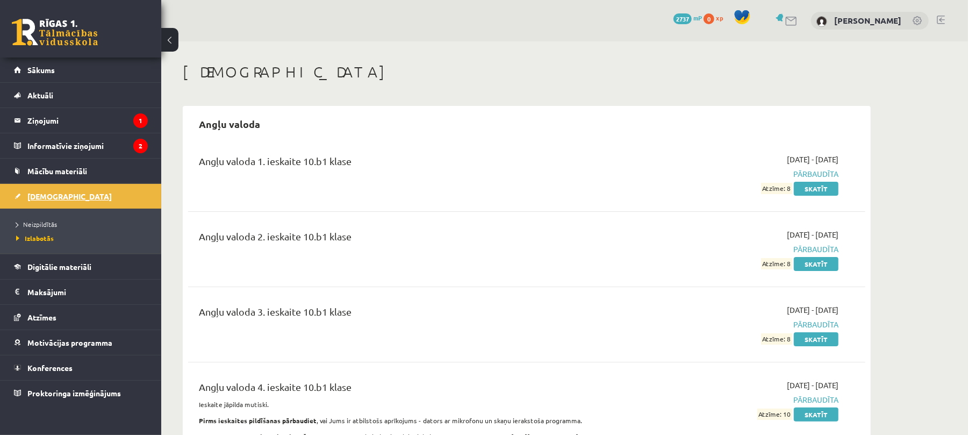
click at [53, 200] on span "[DEMOGRAPHIC_DATA]" at bounding box center [69, 196] width 84 height 10
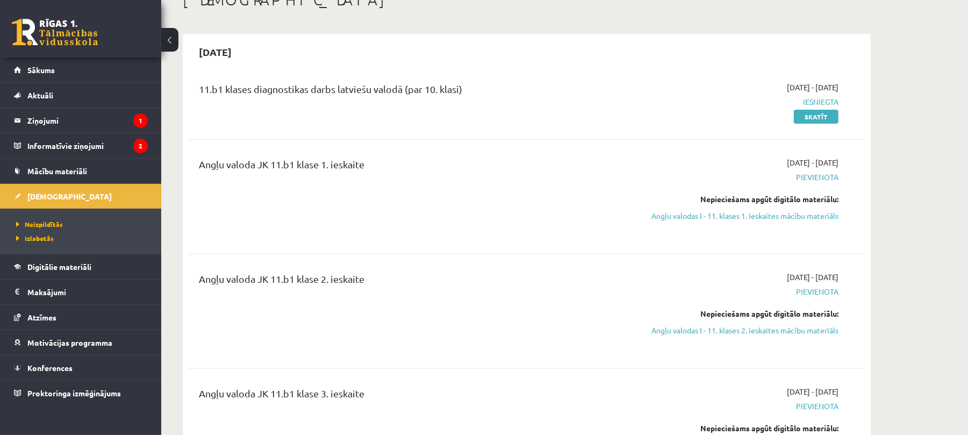
scroll to position [73, 0]
click at [37, 240] on span "Izlabotās" at bounding box center [35, 238] width 38 height 9
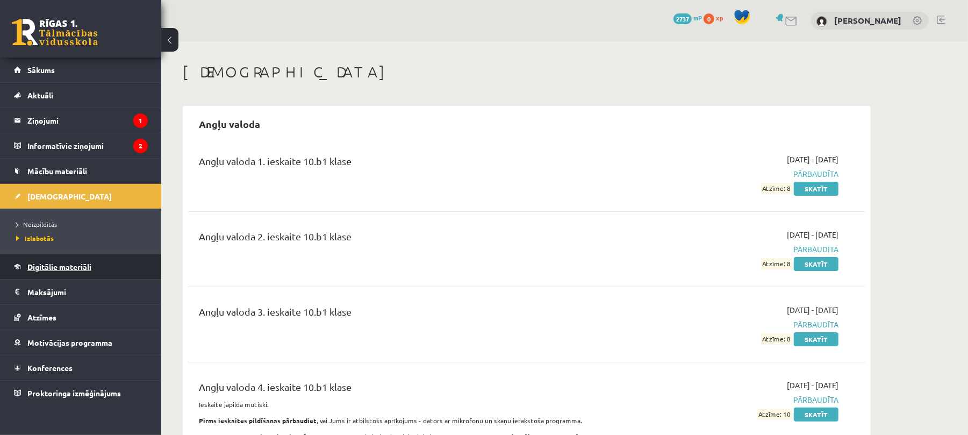
click at [66, 267] on span "Digitālie materiāli" at bounding box center [59, 267] width 64 height 10
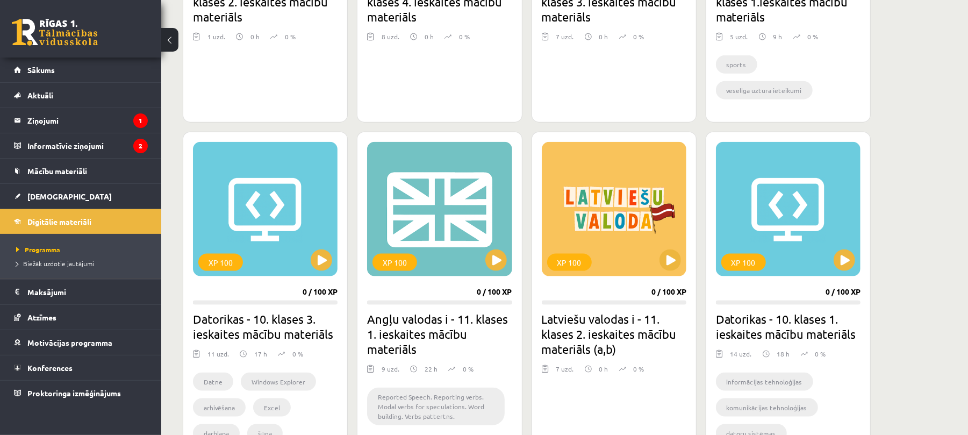
scroll to position [863, 0]
click at [499, 263] on button at bounding box center [496, 260] width 22 height 22
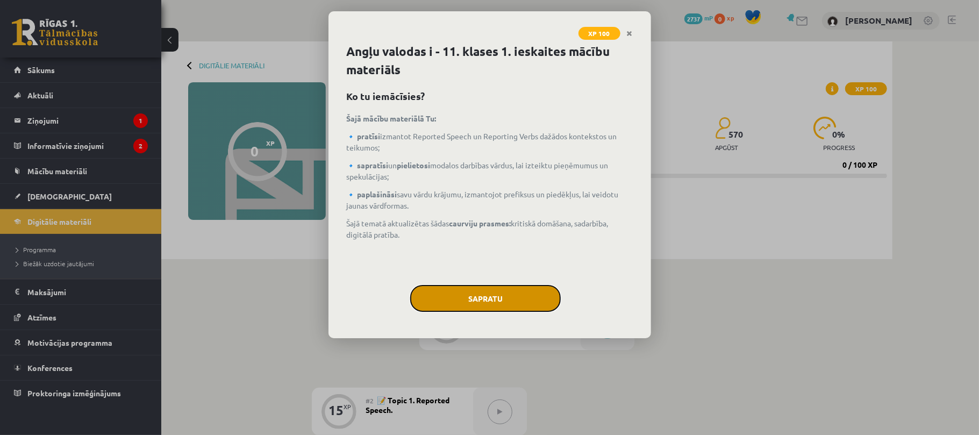
click at [486, 300] on button "Sapratu" at bounding box center [485, 298] width 151 height 27
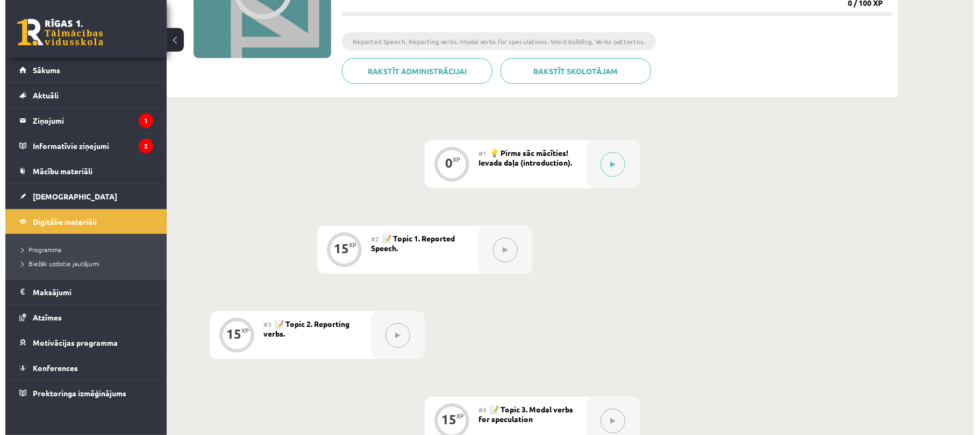
scroll to position [144, 0]
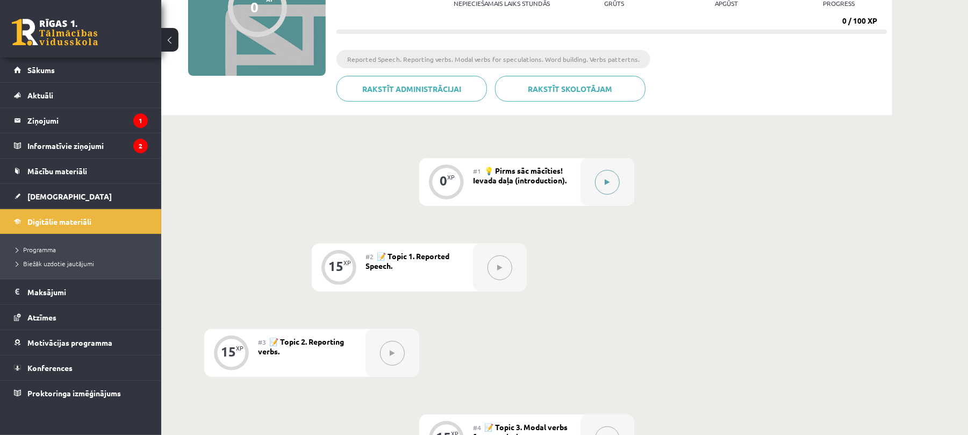
click at [618, 173] on div at bounding box center [608, 182] width 54 height 48
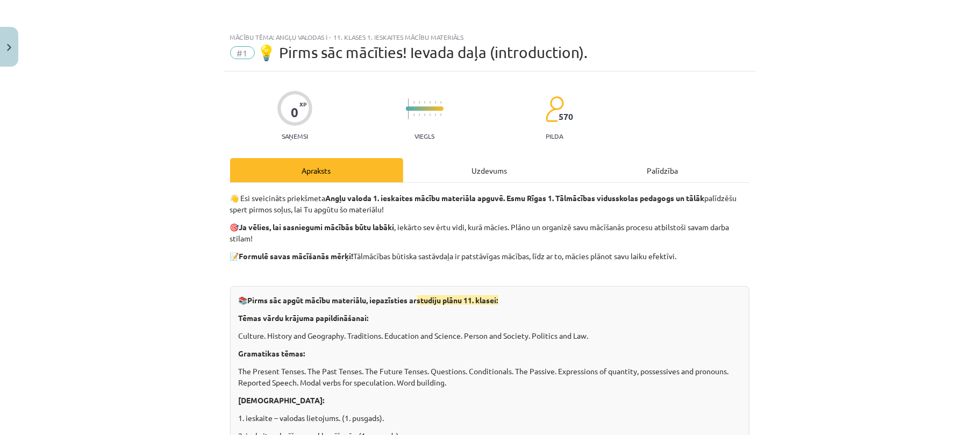
click at [486, 167] on div "Uzdevums" at bounding box center [489, 170] width 173 height 24
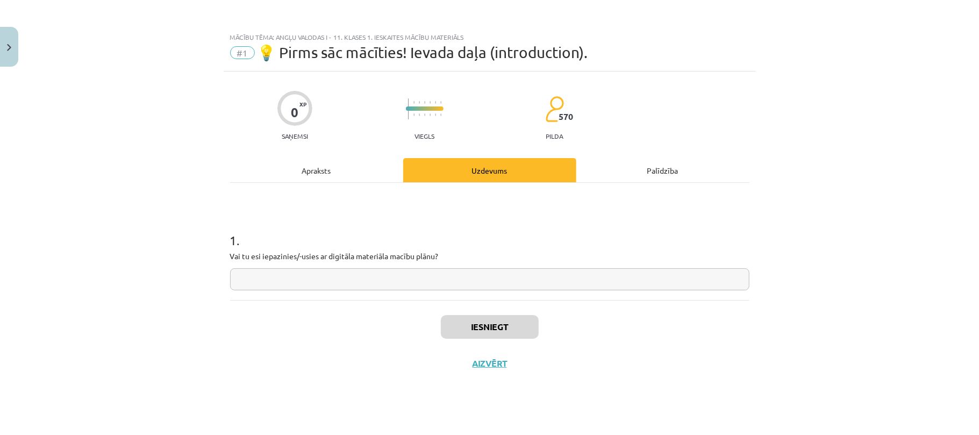
click at [407, 280] on input "text" at bounding box center [489, 279] width 519 height 22
type input "**"
click at [482, 325] on button "Iesniegt" at bounding box center [490, 327] width 98 height 24
click at [473, 367] on button "Nākamā nodarbība" at bounding box center [489, 370] width 105 height 25
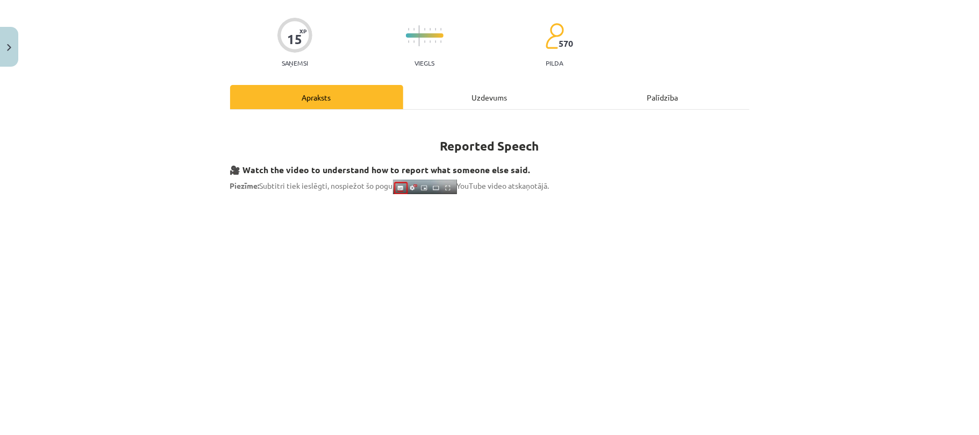
scroll to position [58, 0]
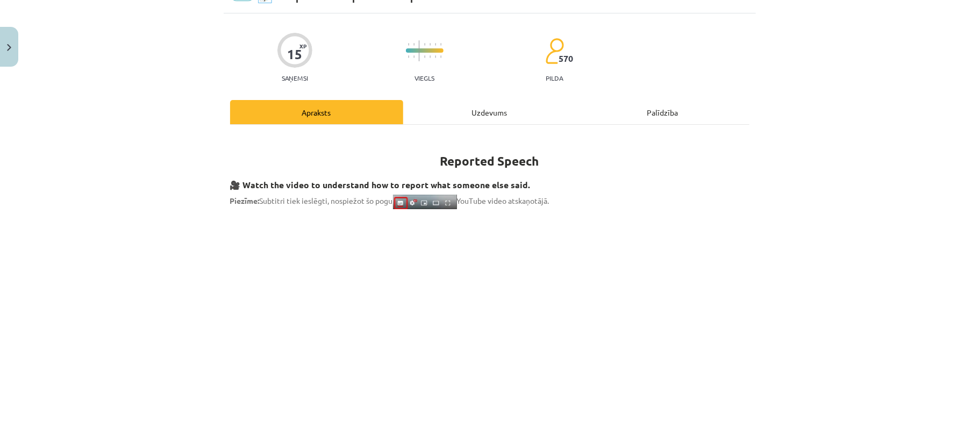
click at [529, 103] on div "Uzdevums" at bounding box center [489, 112] width 173 height 24
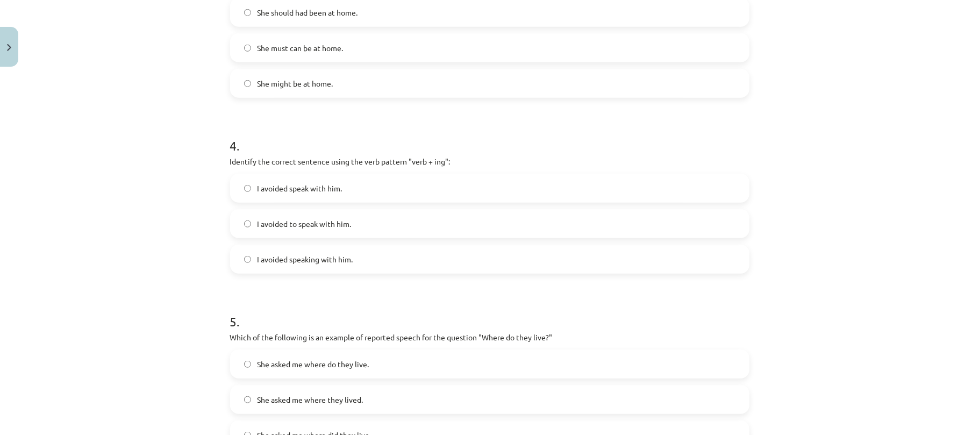
scroll to position [762, 0]
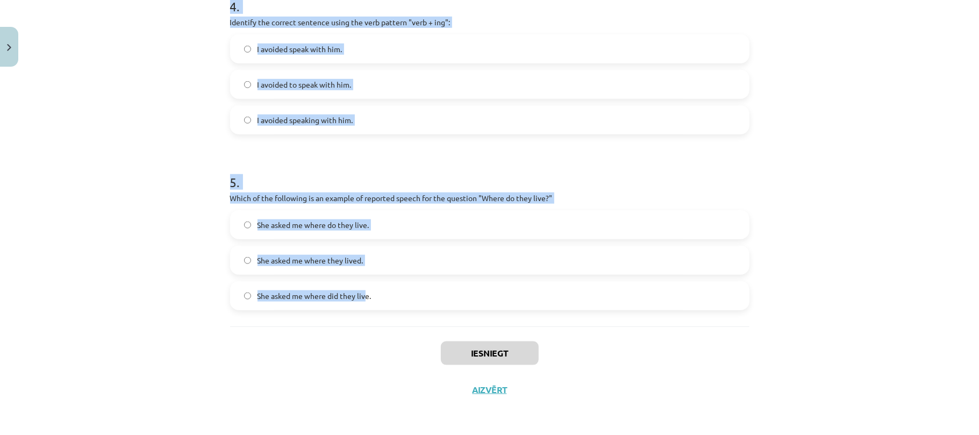
drag, startPoint x: 218, startPoint y: 218, endPoint x: 360, endPoint y: 296, distance: 162.1
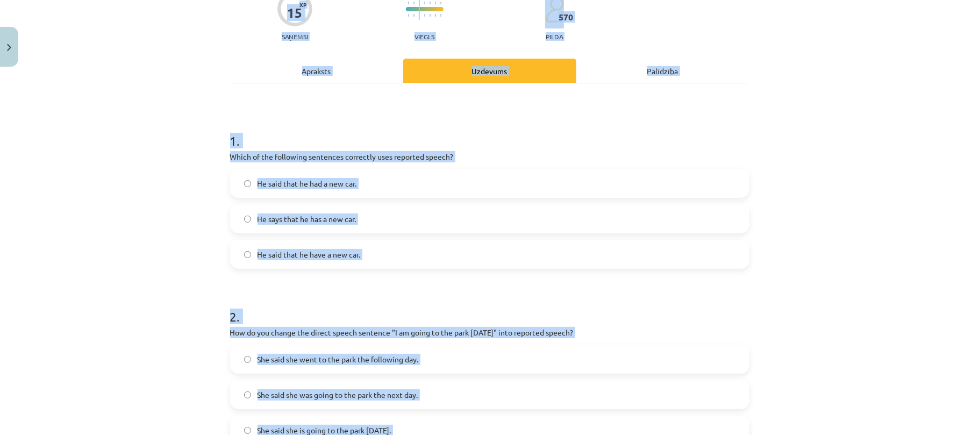
scroll to position [0, 0]
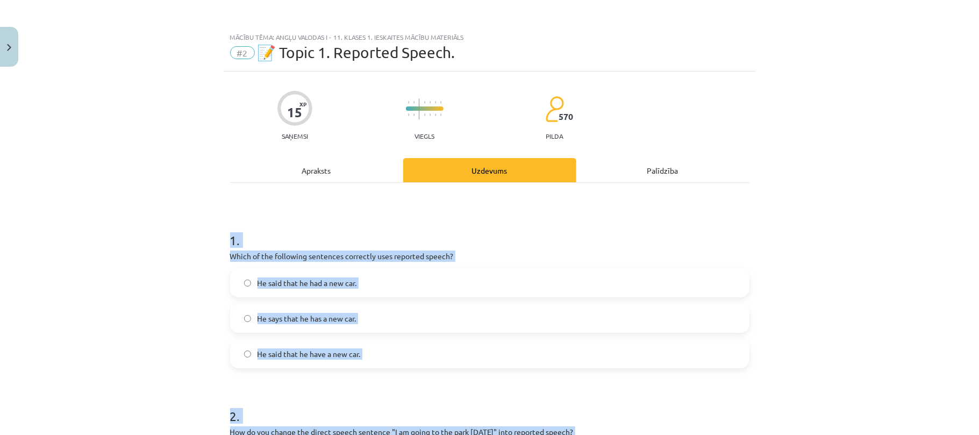
drag, startPoint x: 379, startPoint y: 302, endPoint x: 224, endPoint y: 233, distance: 169.2
copy form "1 . Which of the following sentences correctly uses reported speech? He said th…"
click at [250, 364] on label "He said that he have a new car." at bounding box center [489, 353] width 517 height 27
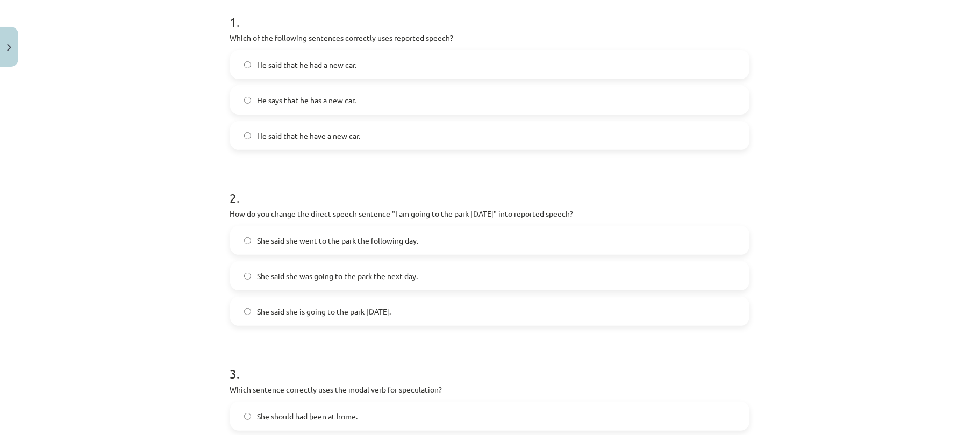
scroll to position [316, 0]
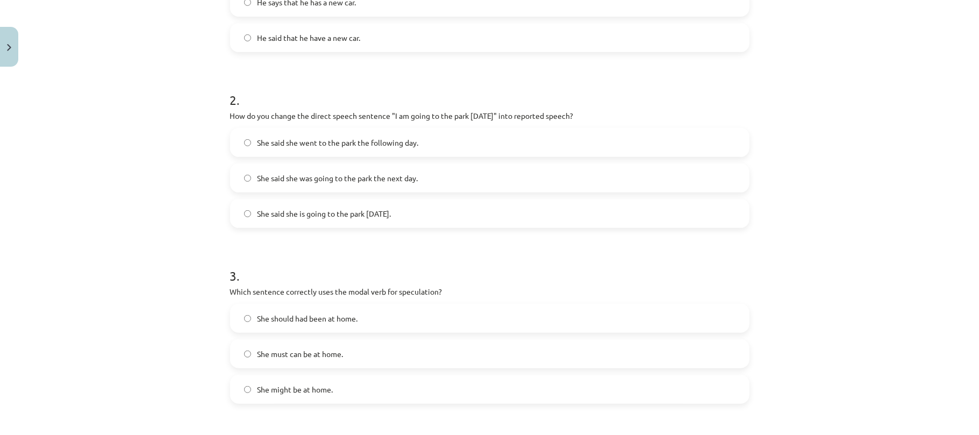
click at [297, 185] on label "She said she was going to the park the next day." at bounding box center [489, 177] width 517 height 27
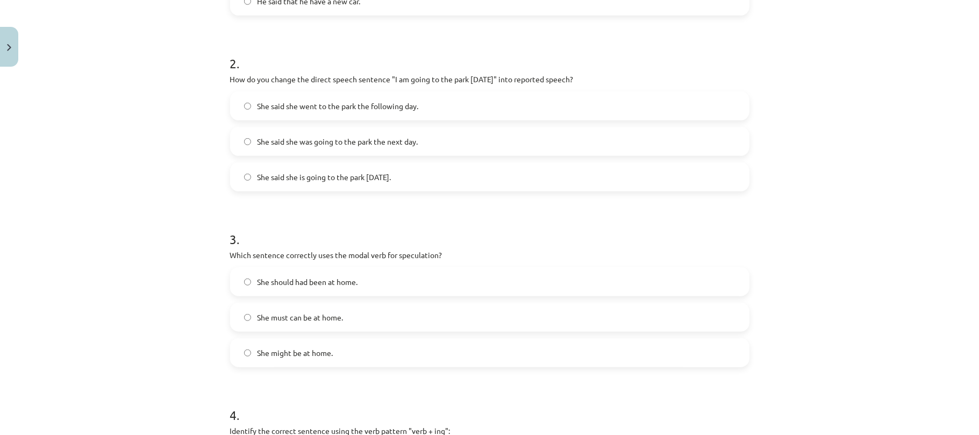
scroll to position [357, 0]
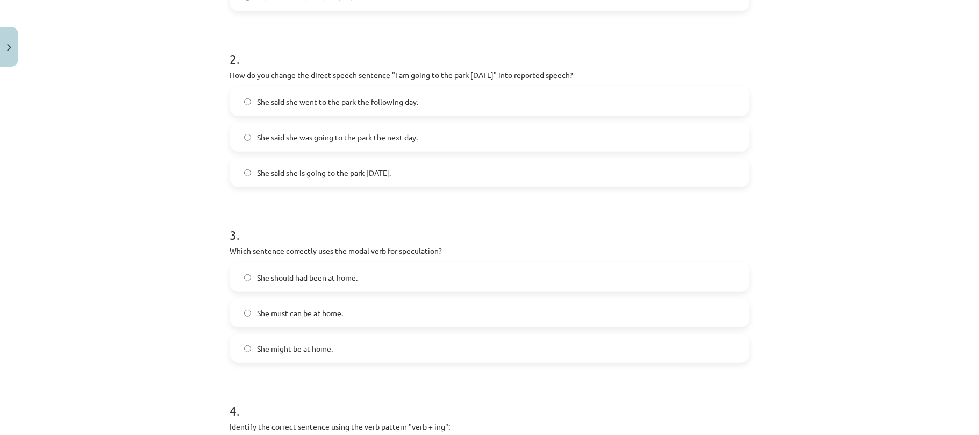
click at [250, 360] on label "She might be at home." at bounding box center [489, 348] width 517 height 27
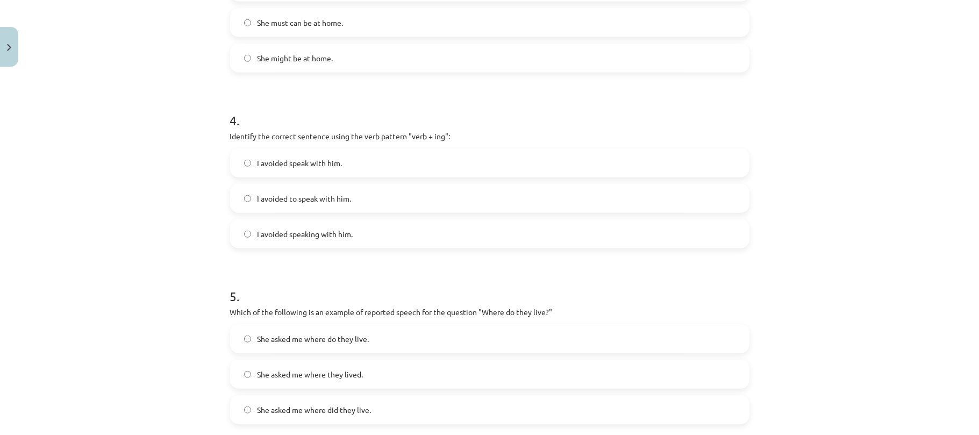
scroll to position [648, 0]
click at [315, 235] on span "I avoided speaking with him." at bounding box center [305, 232] width 96 height 11
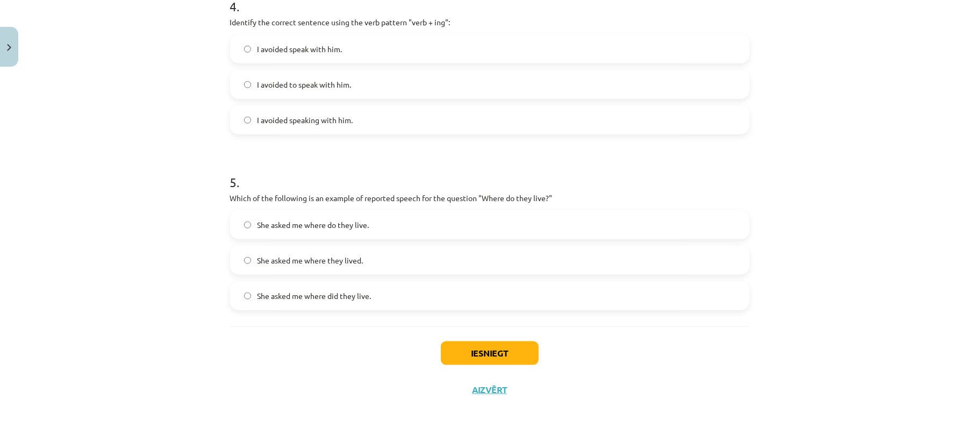
click at [320, 264] on span "She asked me where they lived." at bounding box center [310, 260] width 106 height 11
click at [454, 341] on button "Iesniegt" at bounding box center [490, 353] width 98 height 24
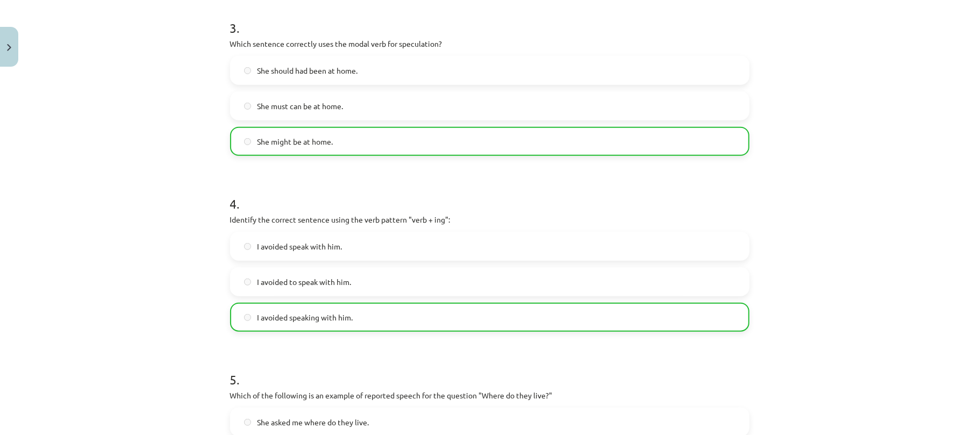
scroll to position [796, 0]
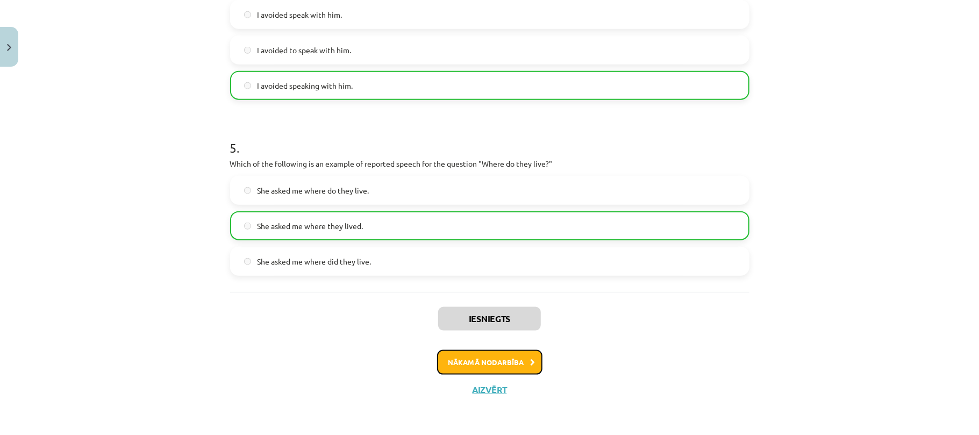
click at [468, 364] on button "Nākamā nodarbība" at bounding box center [489, 362] width 105 height 25
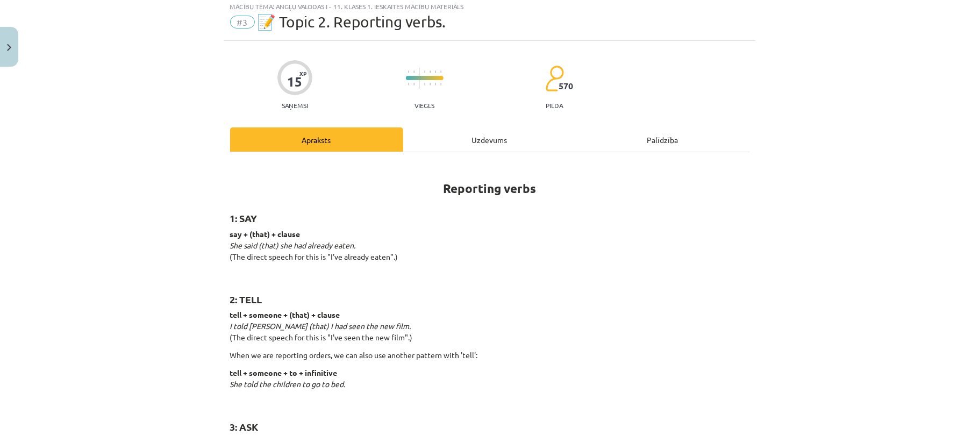
scroll to position [27, 0]
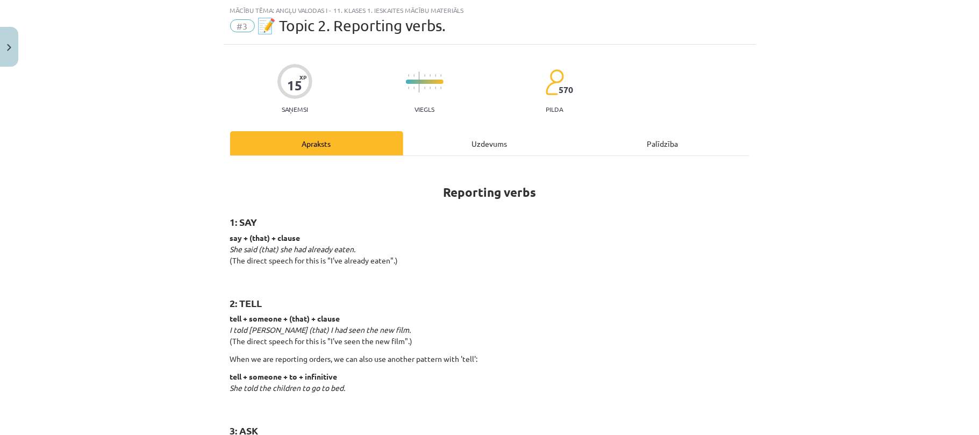
click at [489, 145] on div "Uzdevums" at bounding box center [489, 143] width 173 height 24
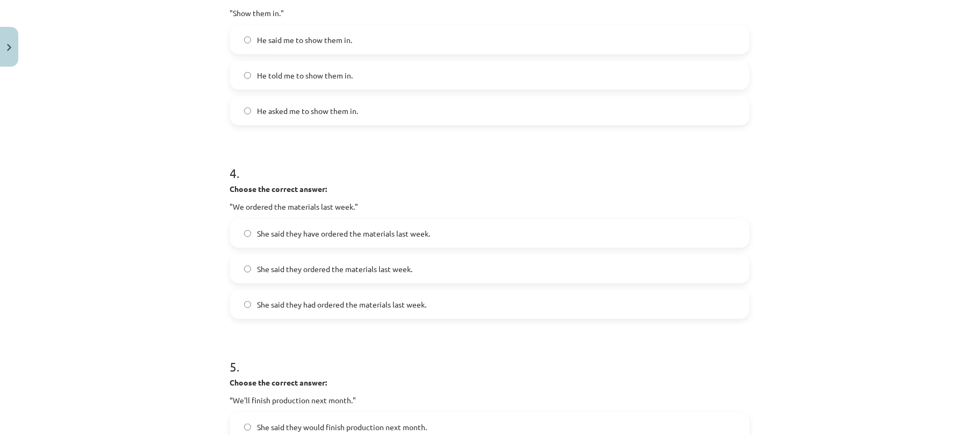
scroll to position [850, 0]
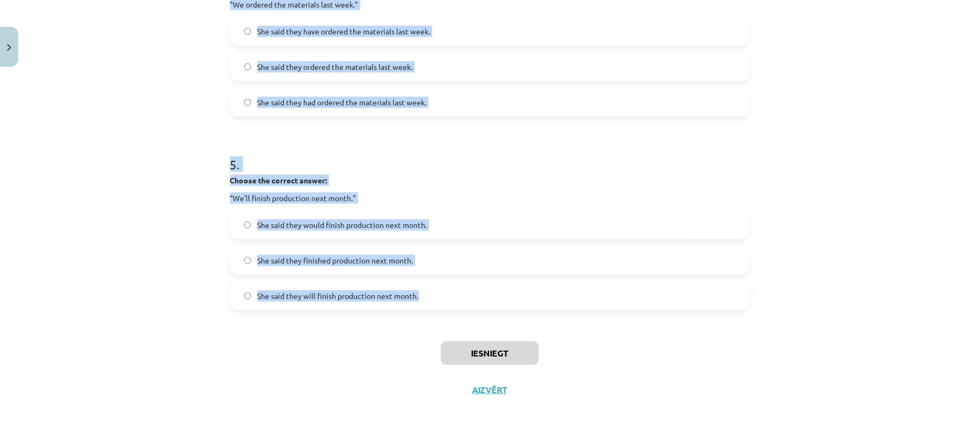
drag, startPoint x: 226, startPoint y: 210, endPoint x: 414, endPoint y: 289, distance: 203.6
click at [414, 289] on div "Mācību tēma: Angļu valodas i - 11. klases 1. ieskaites mācību materiāls #3 📝 To…" at bounding box center [489, 217] width 979 height 435
copy form "Choose the correct answer: "I'm ready for the meeting." He said he was ready fo…"
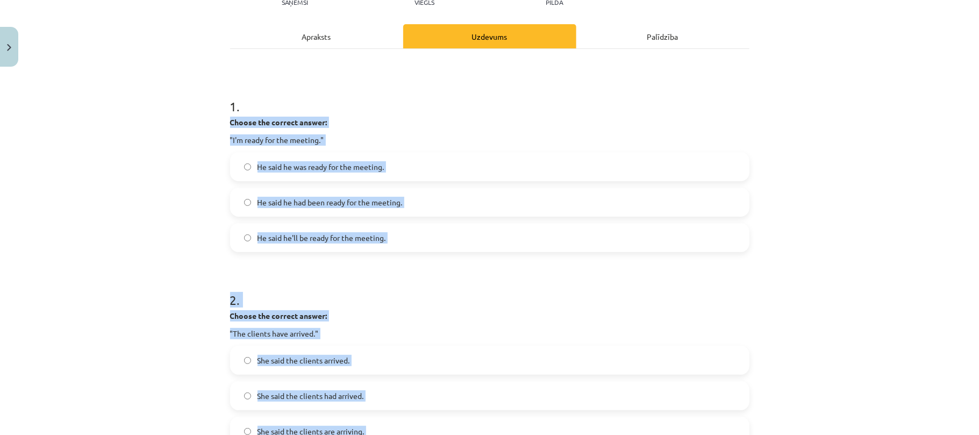
scroll to position [130, 0]
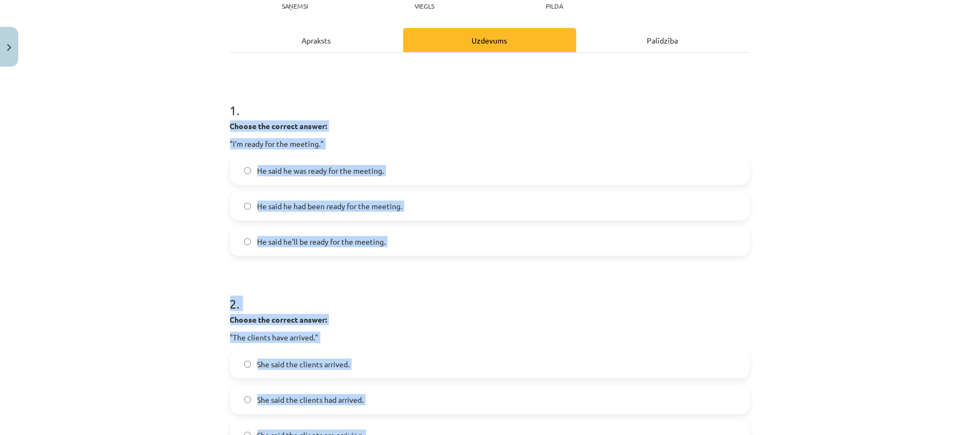
drag, startPoint x: 240, startPoint y: 168, endPoint x: 119, endPoint y: 169, distance: 120.4
click at [119, 169] on div "Mācību tēma: Angļu valodas i - 11. klases 1. ieskaites mācību materiāls #3 📝 To…" at bounding box center [489, 217] width 979 height 435
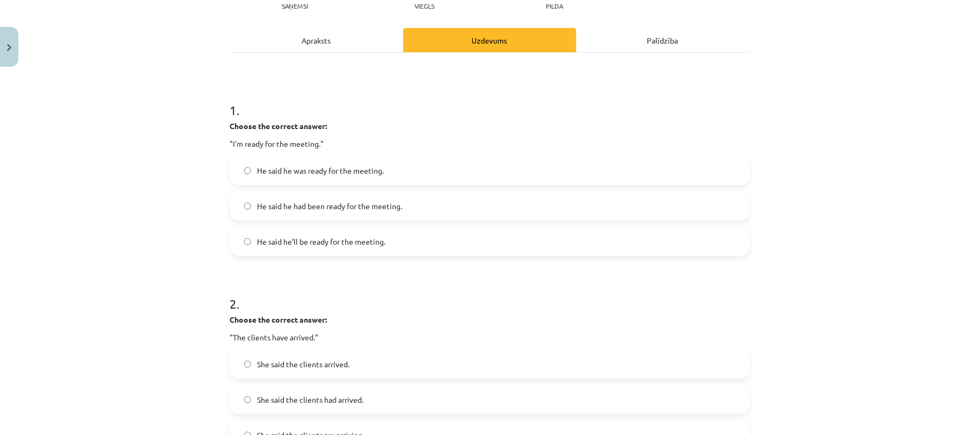
click at [324, 175] on span "He said he was ready for the meeting." at bounding box center [320, 170] width 127 height 11
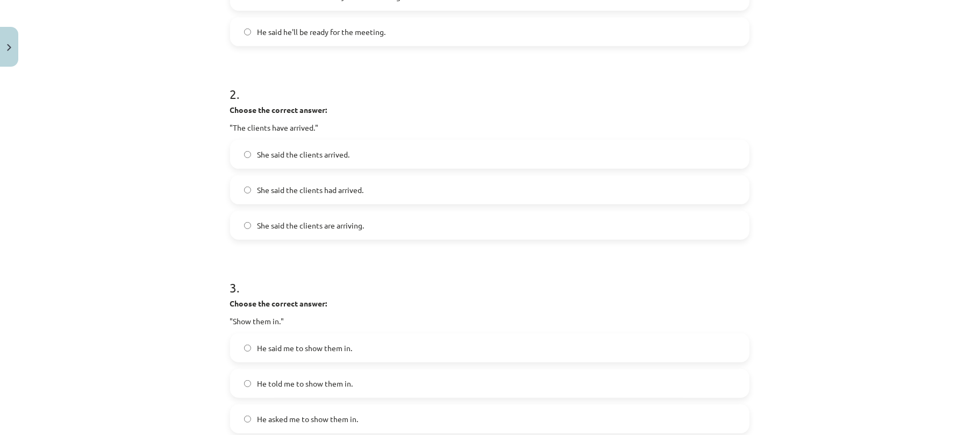
scroll to position [352, 0]
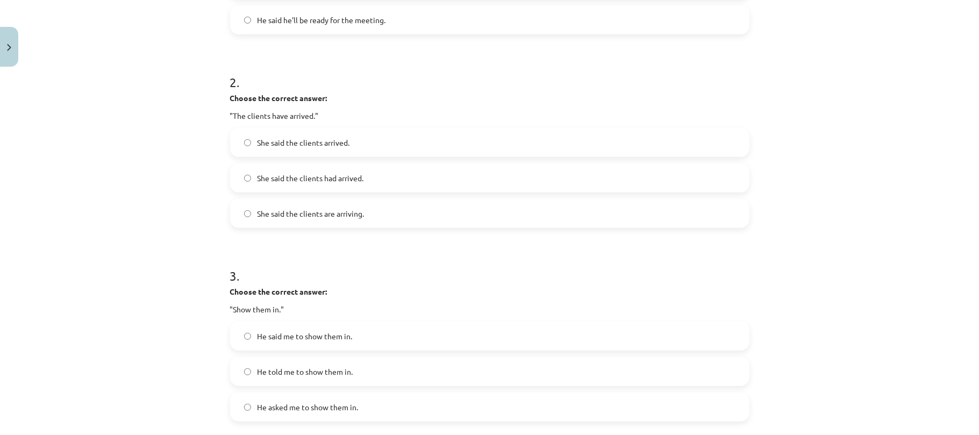
click at [307, 175] on span "She said the clients had arrived." at bounding box center [310, 178] width 106 height 11
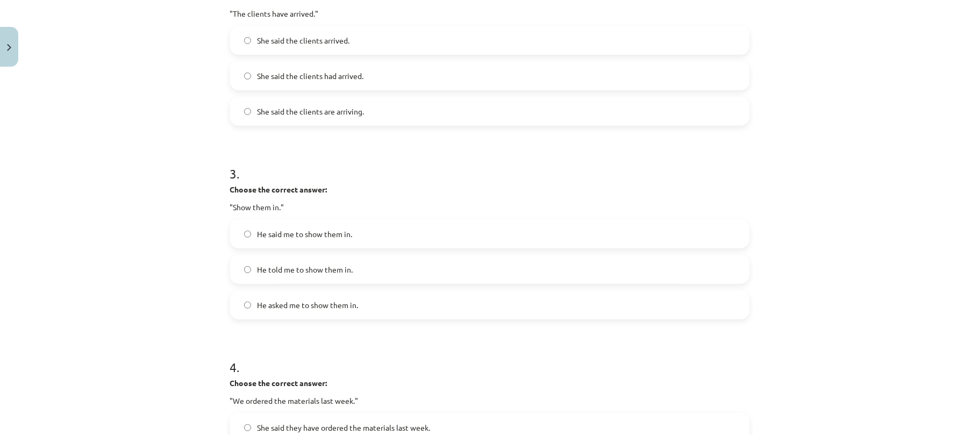
scroll to position [465, 0]
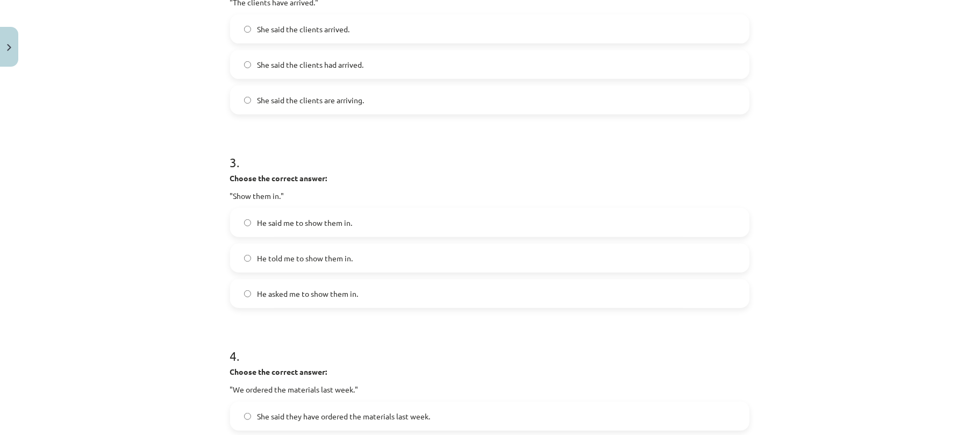
click at [305, 261] on span "He told me to show them in." at bounding box center [305, 258] width 96 height 11
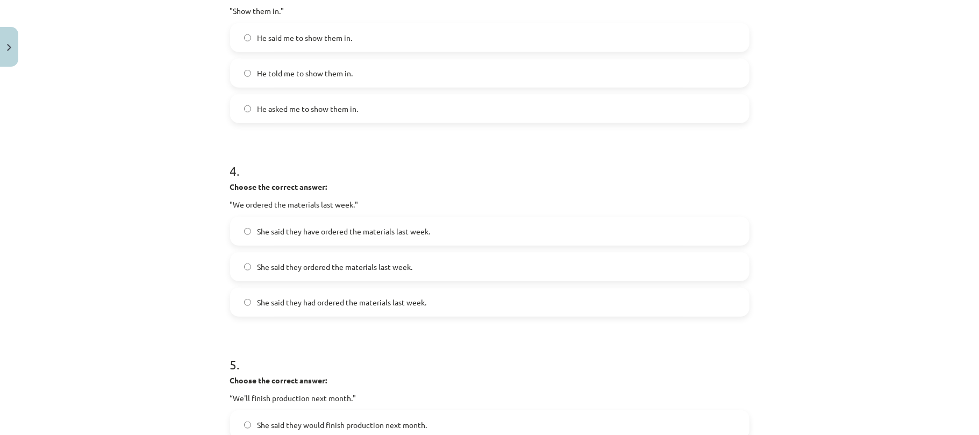
scroll to position [650, 0]
click at [331, 268] on span "She said they ordered the materials last week." at bounding box center [334, 266] width 155 height 11
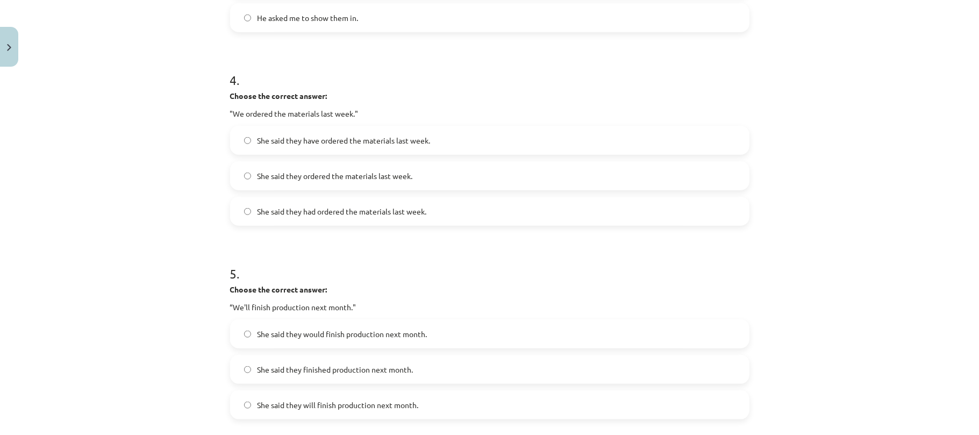
scroll to position [850, 0]
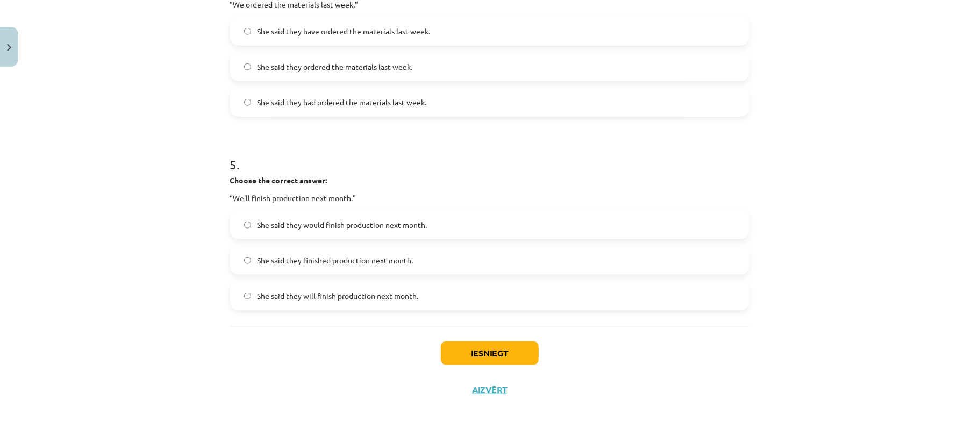
click at [304, 297] on span "She said they will finish production next month." at bounding box center [337, 295] width 161 height 11
click at [467, 362] on button "Iesniegt" at bounding box center [490, 353] width 98 height 24
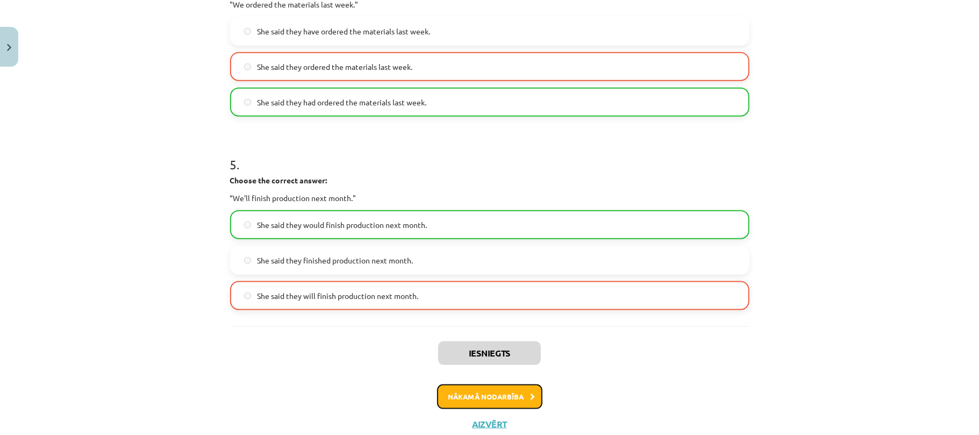
click at [515, 403] on button "Nākamā nodarbība" at bounding box center [489, 396] width 105 height 25
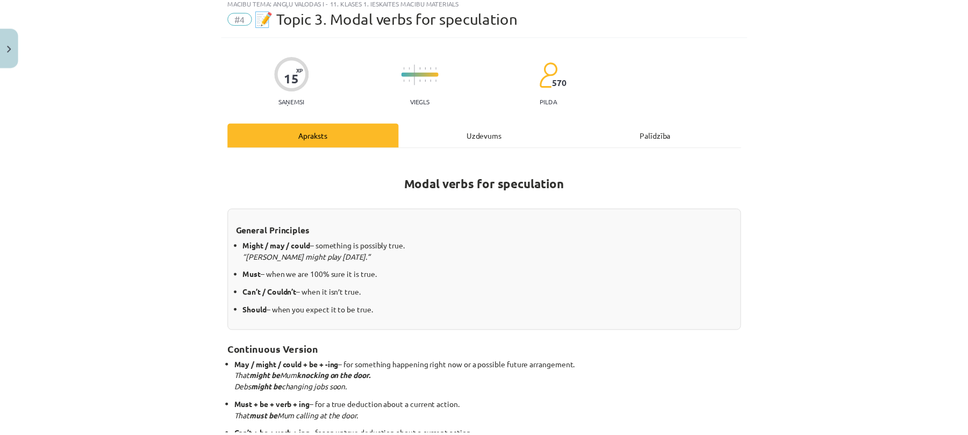
scroll to position [27, 0]
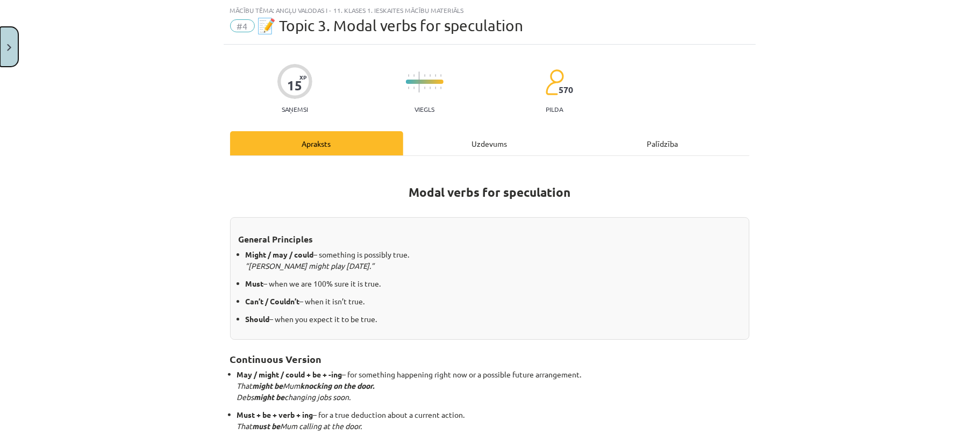
click at [6, 37] on button "Close" at bounding box center [9, 47] width 18 height 40
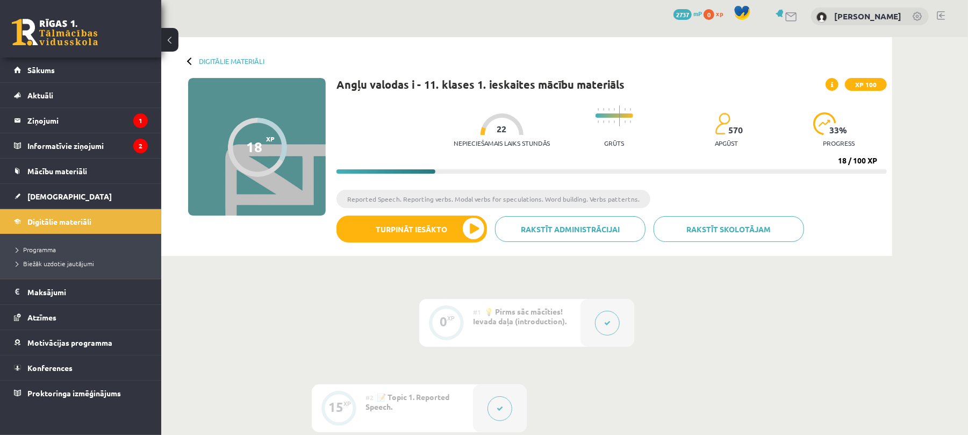
scroll to position [0, 0]
